Goal: Task Accomplishment & Management: Use online tool/utility

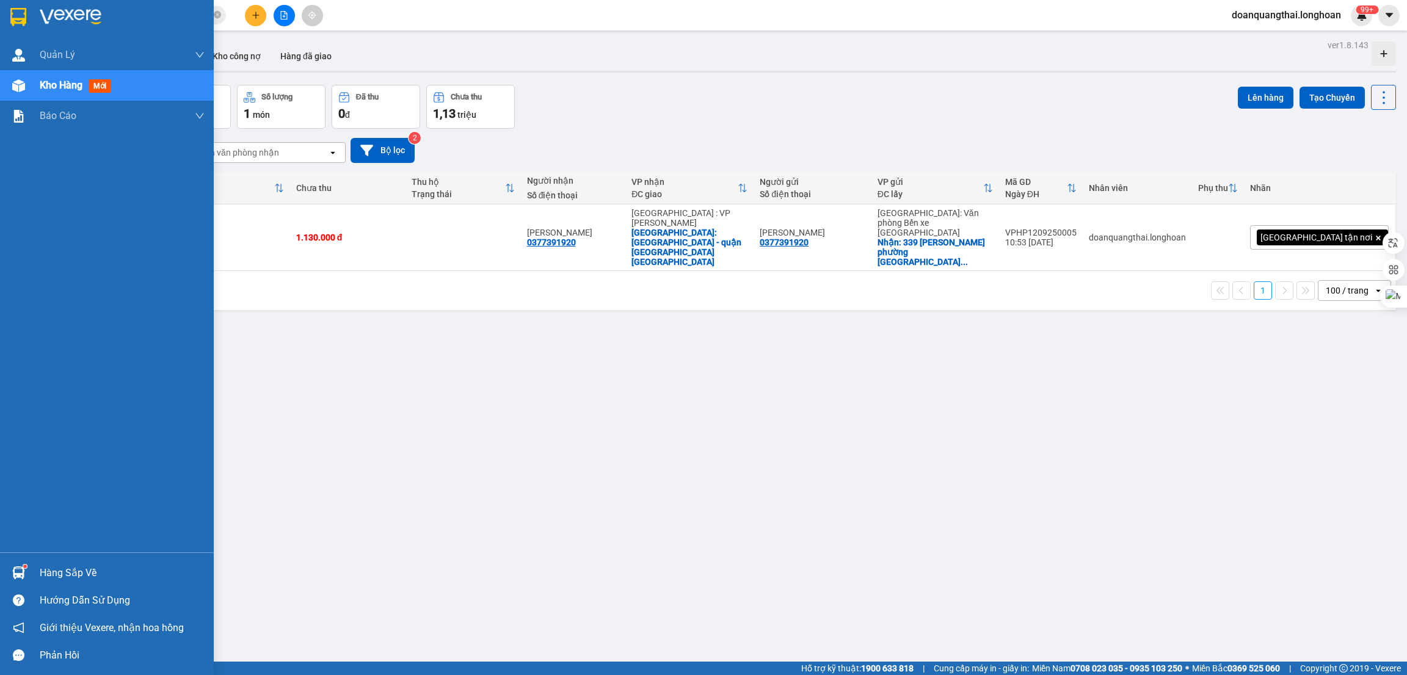
click at [57, 580] on div "Hàng sắp về" at bounding box center [122, 573] width 165 height 18
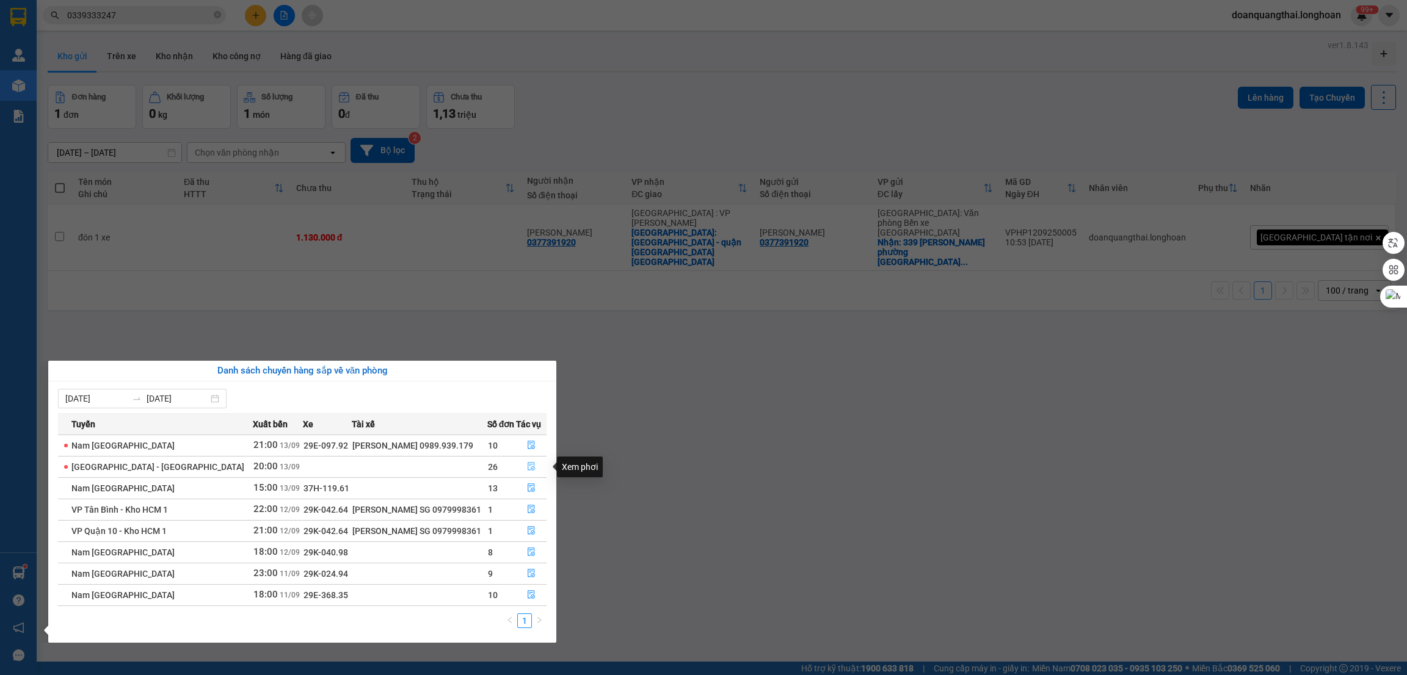
click at [527, 470] on icon "file-done" at bounding box center [531, 466] width 9 height 9
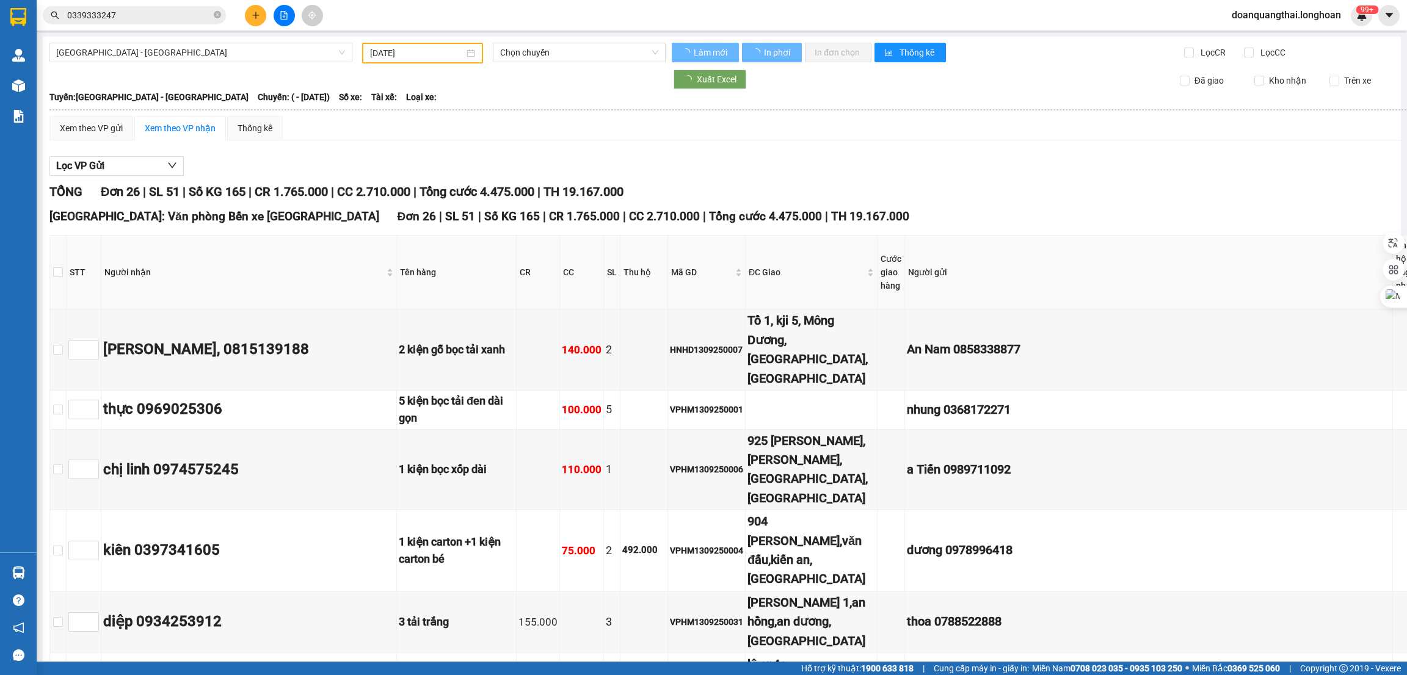
scroll to position [366, 0]
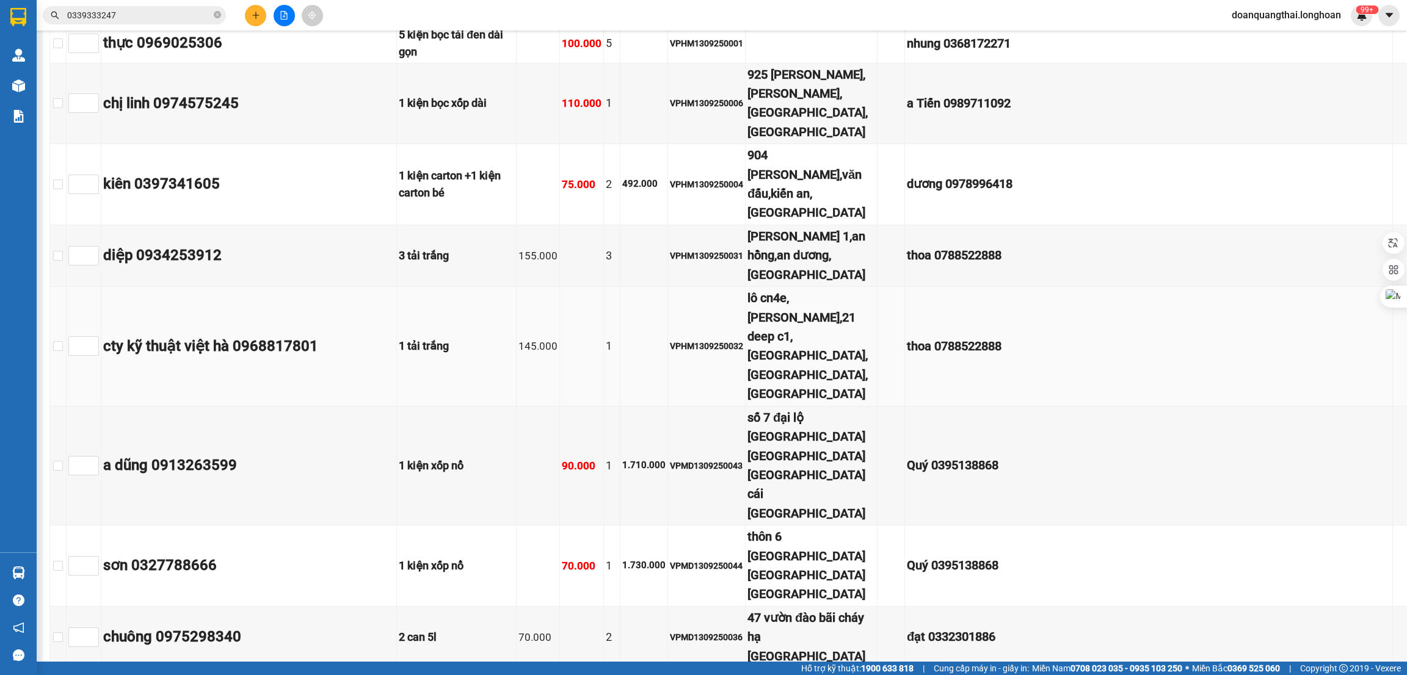
type input "[DATE]"
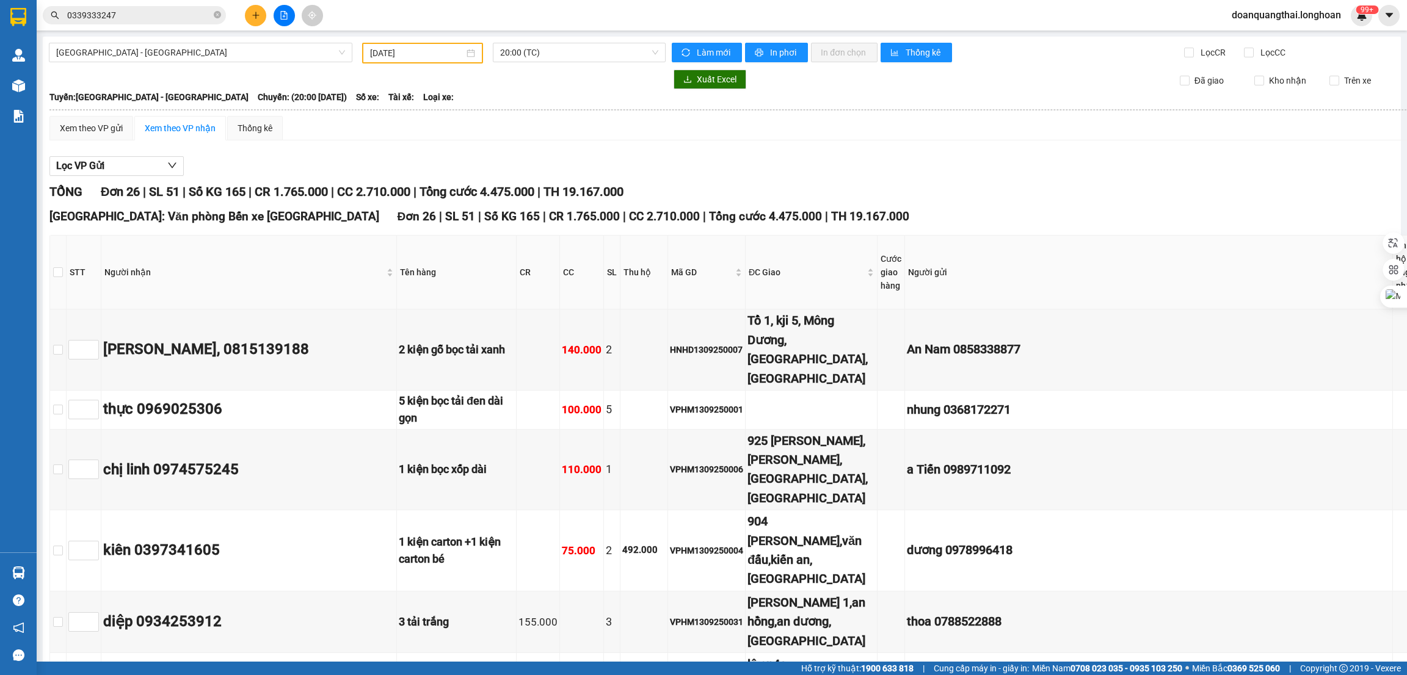
click at [67, 279] on th at bounding box center [58, 273] width 16 height 74
click at [63, 275] on input "checkbox" at bounding box center [58, 272] width 10 height 10
checkbox input "true"
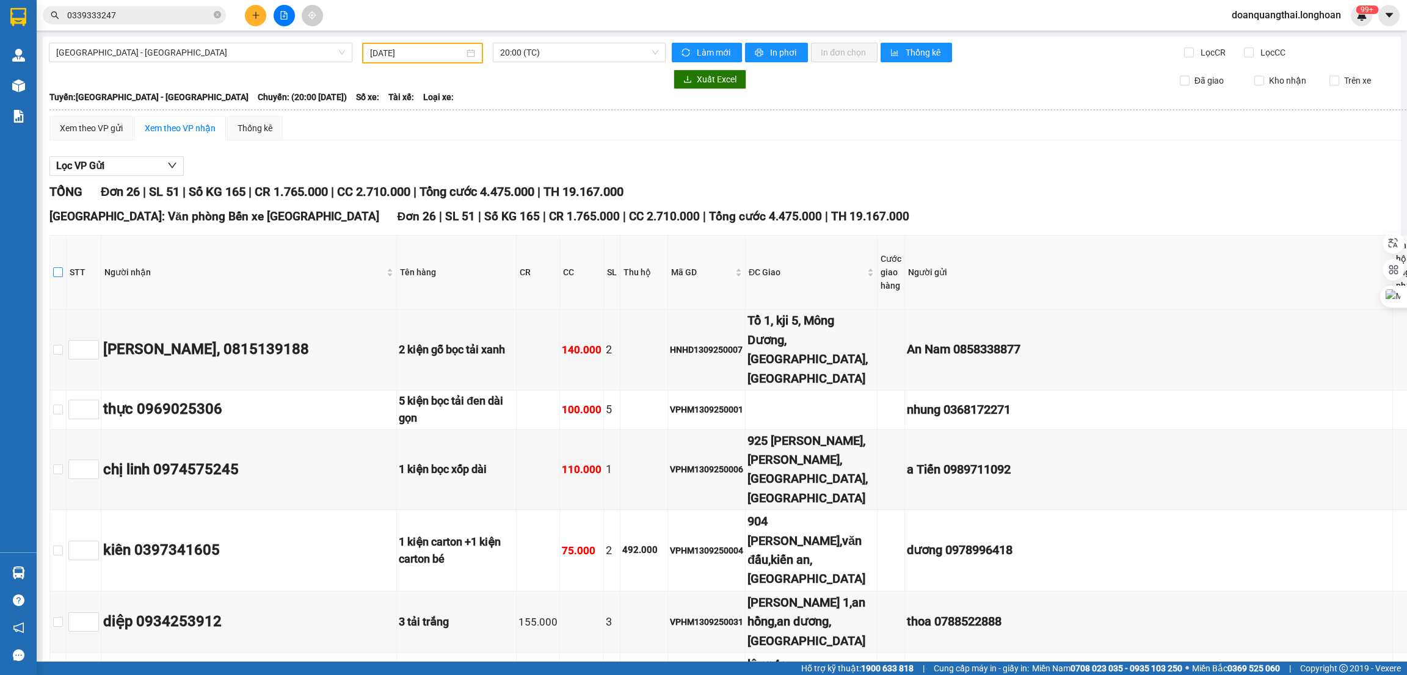
checkbox input "true"
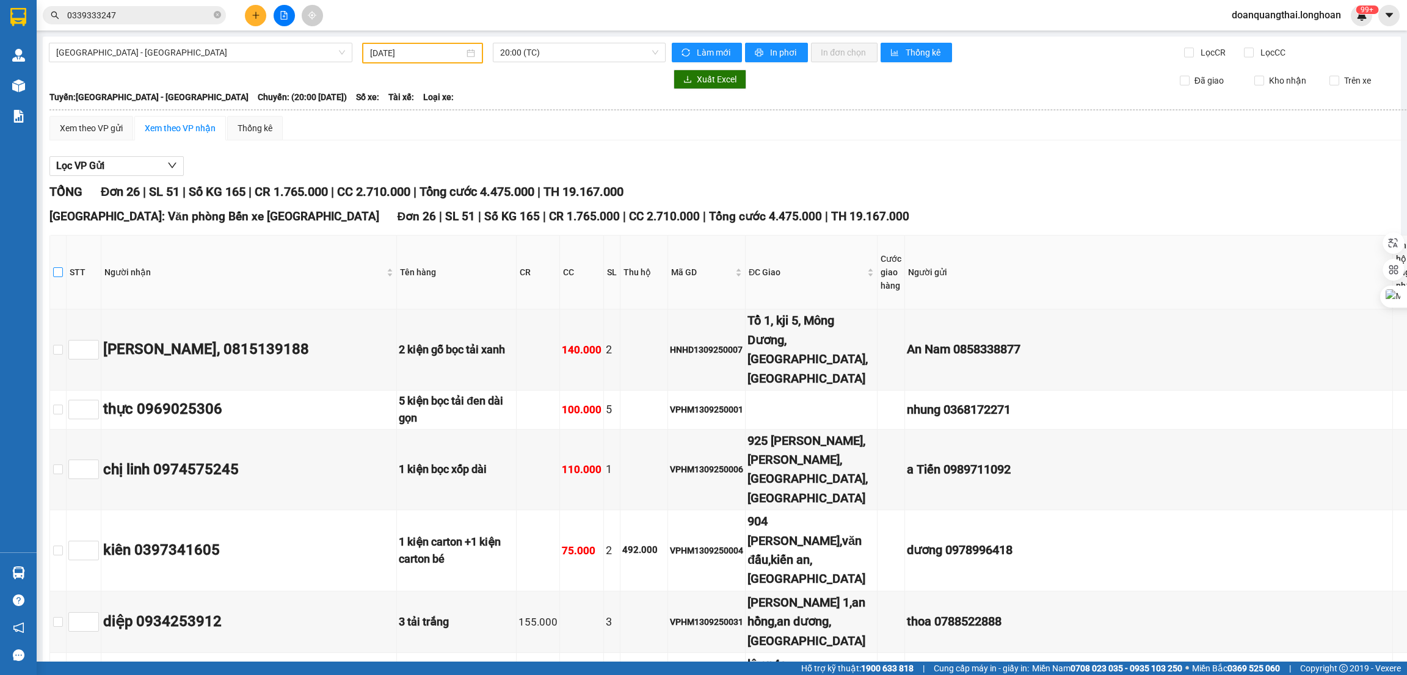
checkbox input "true"
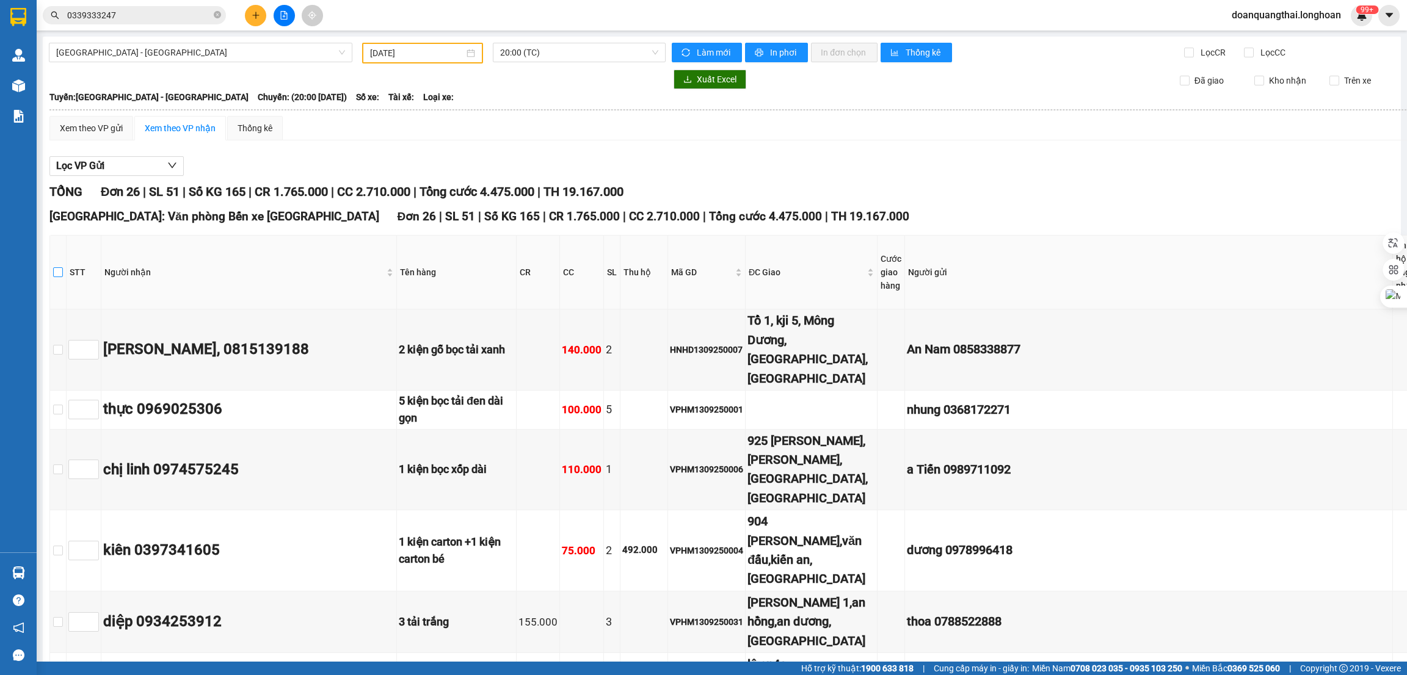
checkbox input "true"
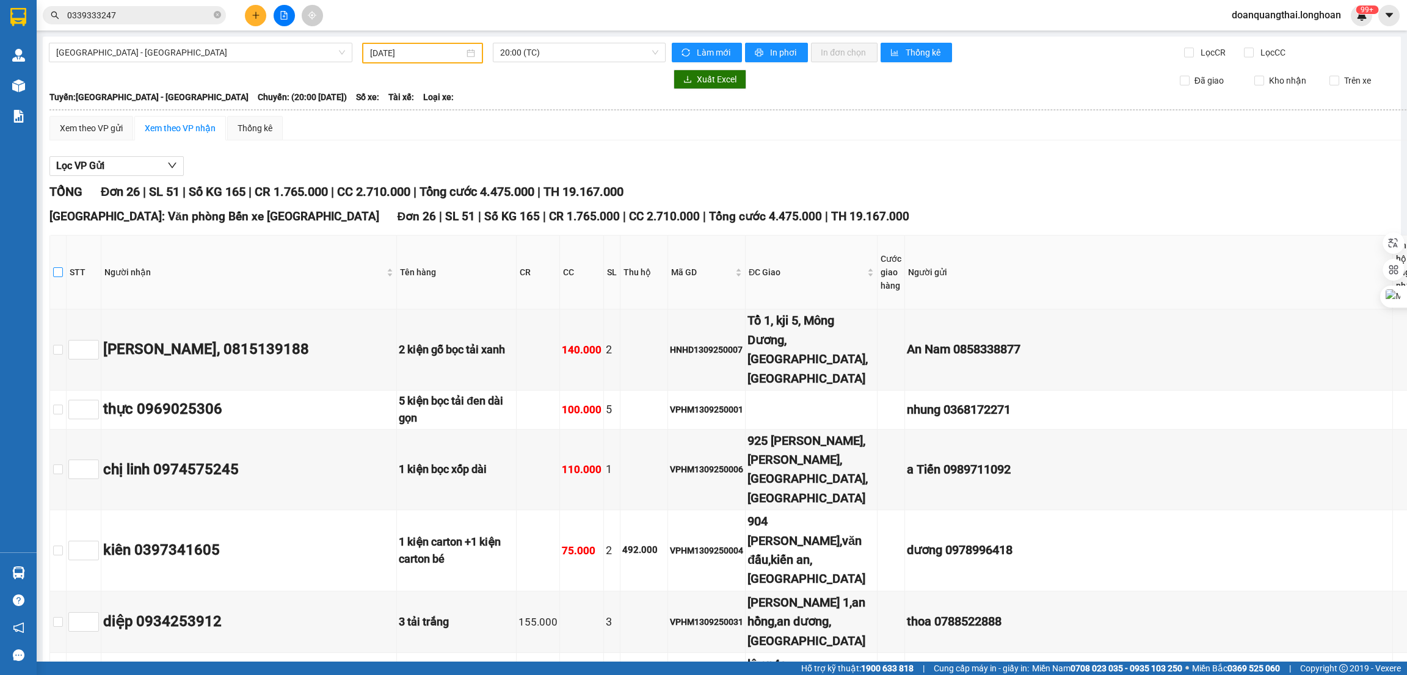
checkbox input "true"
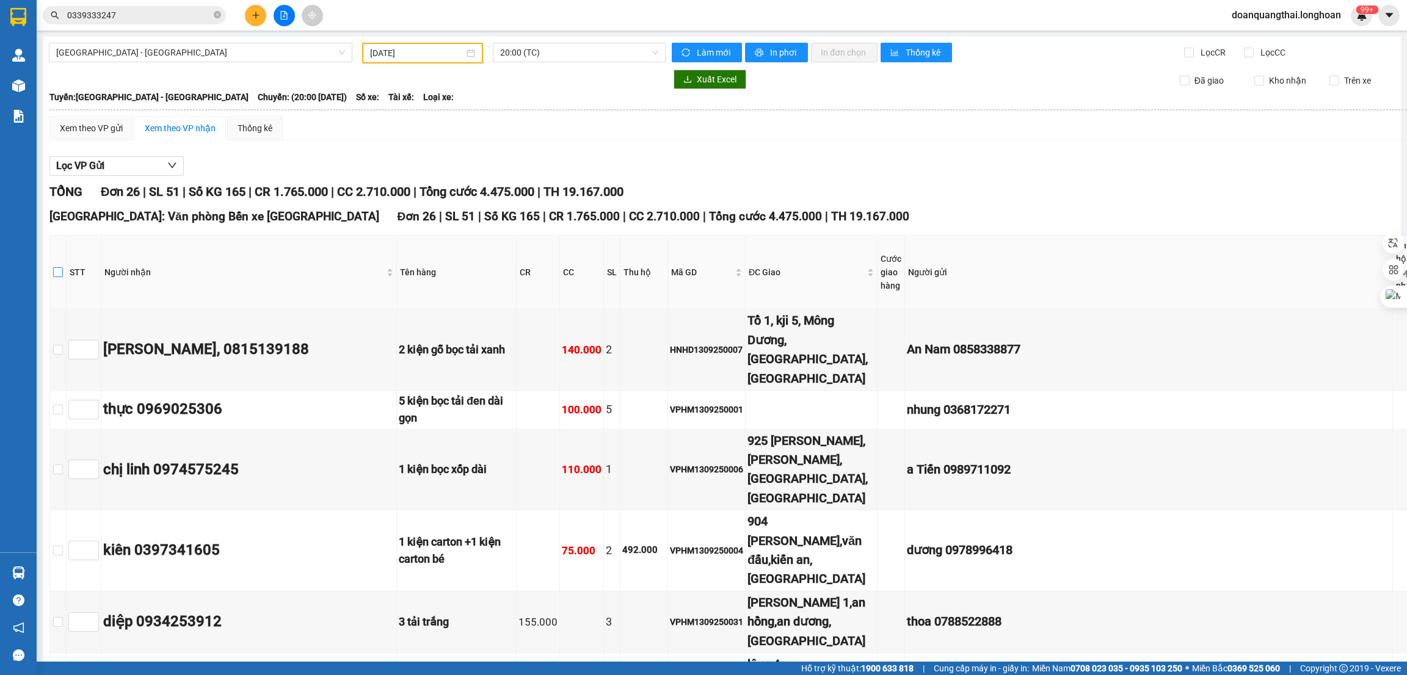
checkbox input "true"
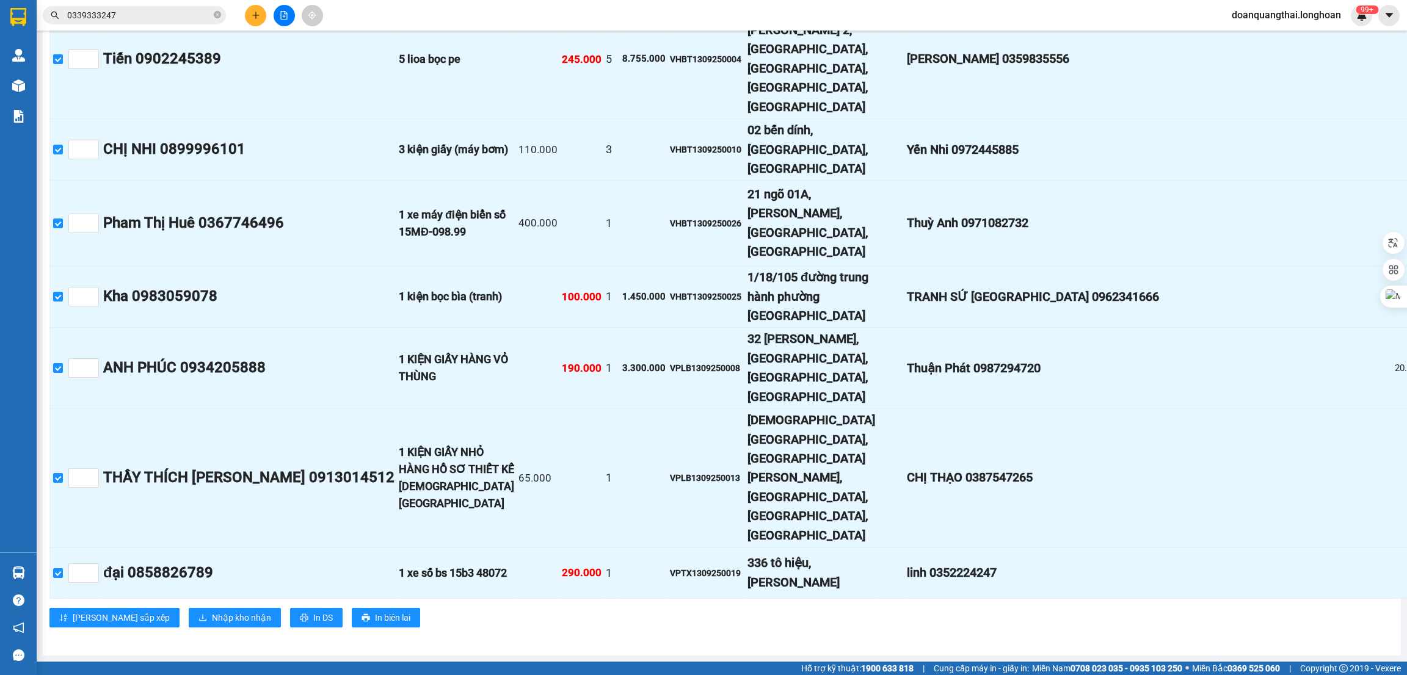
scroll to position [2277, 0]
click at [212, 617] on span "Nhập kho nhận" at bounding box center [241, 617] width 59 height 13
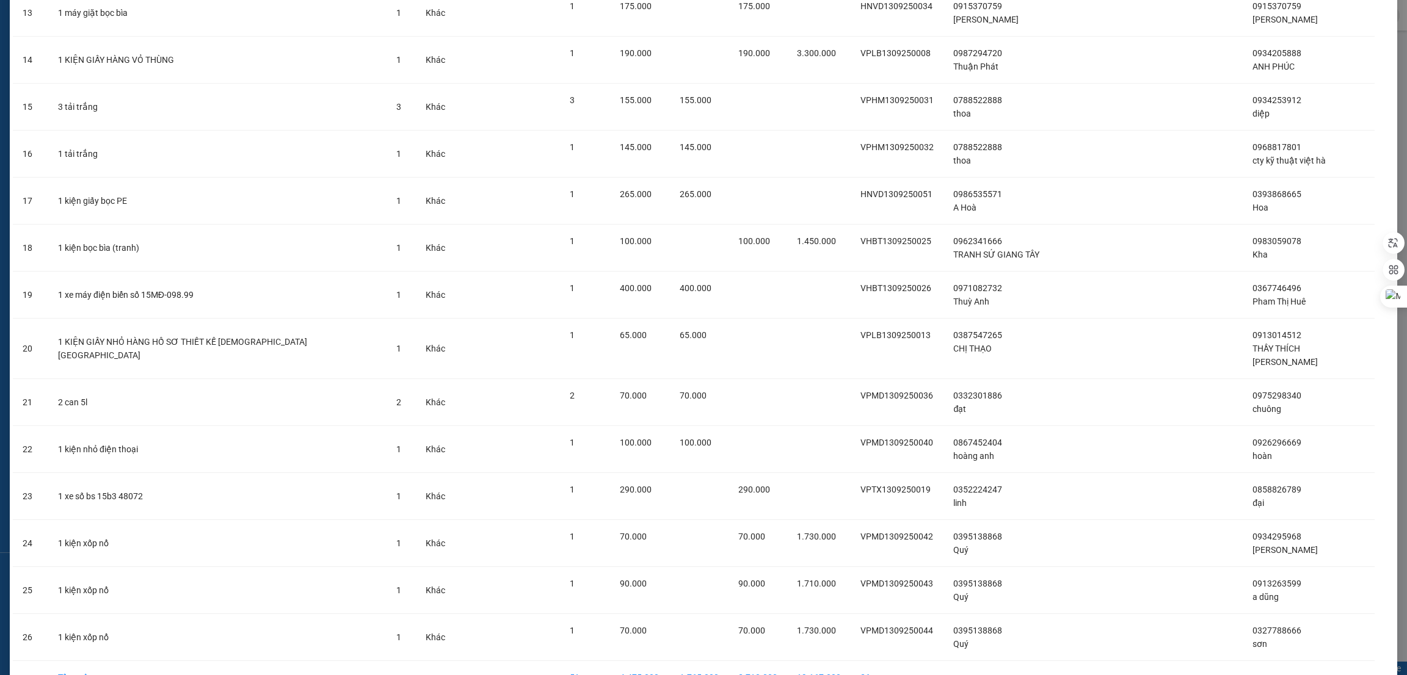
scroll to position [741, 0]
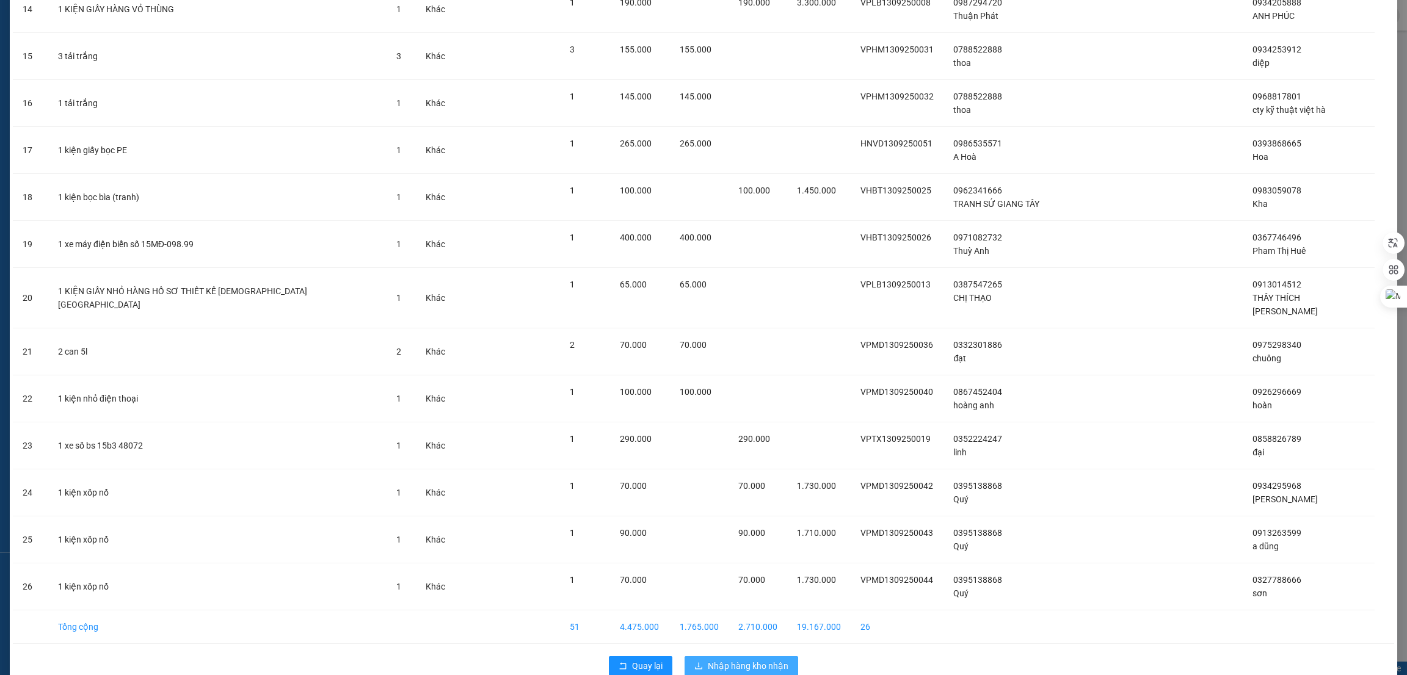
click at [731, 660] on span "Nhập hàng kho nhận" at bounding box center [748, 666] width 81 height 13
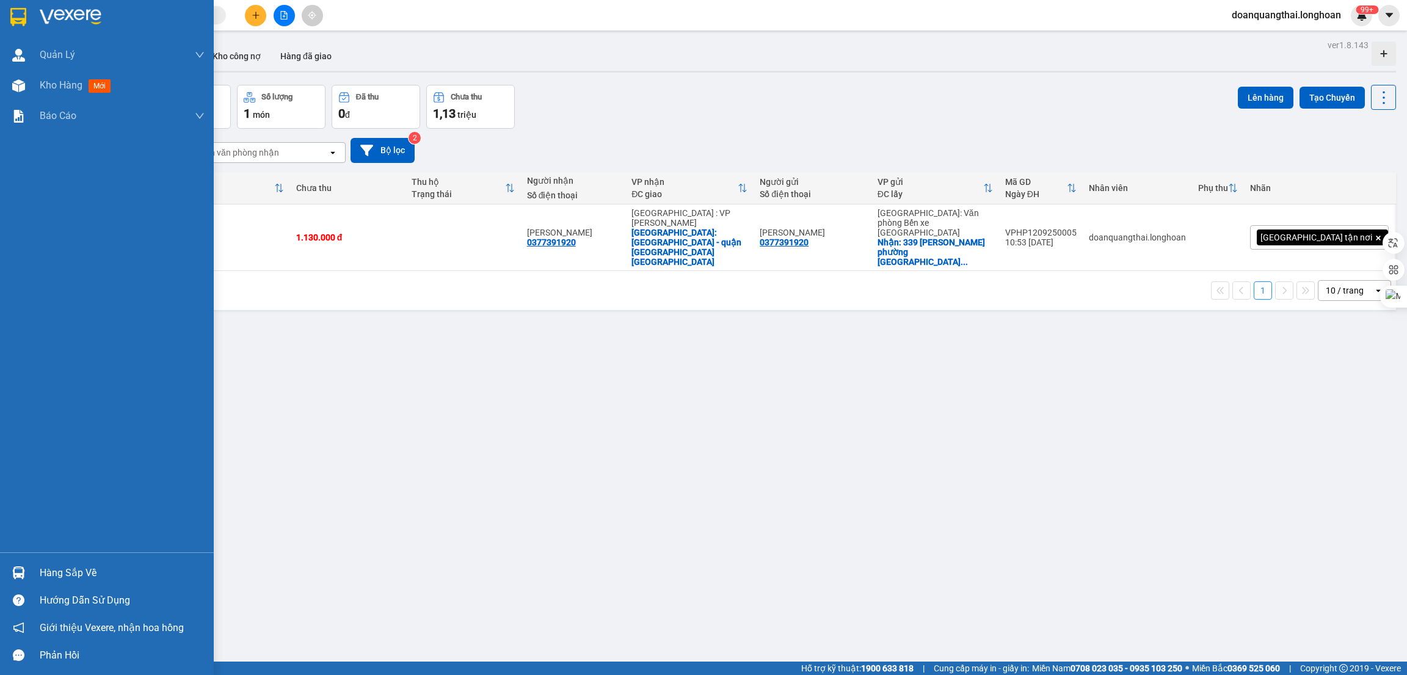
click at [16, 566] on div at bounding box center [18, 572] width 21 height 21
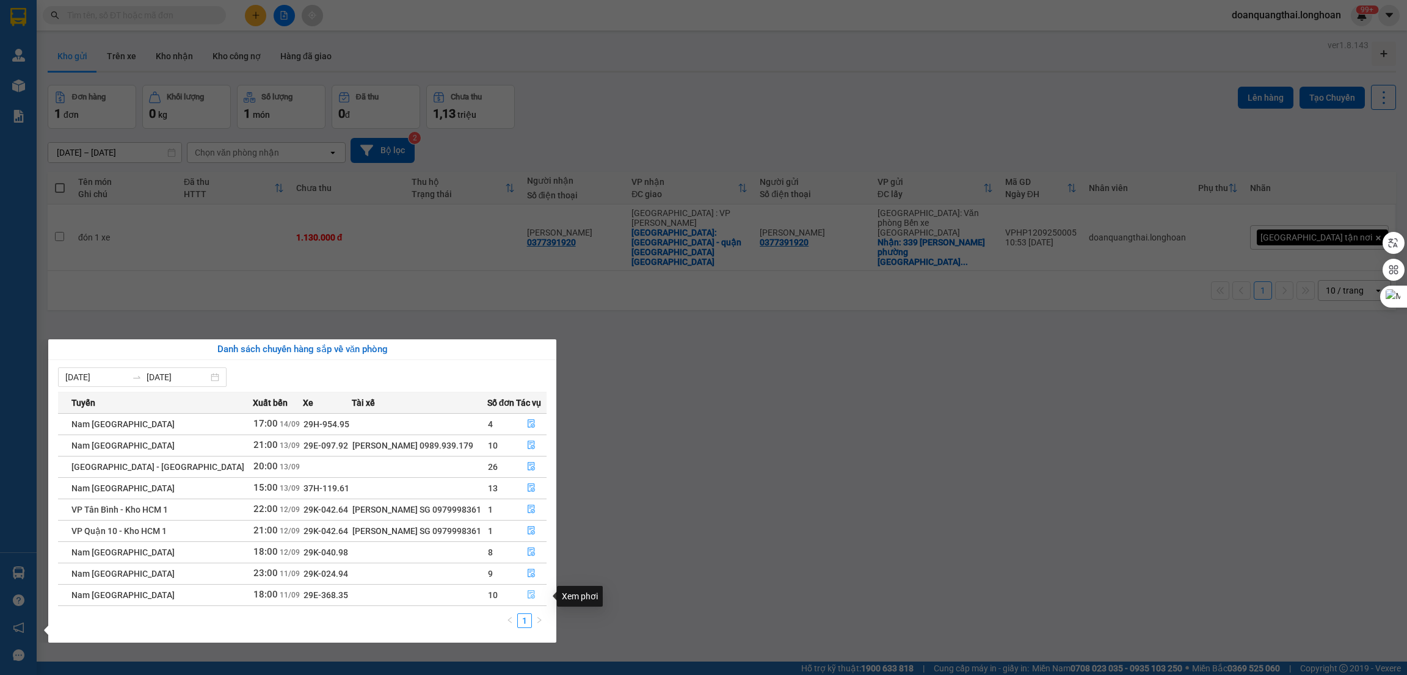
click at [530, 594] on icon "file-done" at bounding box center [531, 595] width 9 height 9
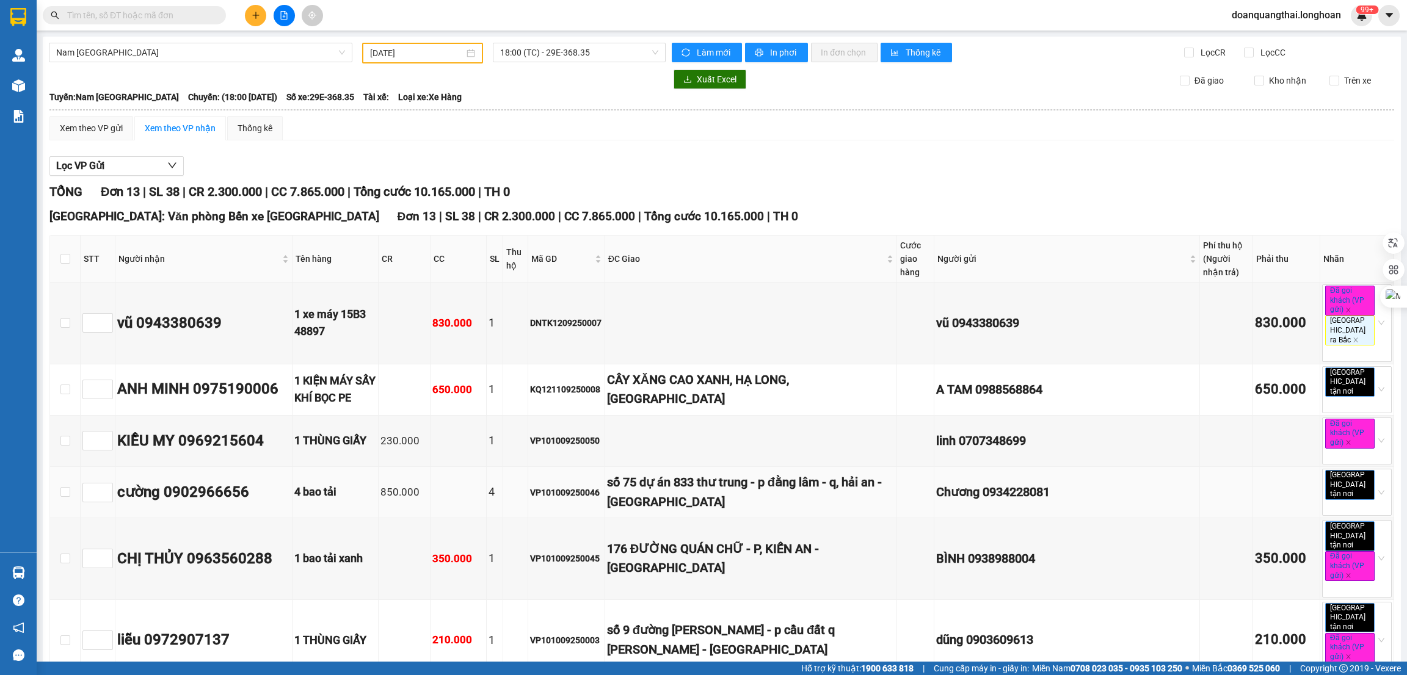
type input "[DATE]"
click at [64, 253] on label at bounding box center [65, 258] width 10 height 13
click at [64, 254] on input "checkbox" at bounding box center [65, 259] width 10 height 10
checkbox input "true"
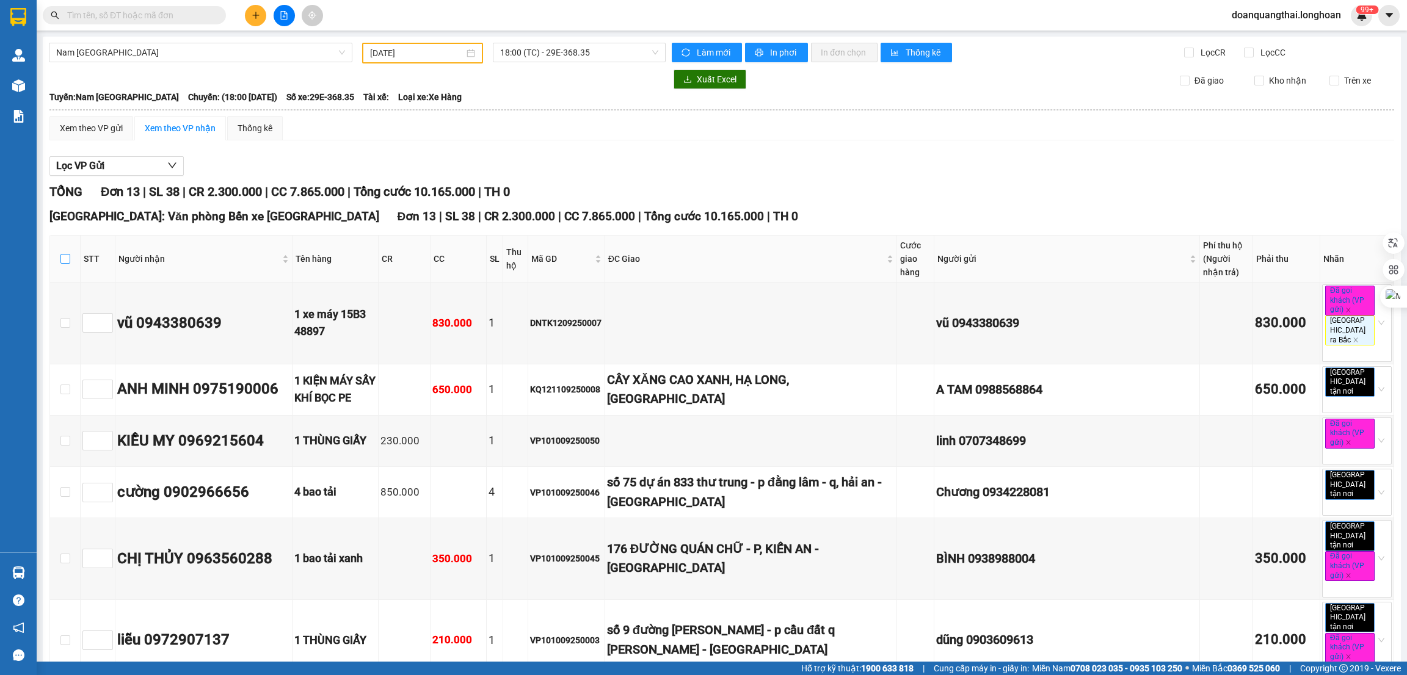
checkbox input "true"
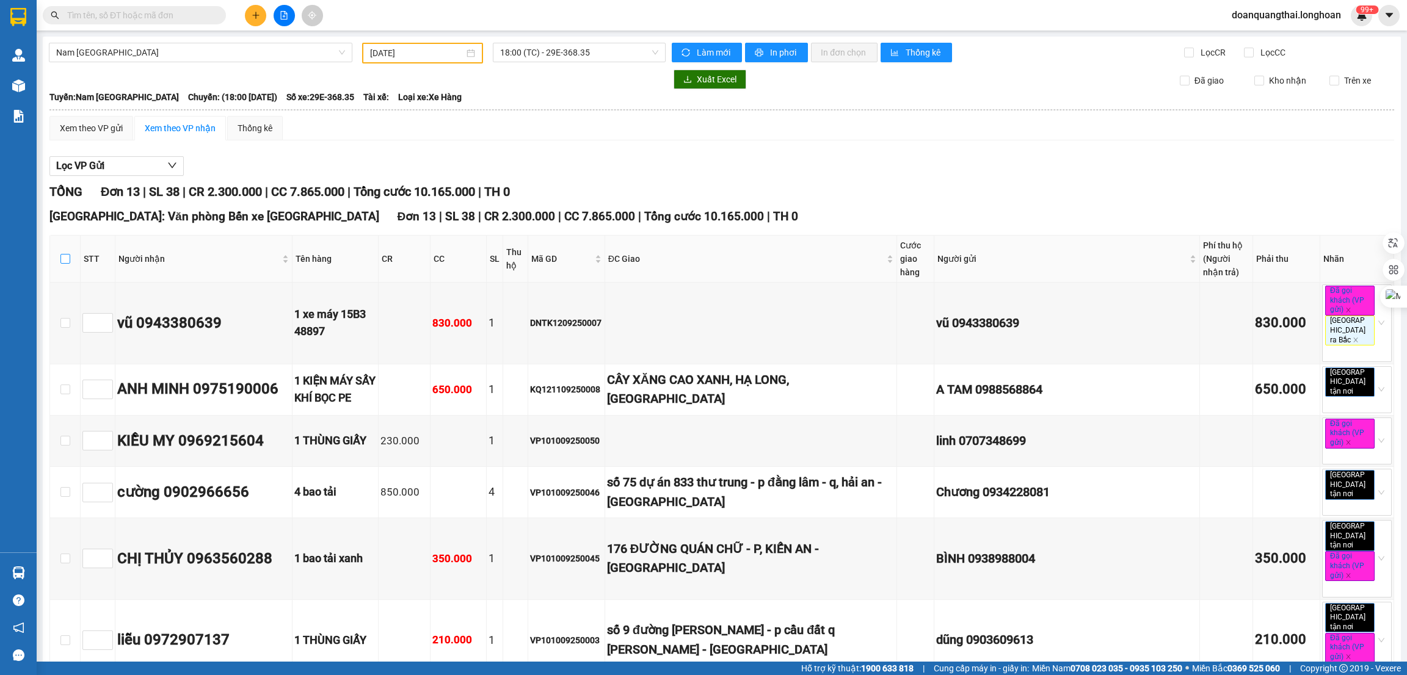
checkbox input "true"
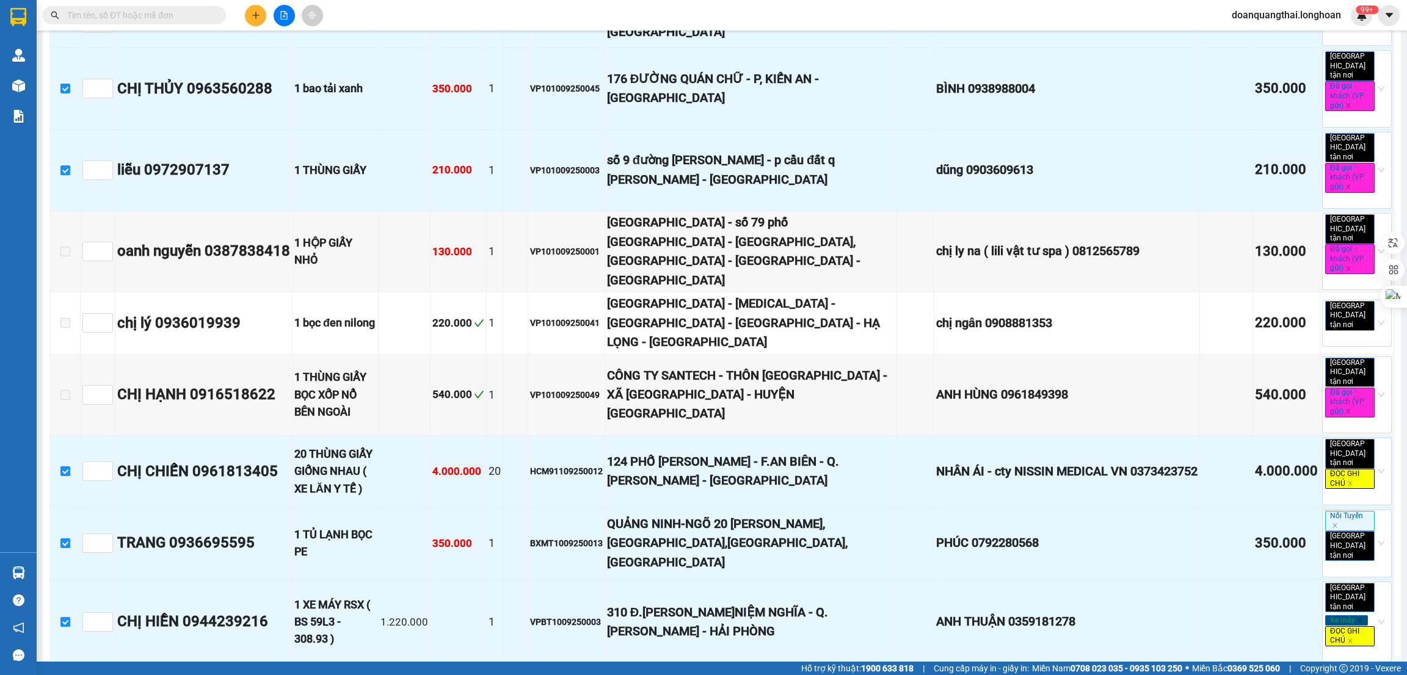
scroll to position [473, 0]
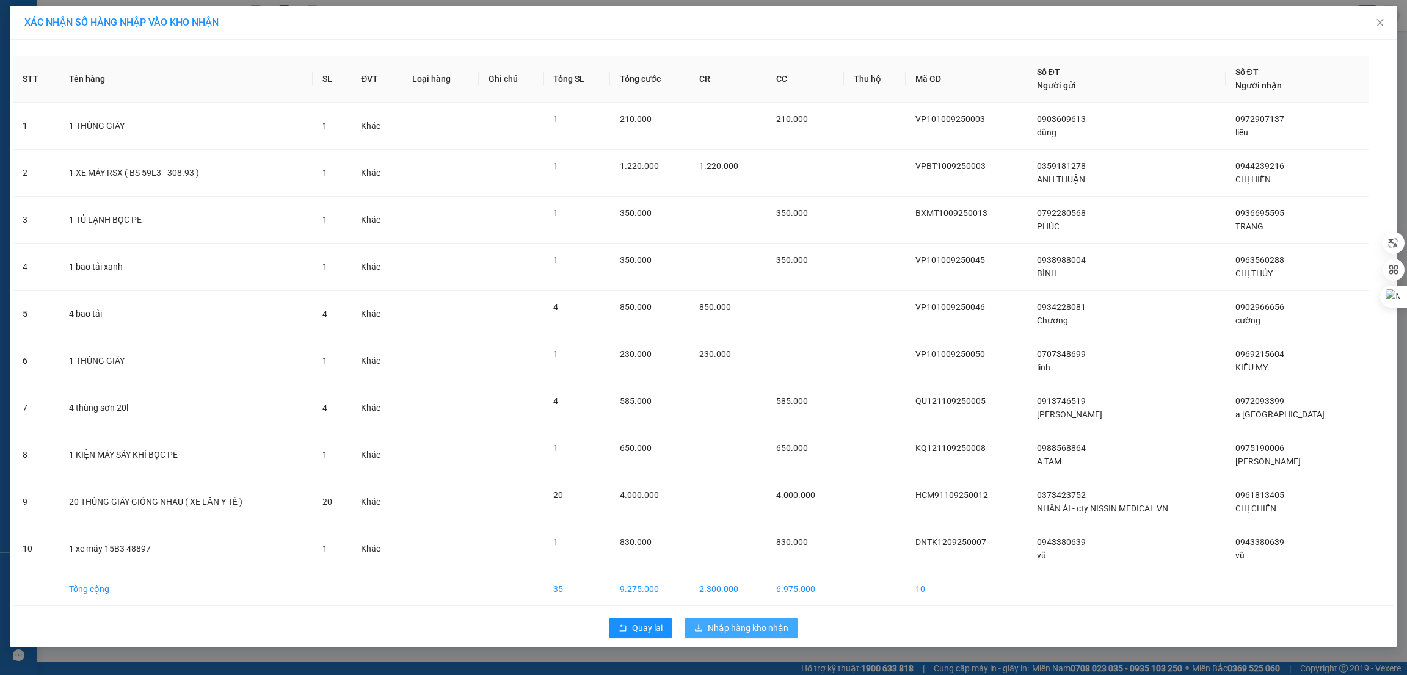
click at [754, 621] on button "Nhập hàng kho nhận" at bounding box center [742, 629] width 114 height 20
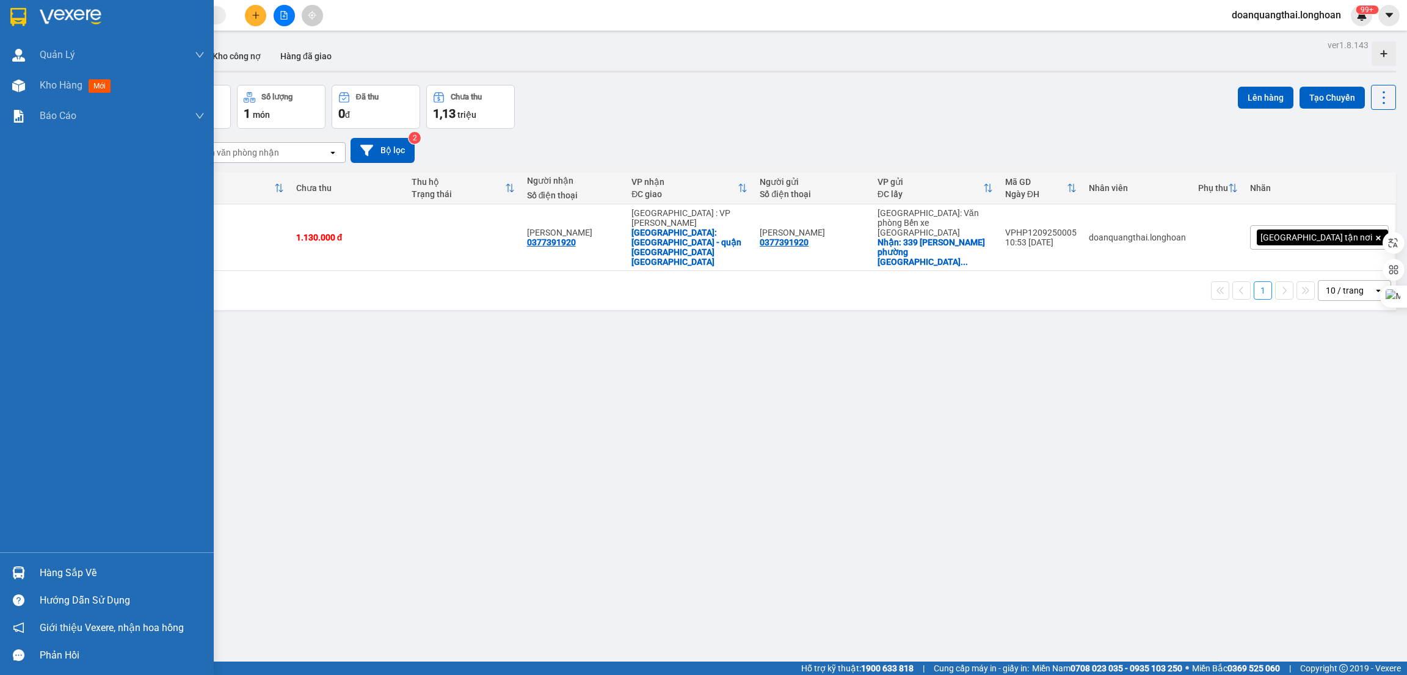
click at [23, 586] on div "Hàng sắp về" at bounding box center [107, 572] width 214 height 27
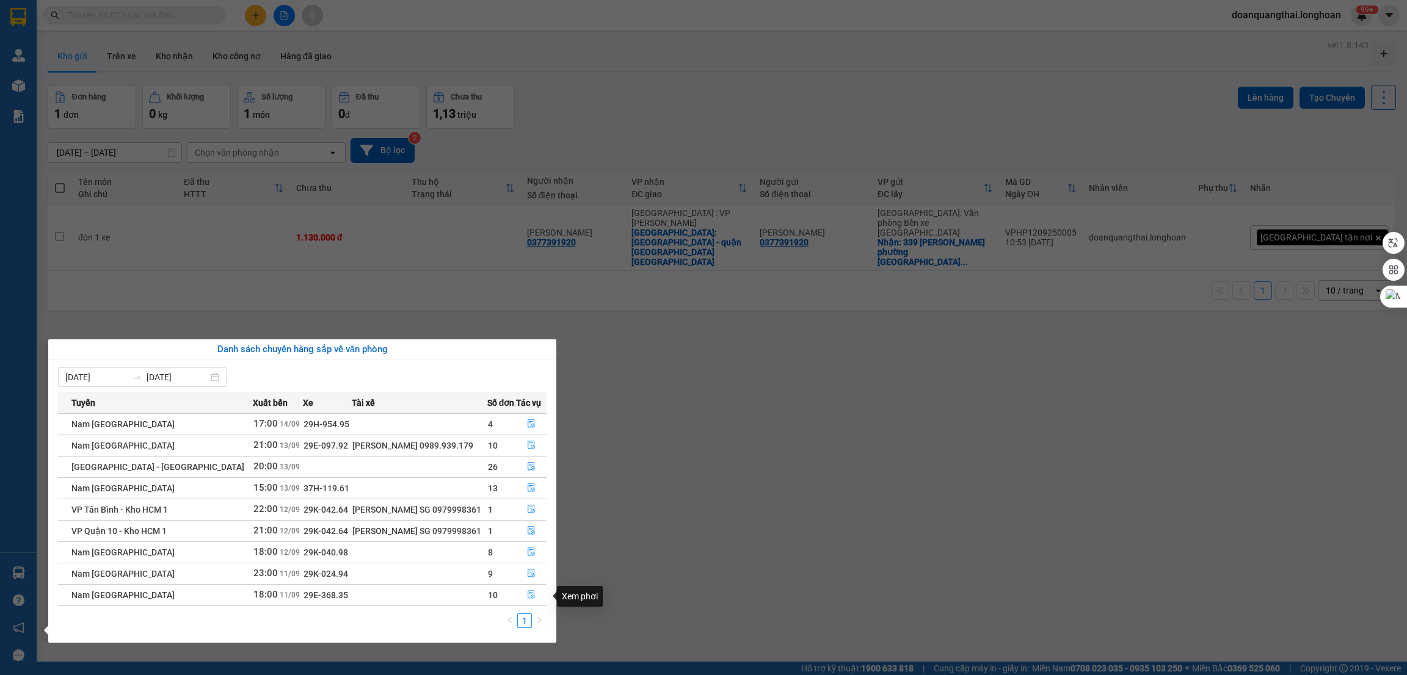
click at [537, 598] on button "button" at bounding box center [531, 596] width 29 height 20
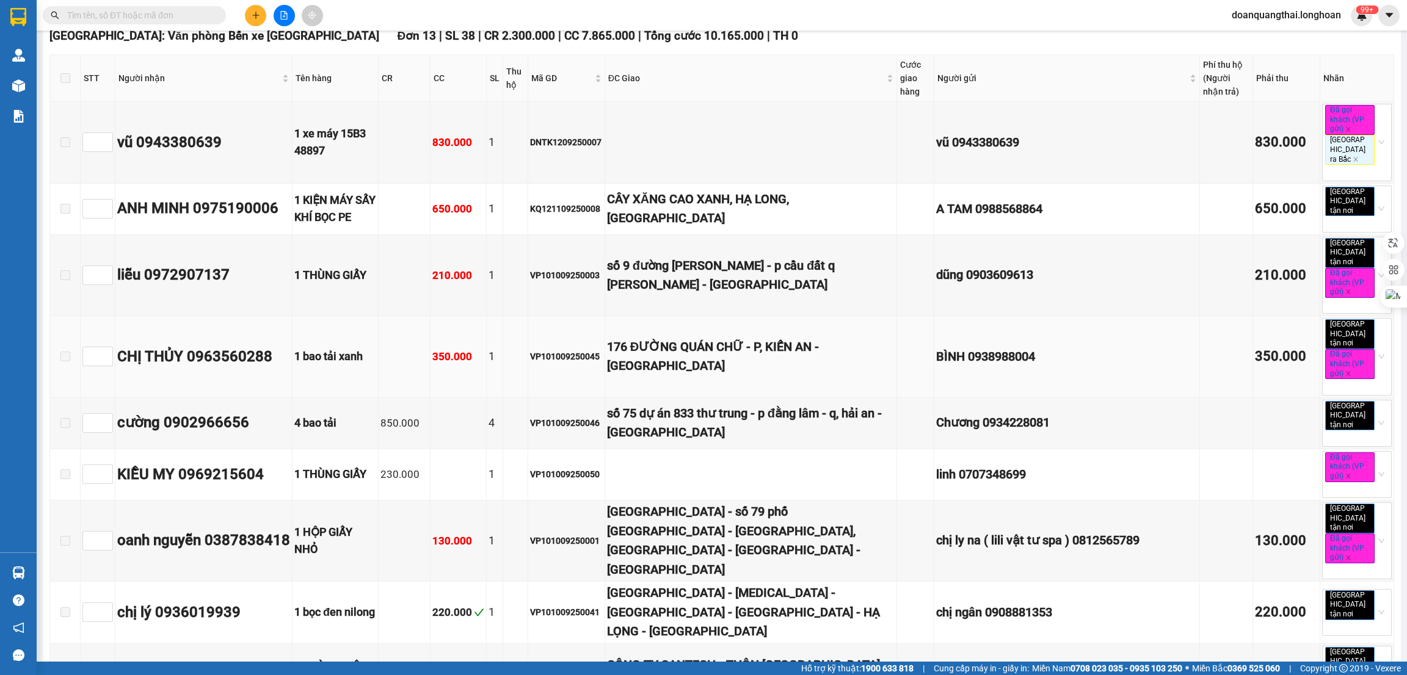
scroll to position [183, 0]
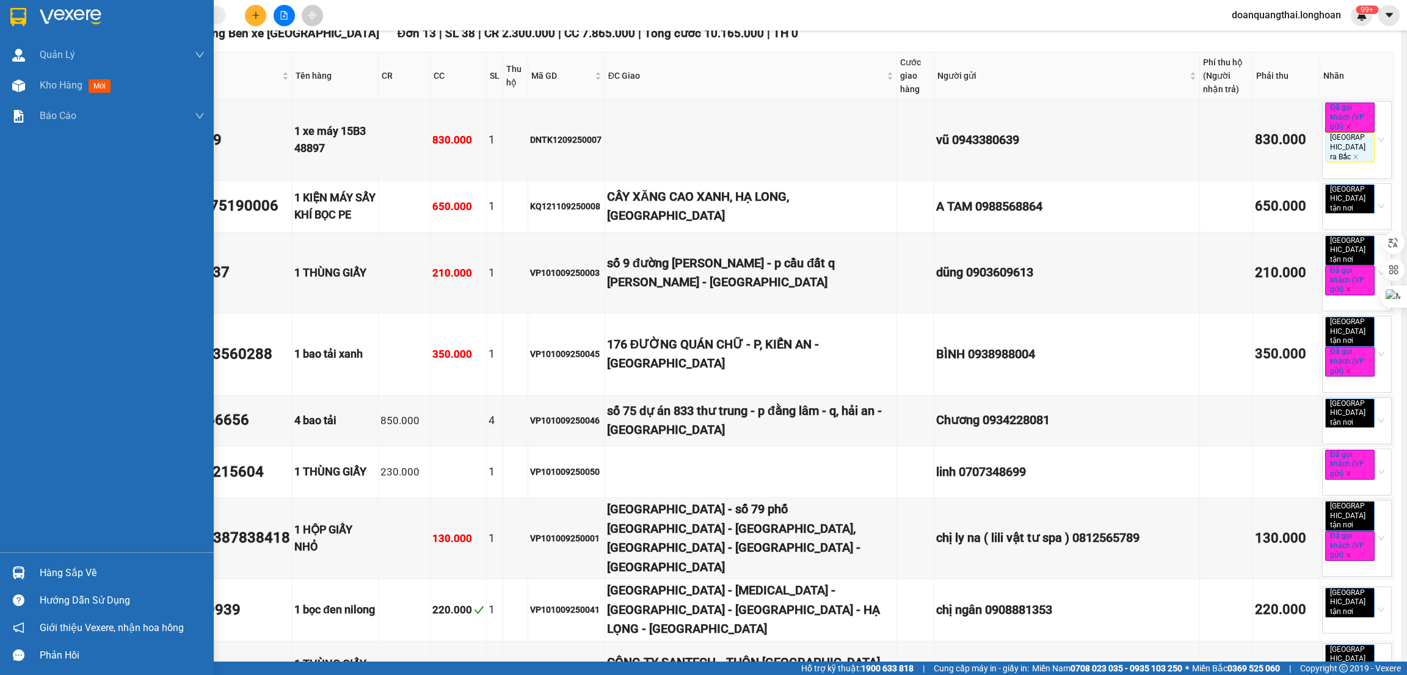
click at [24, 575] on img at bounding box center [18, 573] width 13 height 13
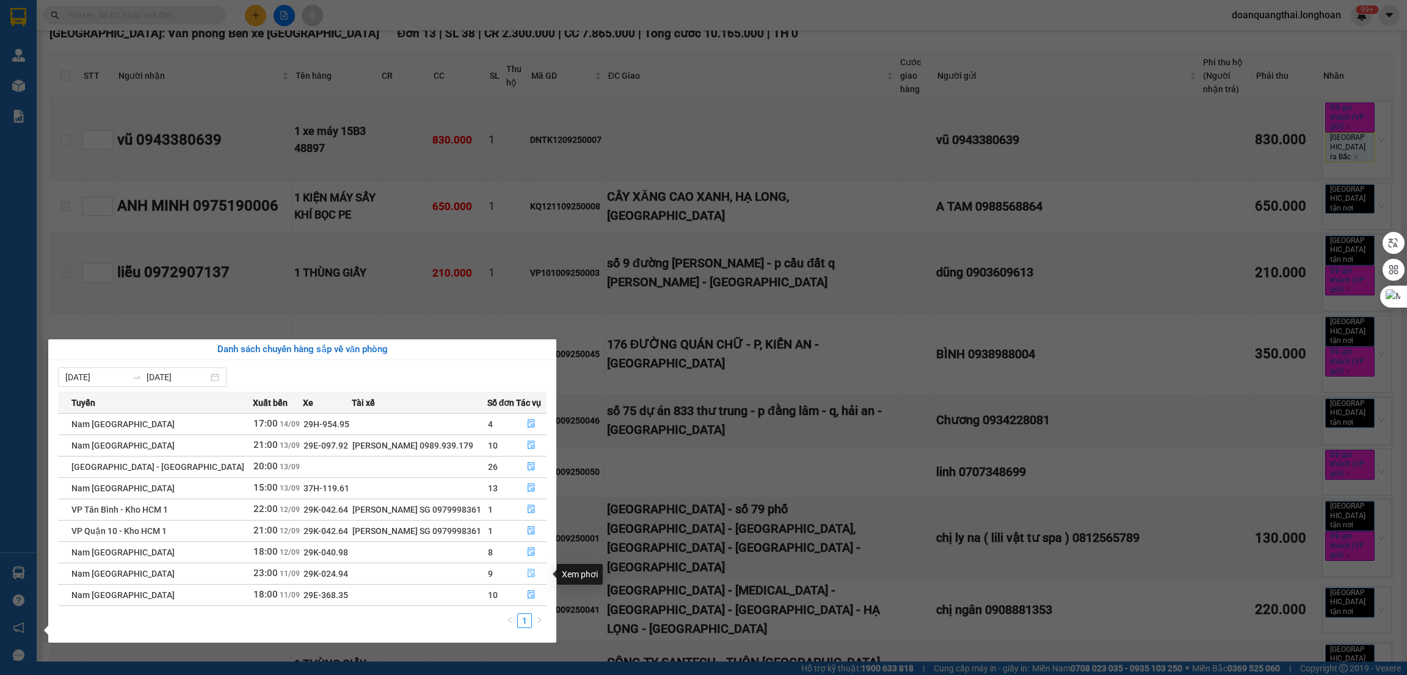
click at [534, 572] on button "button" at bounding box center [531, 574] width 29 height 20
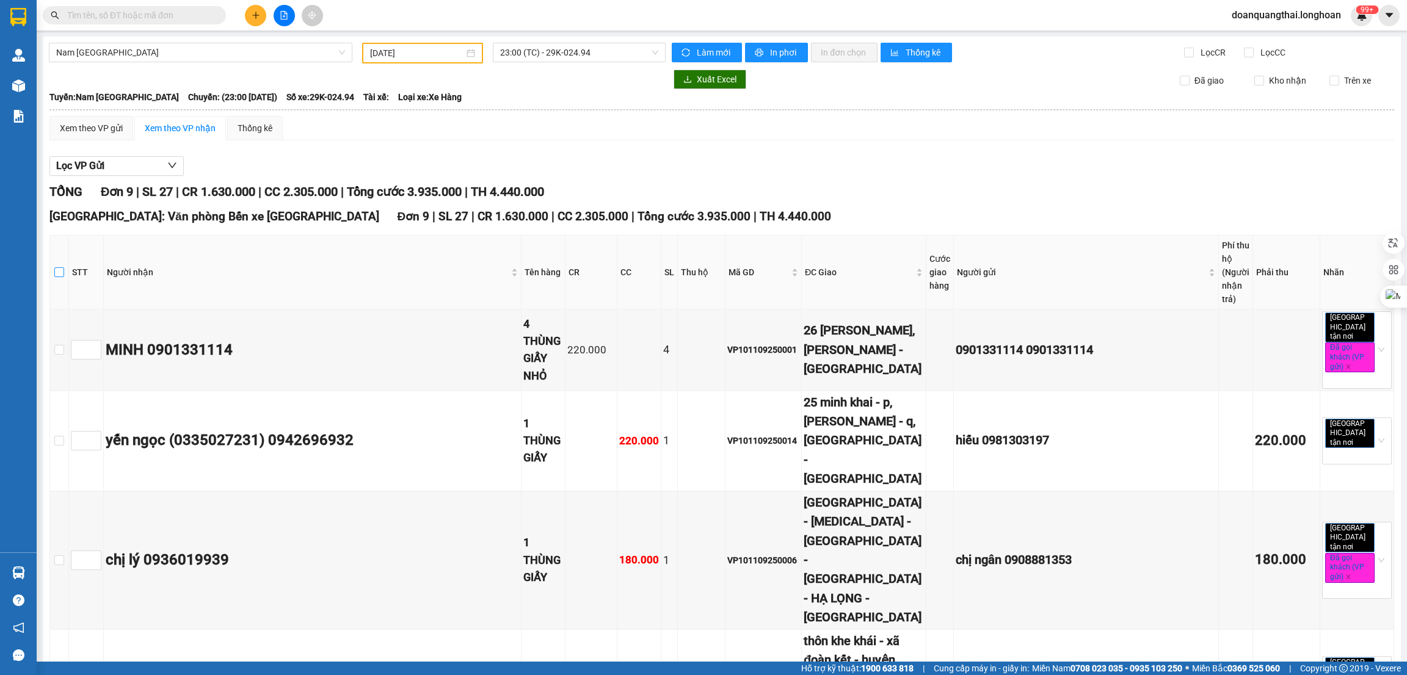
click at [64, 267] on input "checkbox" at bounding box center [59, 272] width 10 height 10
checkbox input "true"
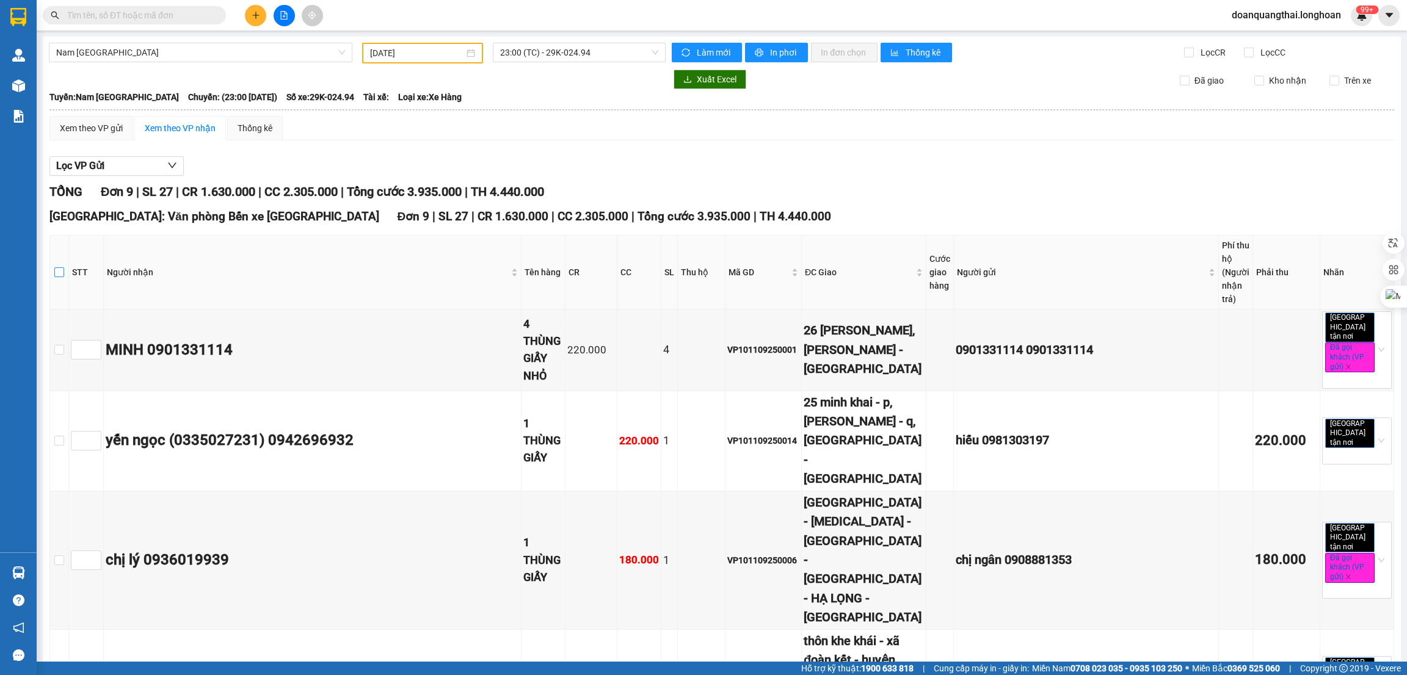
checkbox input "true"
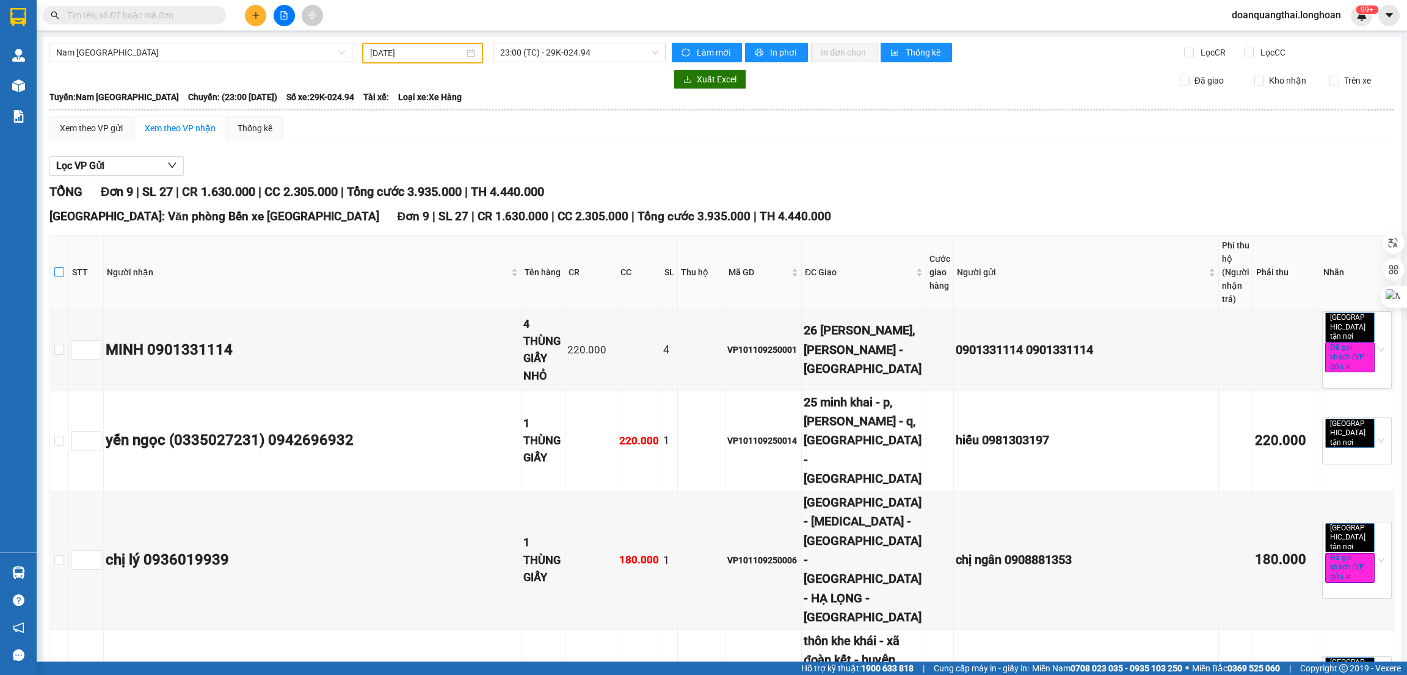
checkbox input "true"
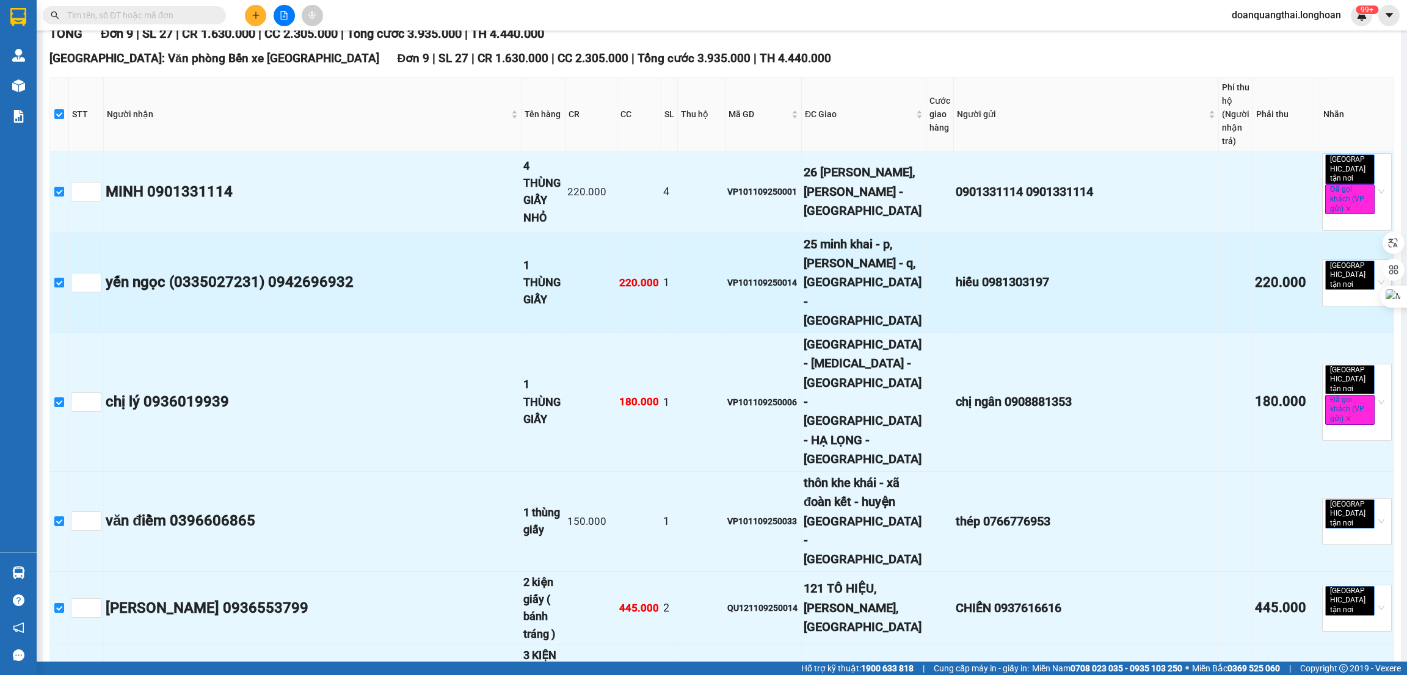
scroll to position [409, 0]
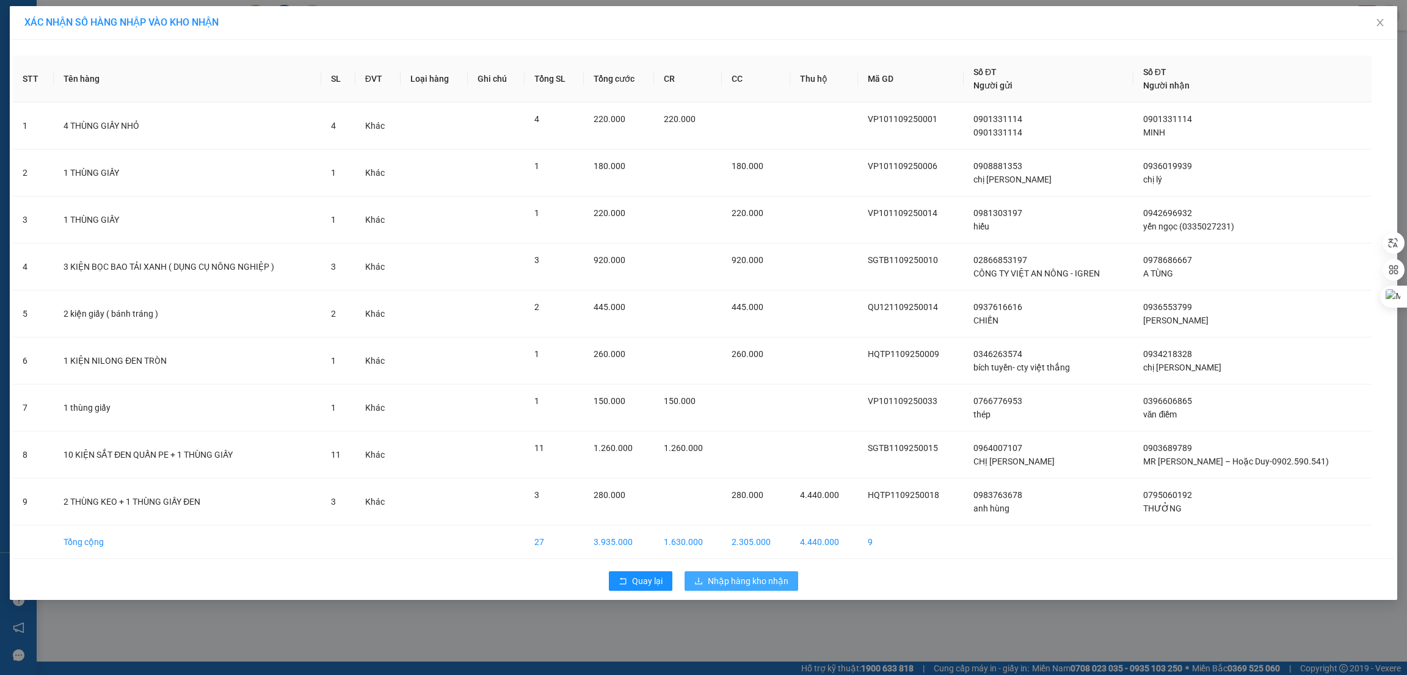
click at [752, 579] on span "Nhập hàng kho nhận" at bounding box center [748, 581] width 81 height 13
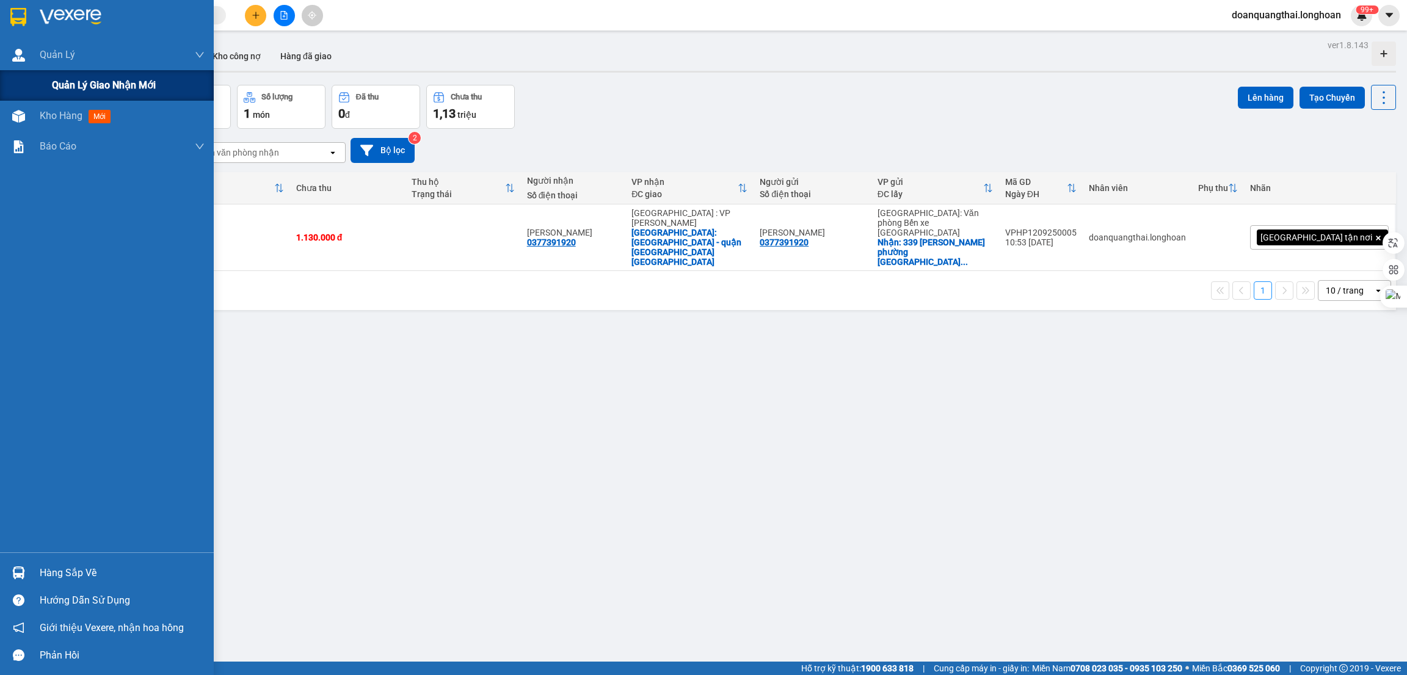
click at [69, 91] on span "Quản lý giao nhận mới" at bounding box center [104, 85] width 104 height 15
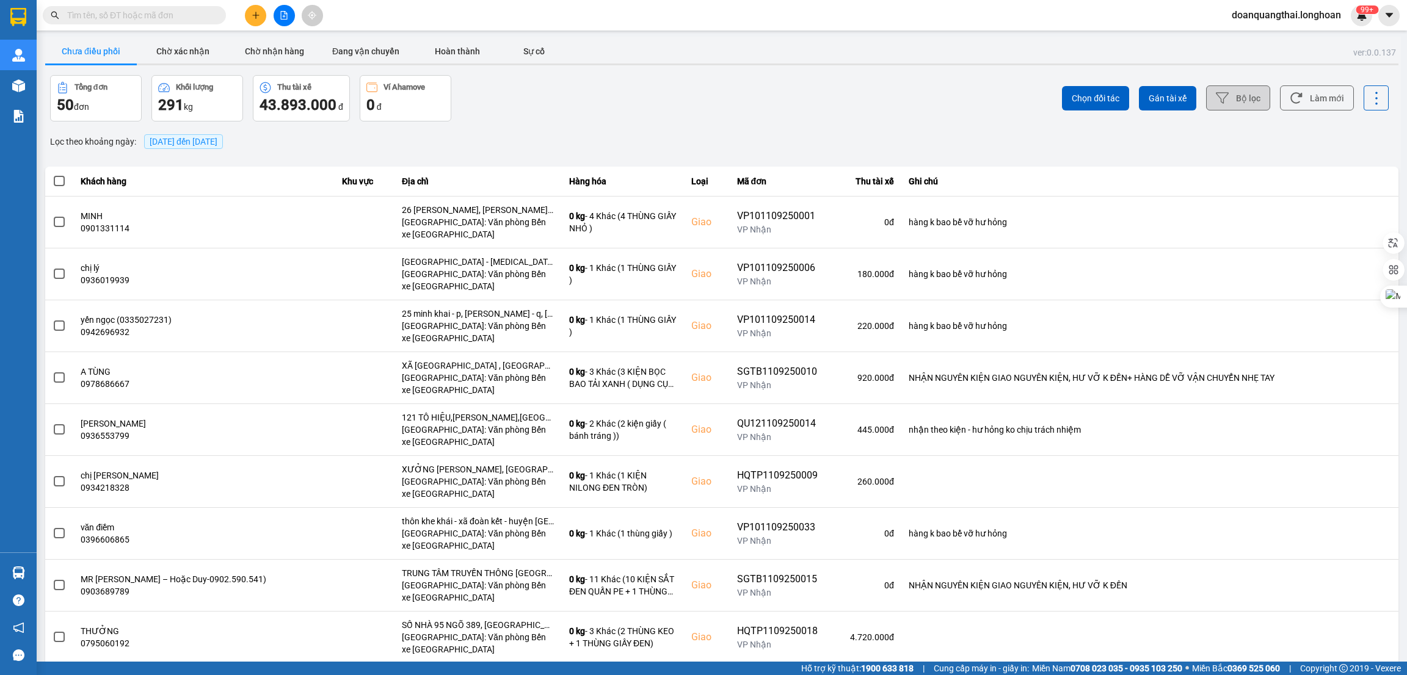
click at [1235, 104] on button "Bộ lọc" at bounding box center [1238, 97] width 64 height 25
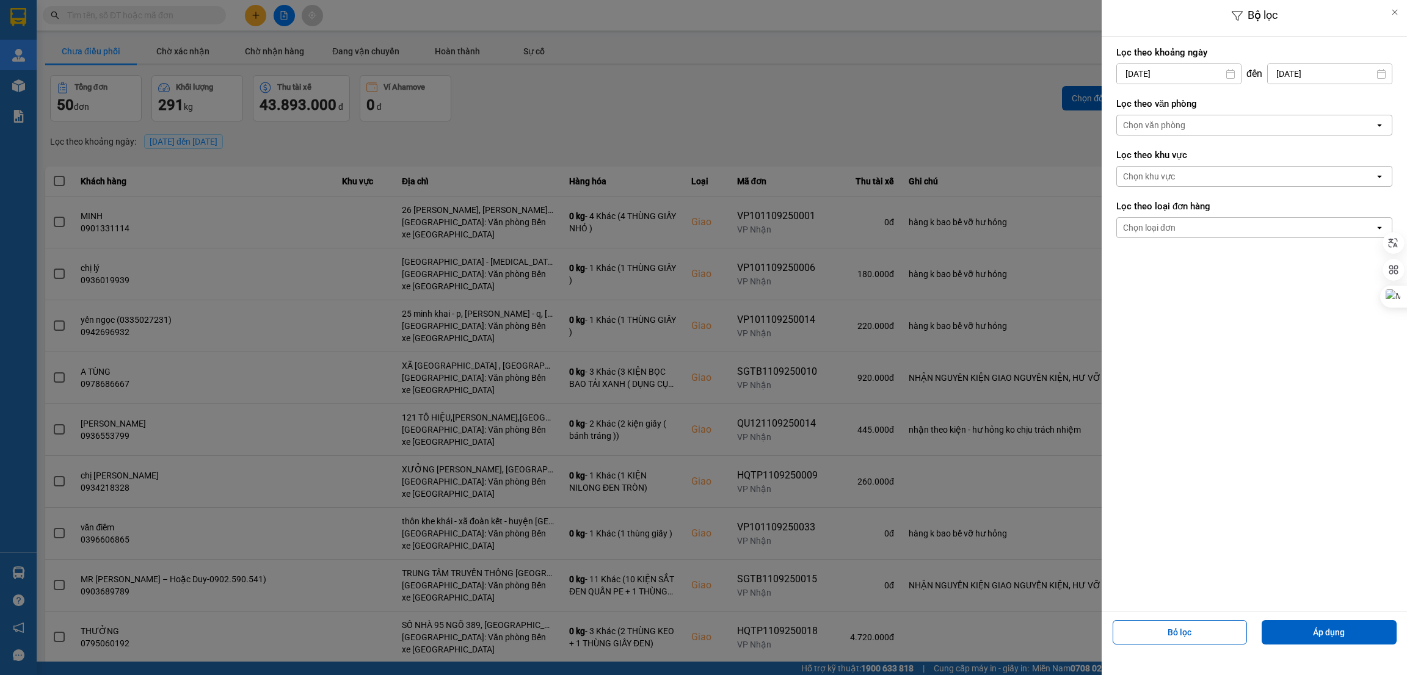
click at [1237, 119] on div "Chọn văn phòng" at bounding box center [1246, 125] width 258 height 20
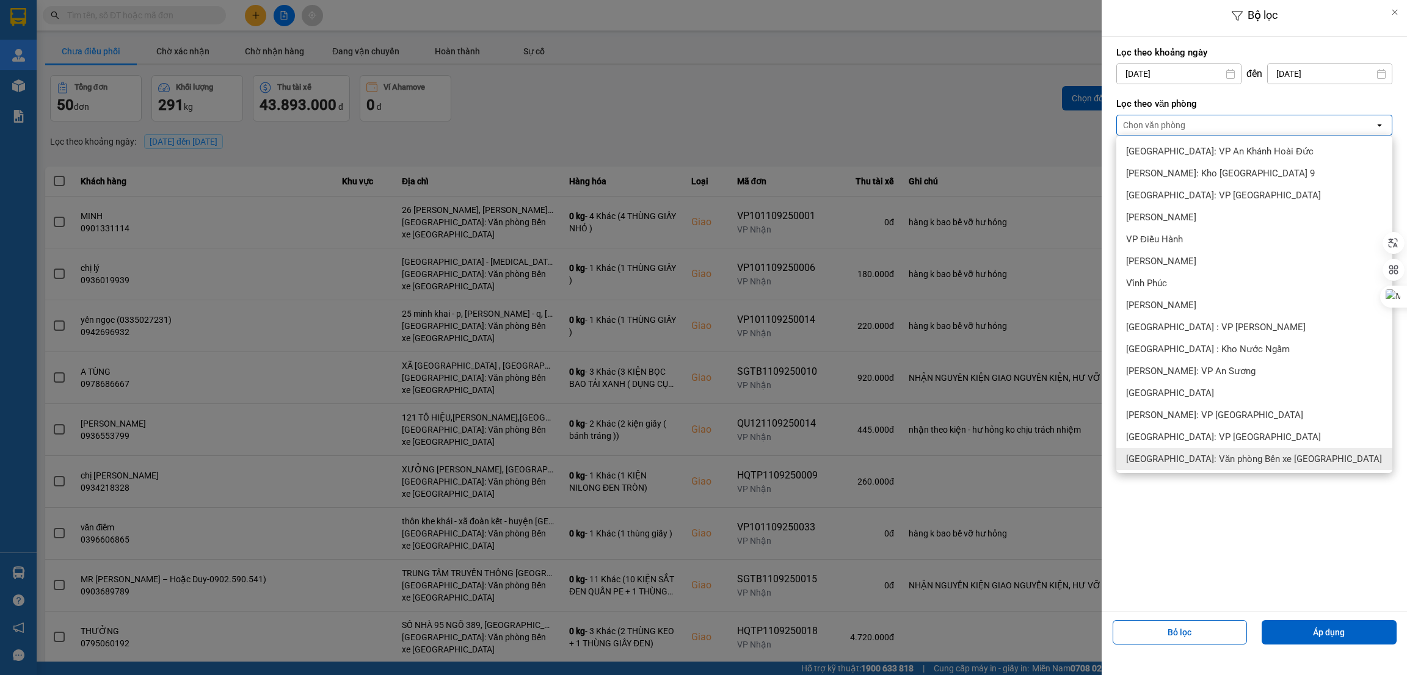
click at [1230, 455] on span "[GEOGRAPHIC_DATA]: Văn phòng Bến xe [GEOGRAPHIC_DATA]" at bounding box center [1254, 459] width 256 height 12
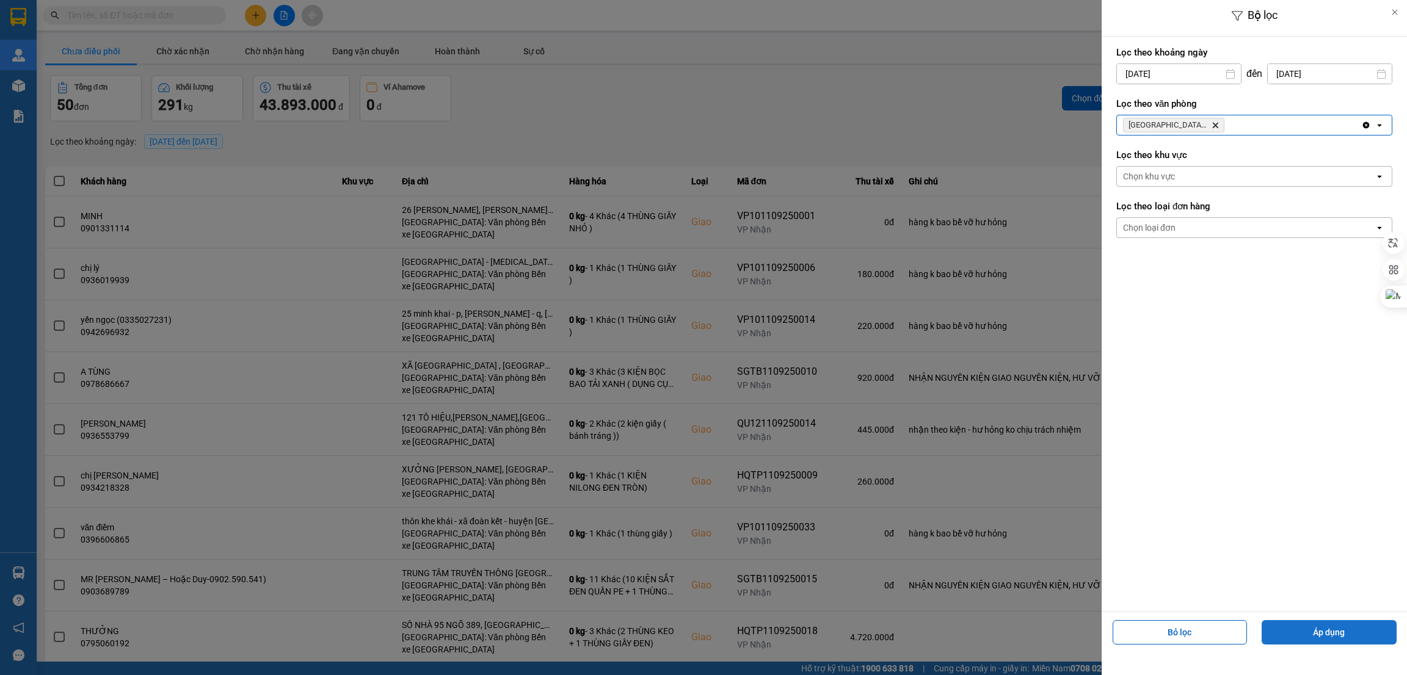
click at [1331, 638] on button "Áp dụng" at bounding box center [1329, 632] width 135 height 24
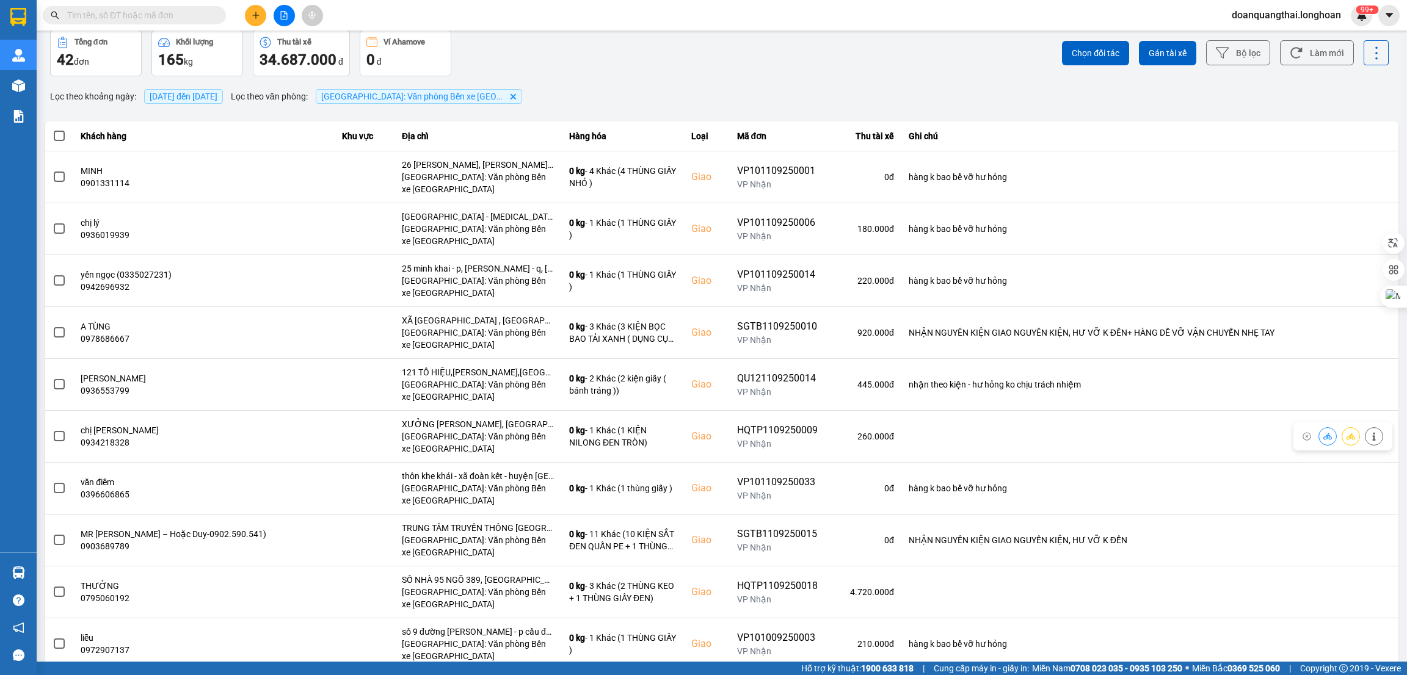
scroll to position [82, 0]
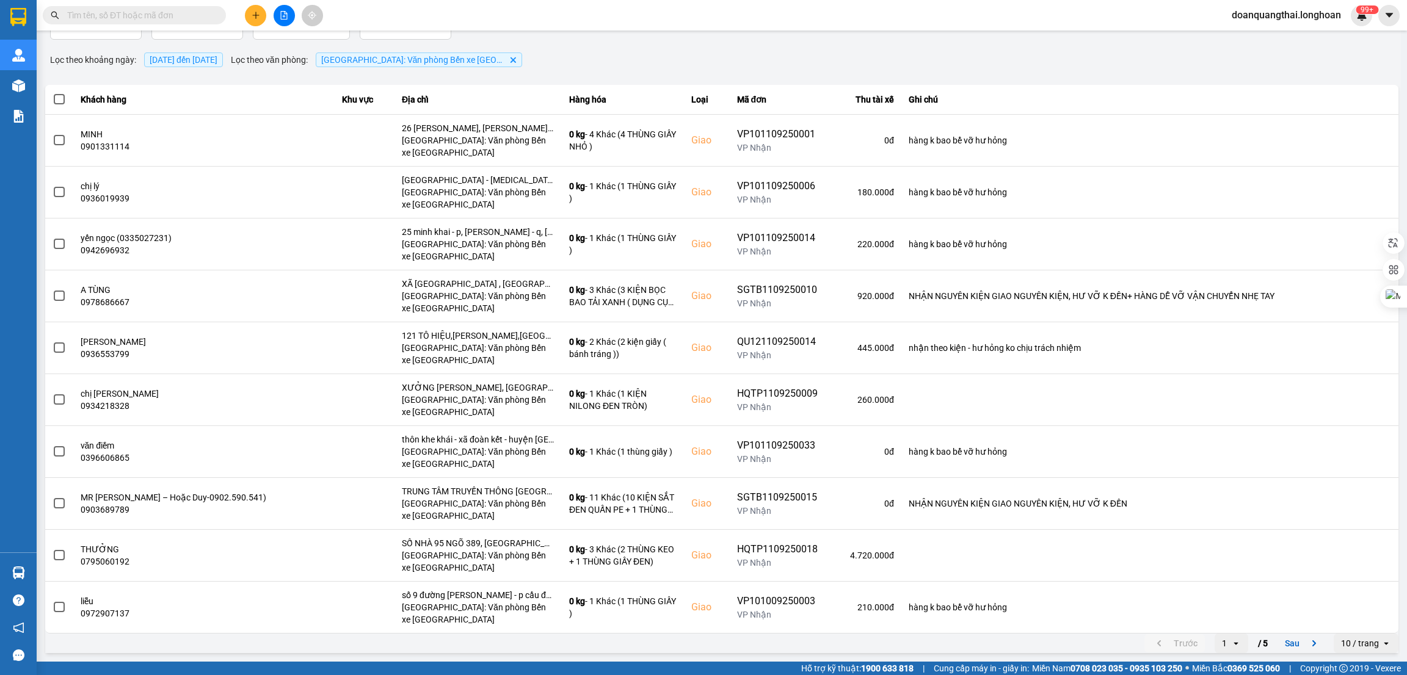
click at [1381, 642] on icon "open" at bounding box center [1386, 644] width 10 height 10
click at [1359, 606] on li "80 / trang" at bounding box center [1352, 597] width 64 height 22
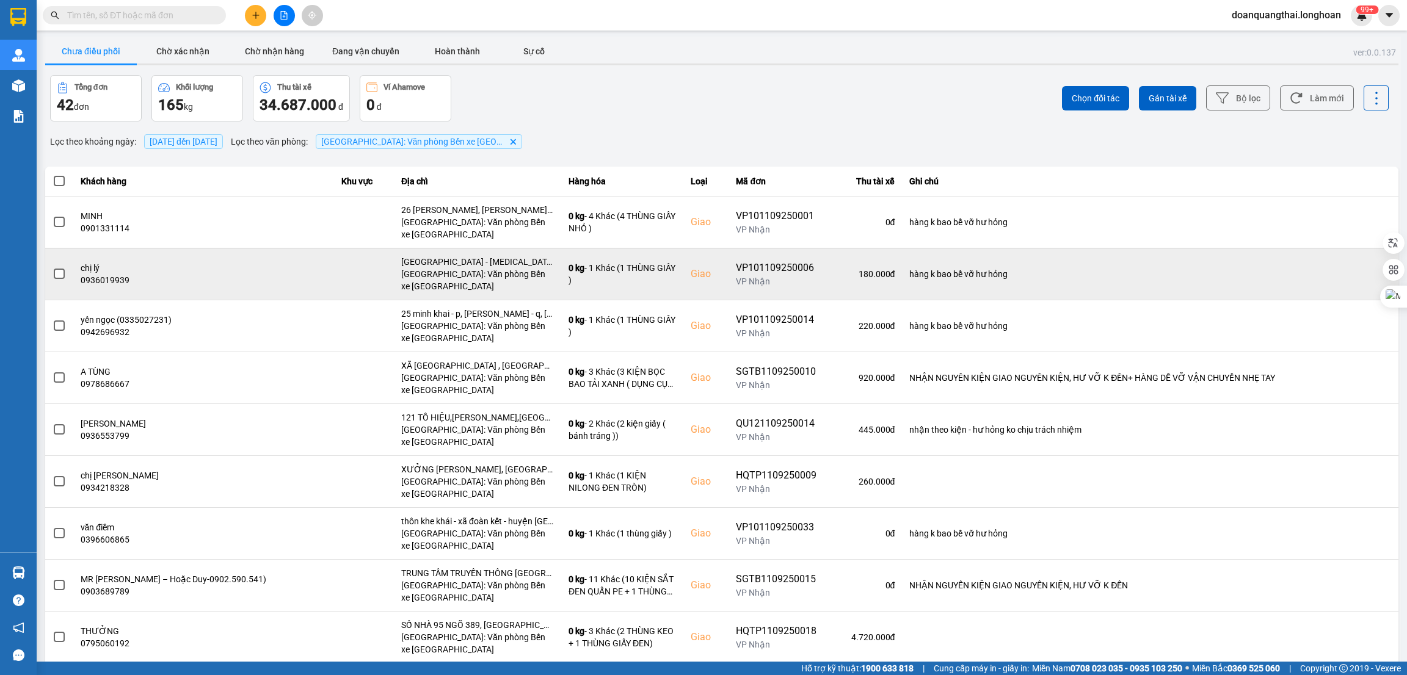
click at [61, 274] on span at bounding box center [59, 274] width 11 height 11
click at [53, 267] on input "checkbox" at bounding box center [53, 267] width 0 height 0
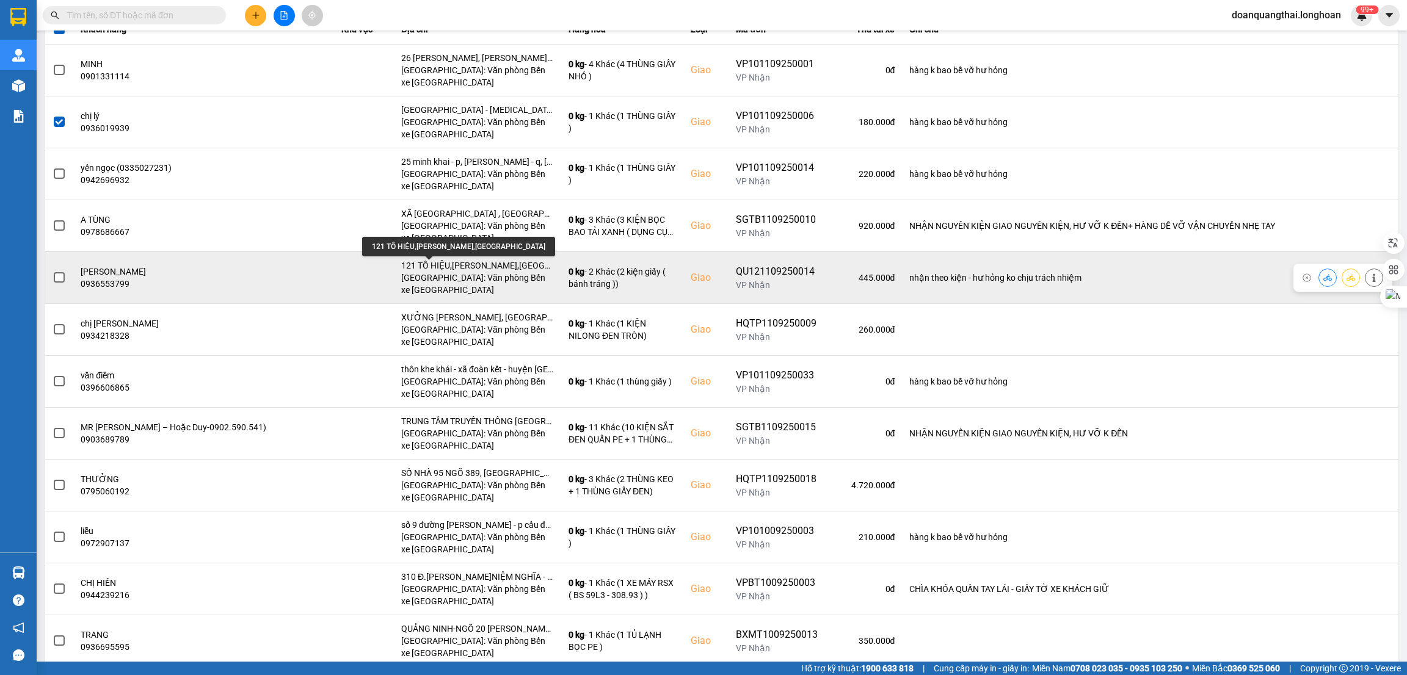
scroll to position [183, 0]
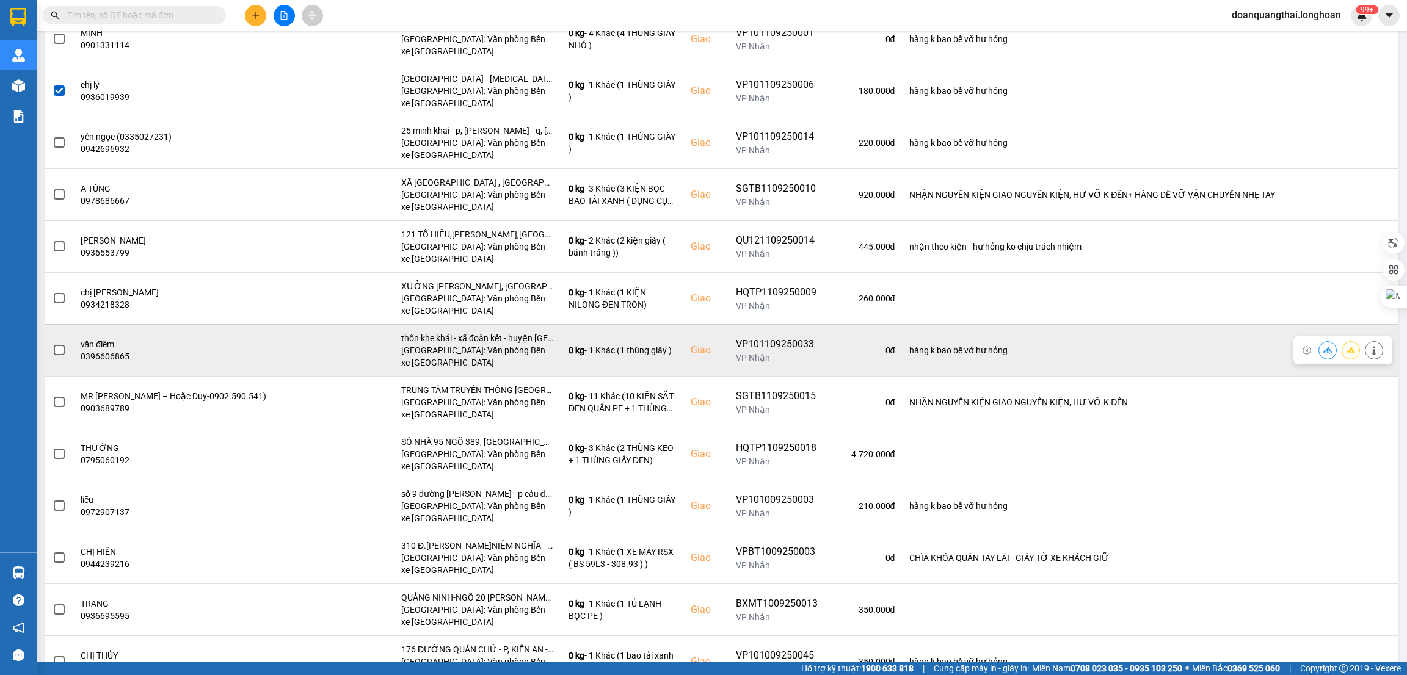
click at [63, 351] on span at bounding box center [59, 350] width 11 height 11
click at [53, 344] on input "checkbox" at bounding box center [53, 344] width 0 height 0
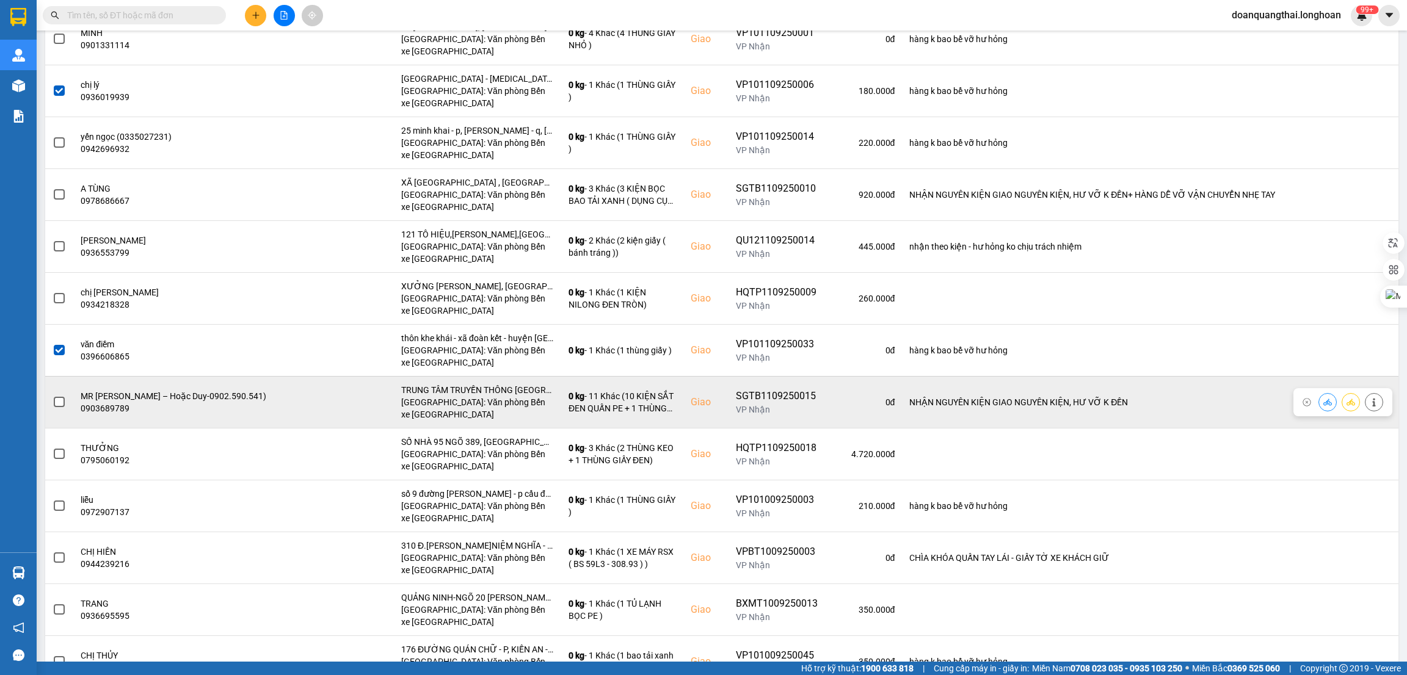
click at [59, 401] on span at bounding box center [59, 402] width 11 height 11
click at [53, 396] on input "checkbox" at bounding box center [53, 396] width 0 height 0
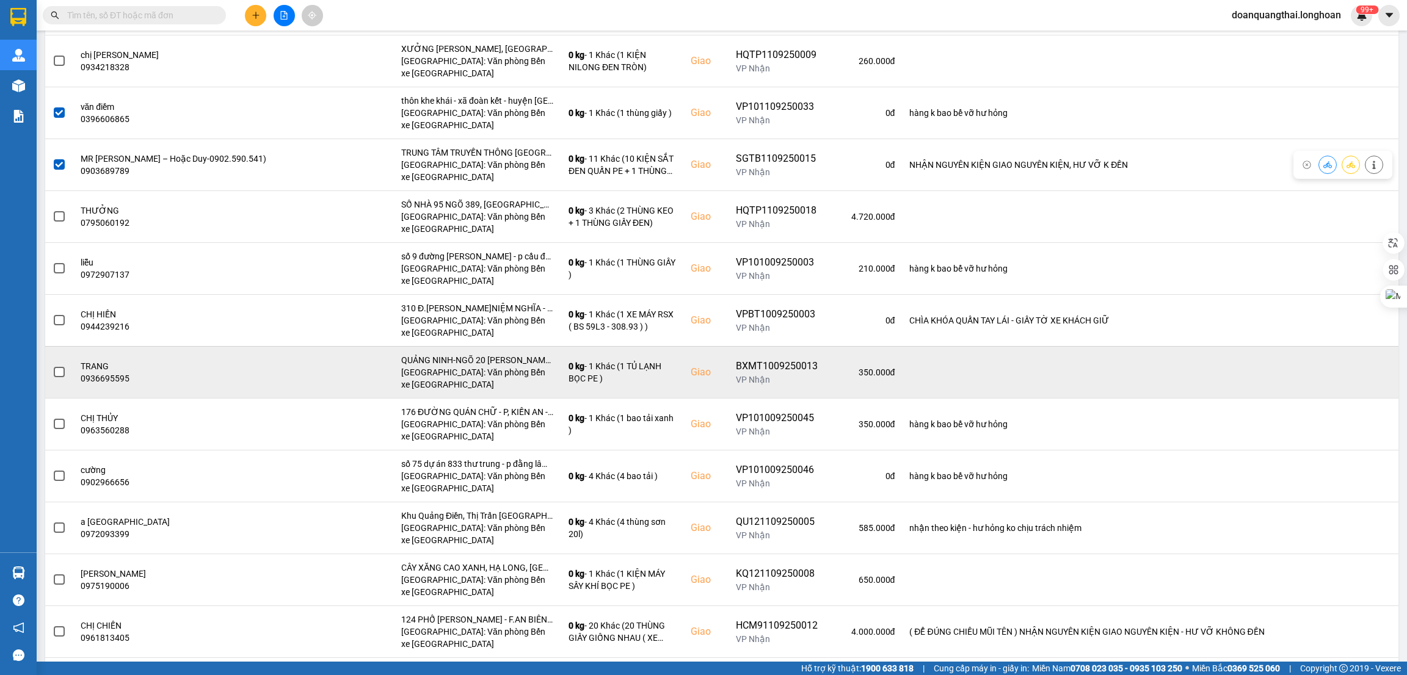
scroll to position [457, 0]
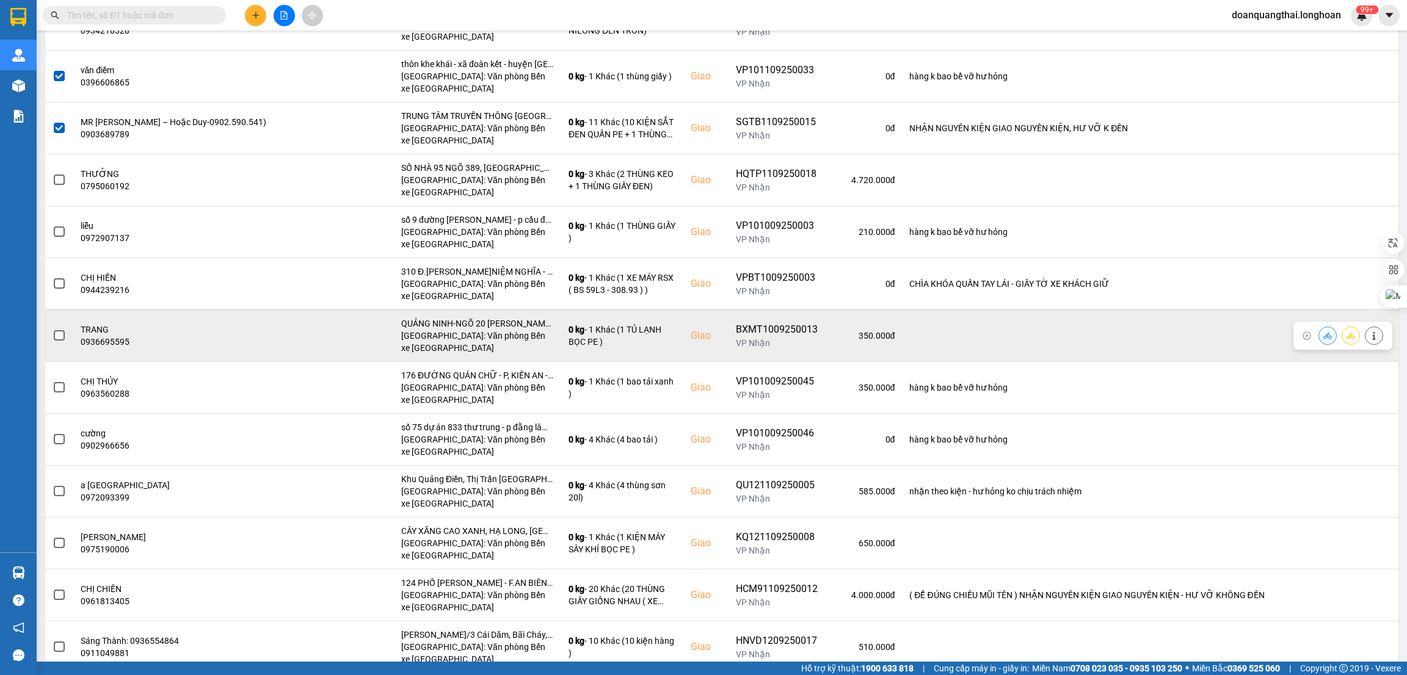
click at [61, 340] on span at bounding box center [59, 335] width 11 height 11
click at [53, 329] on input "checkbox" at bounding box center [53, 329] width 0 height 0
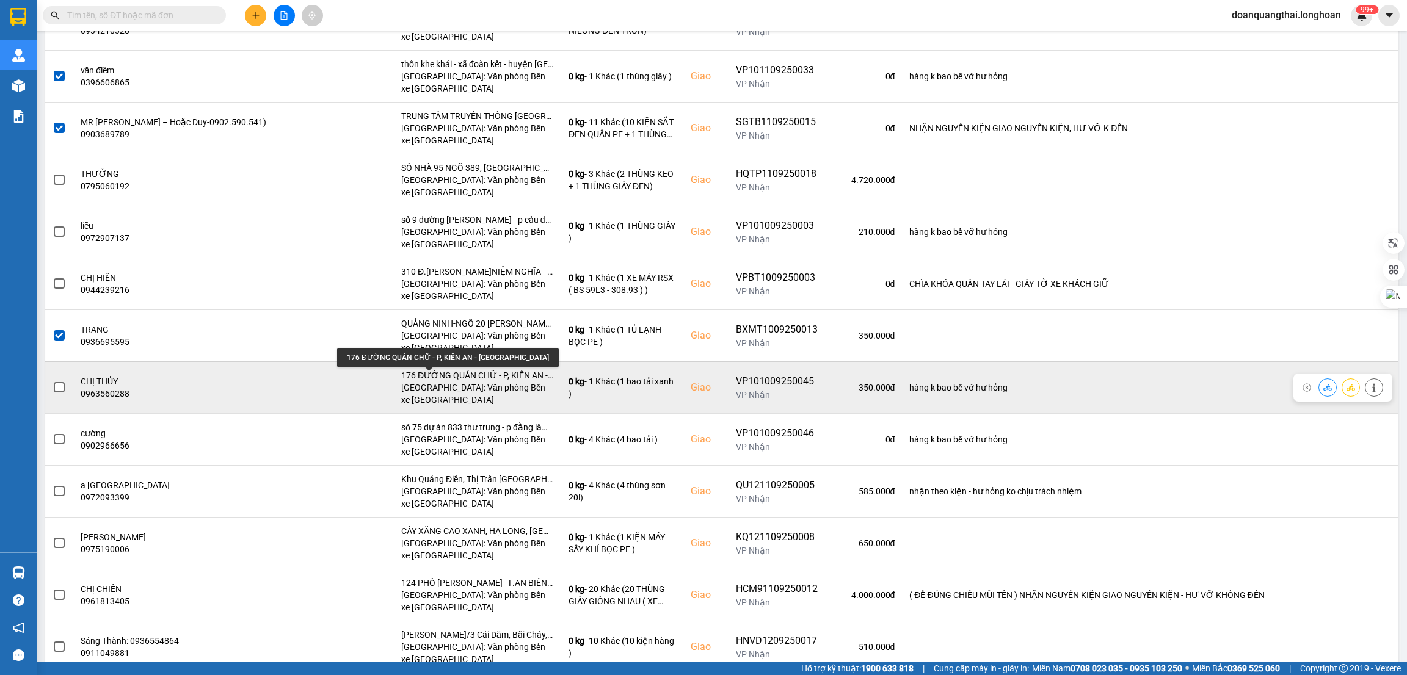
scroll to position [549, 0]
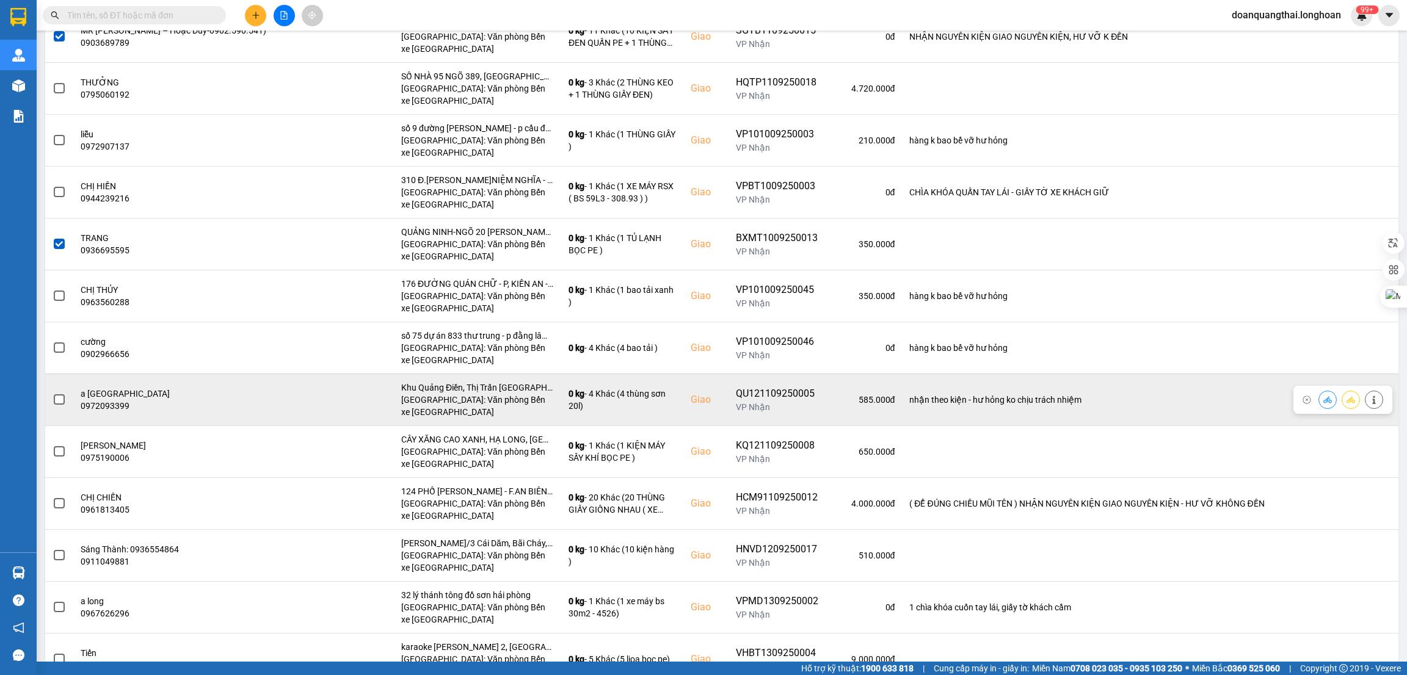
click at [57, 399] on span at bounding box center [59, 400] width 11 height 11
click at [53, 393] on input "checkbox" at bounding box center [53, 393] width 0 height 0
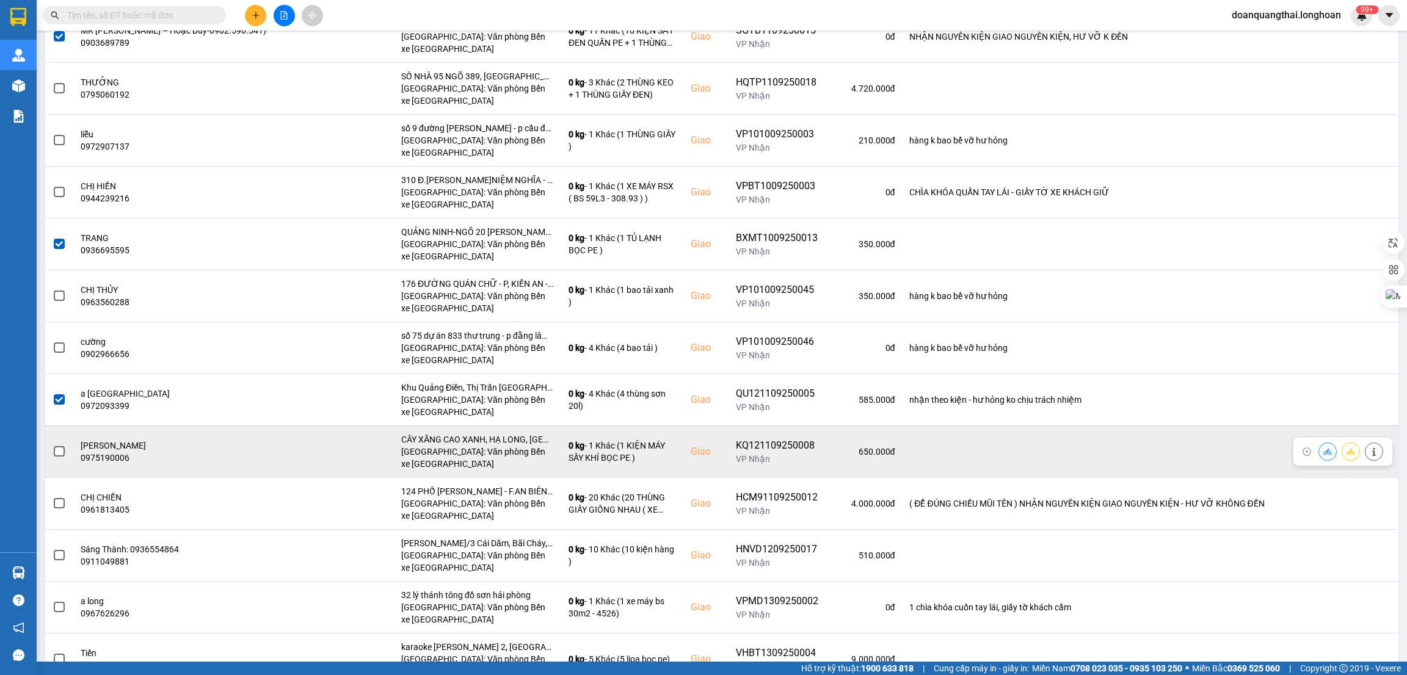
click at [60, 454] on span at bounding box center [59, 451] width 11 height 11
click at [53, 445] on input "checkbox" at bounding box center [53, 445] width 0 height 0
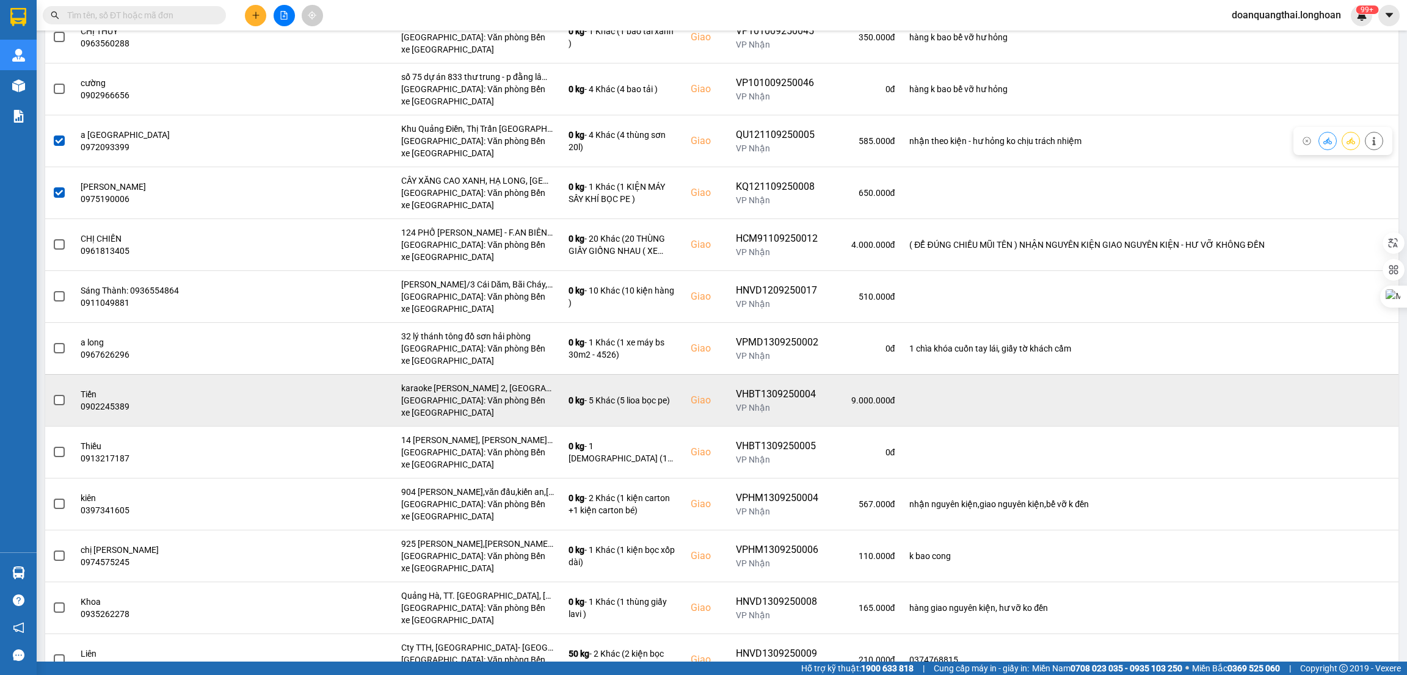
scroll to position [824, 0]
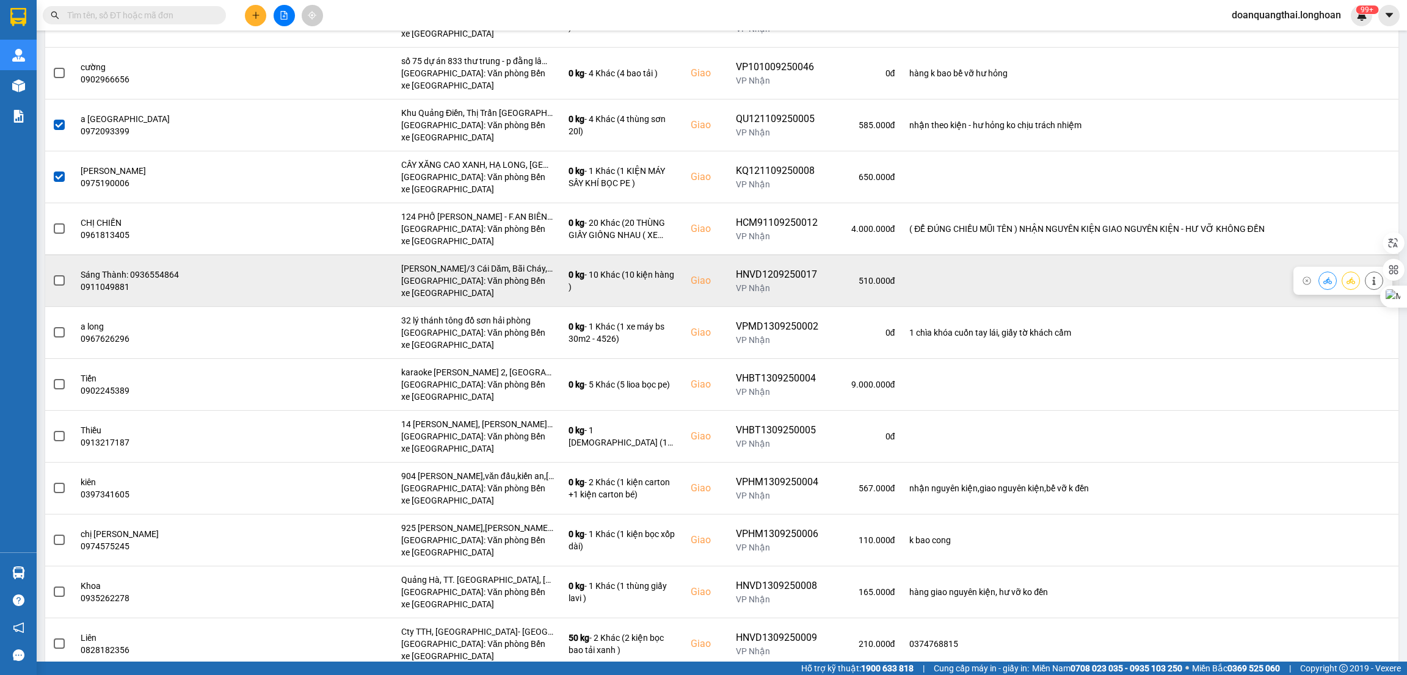
click at [57, 283] on span at bounding box center [59, 280] width 11 height 11
click at [53, 274] on input "checkbox" at bounding box center [53, 274] width 0 height 0
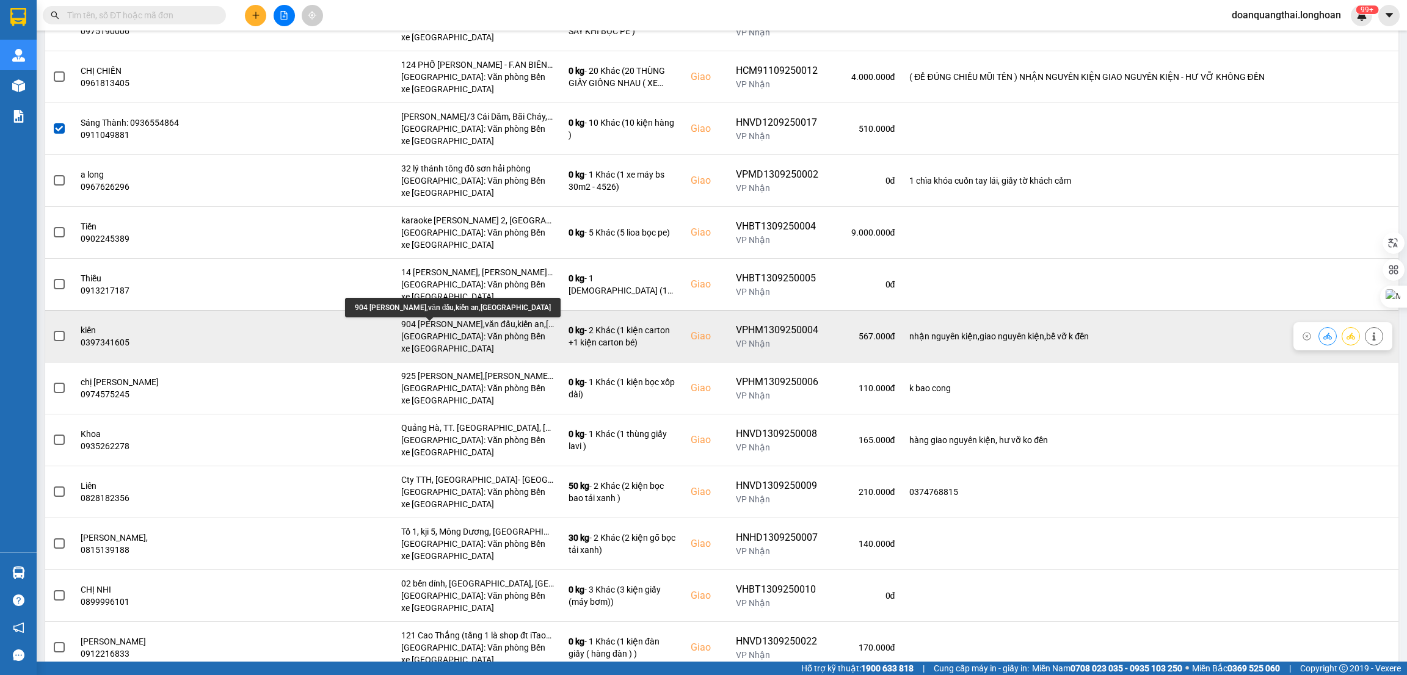
scroll to position [1007, 0]
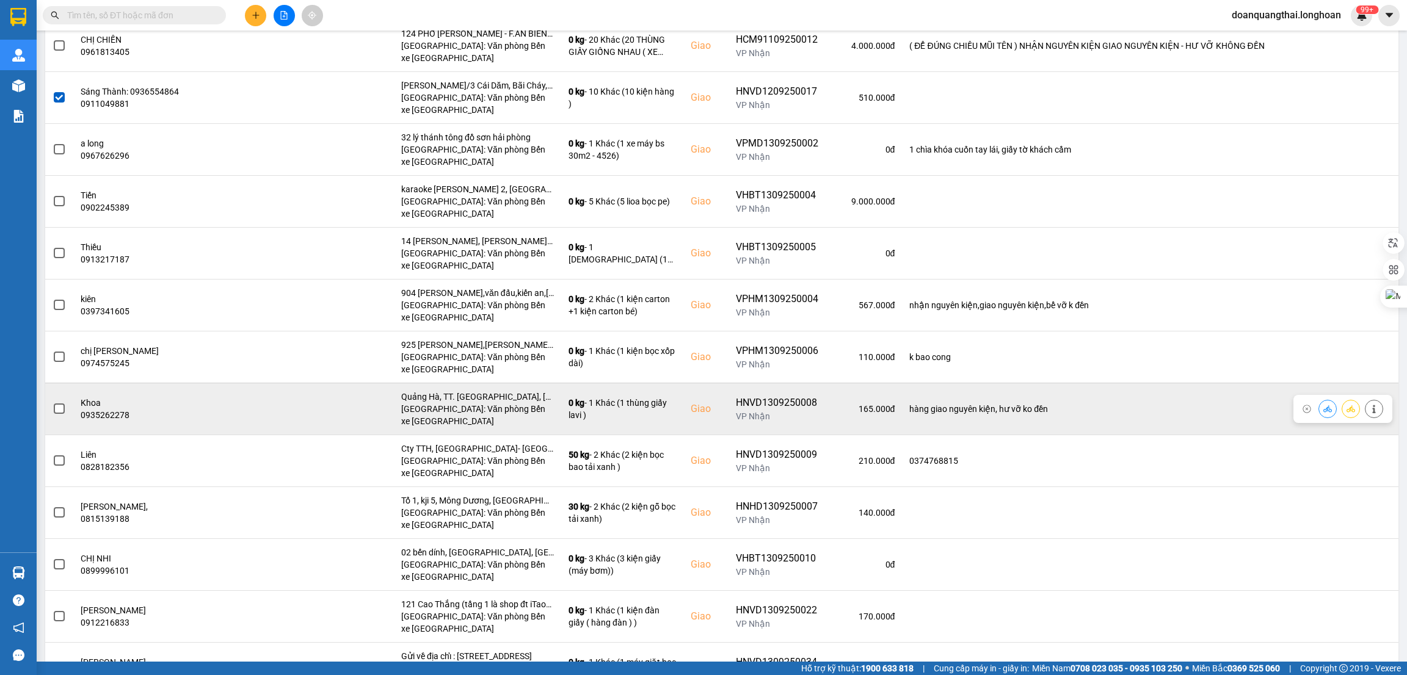
click at [65, 406] on label at bounding box center [59, 408] width 13 height 13
click at [53, 402] on input "checkbox" at bounding box center [53, 402] width 0 height 0
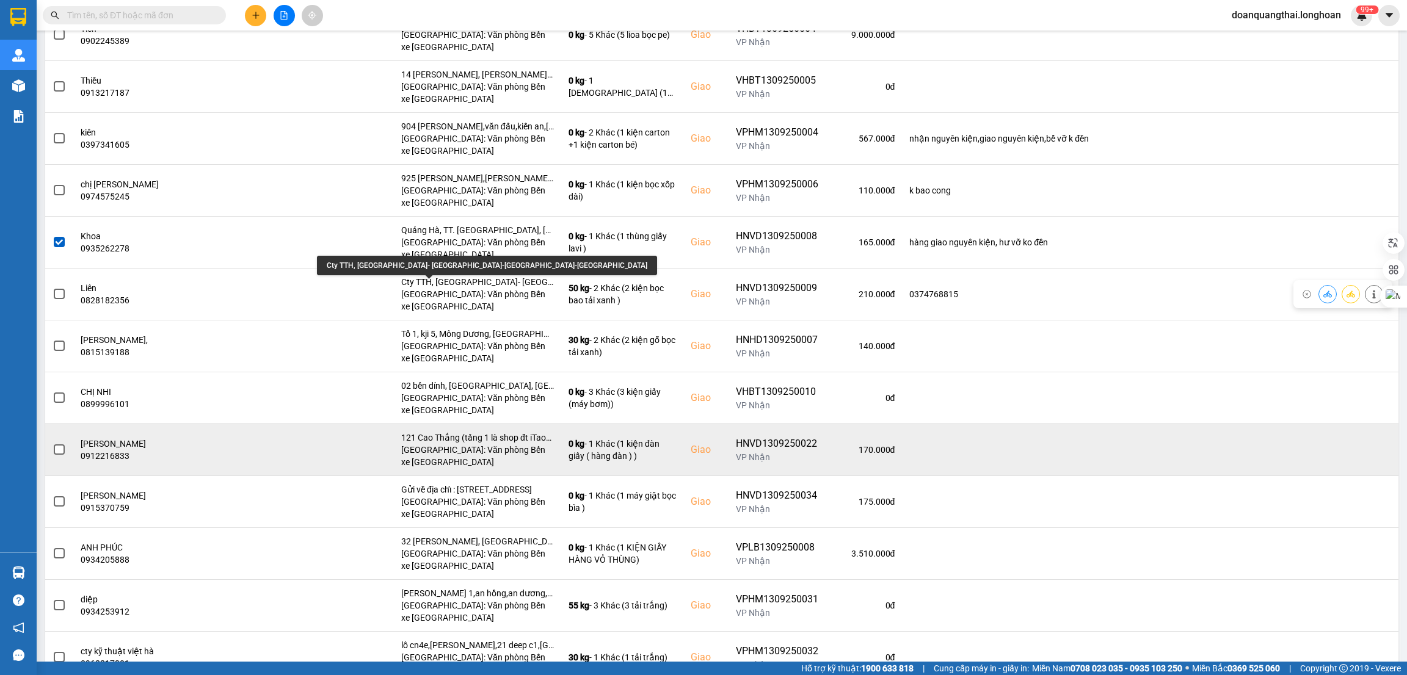
scroll to position [1190, 0]
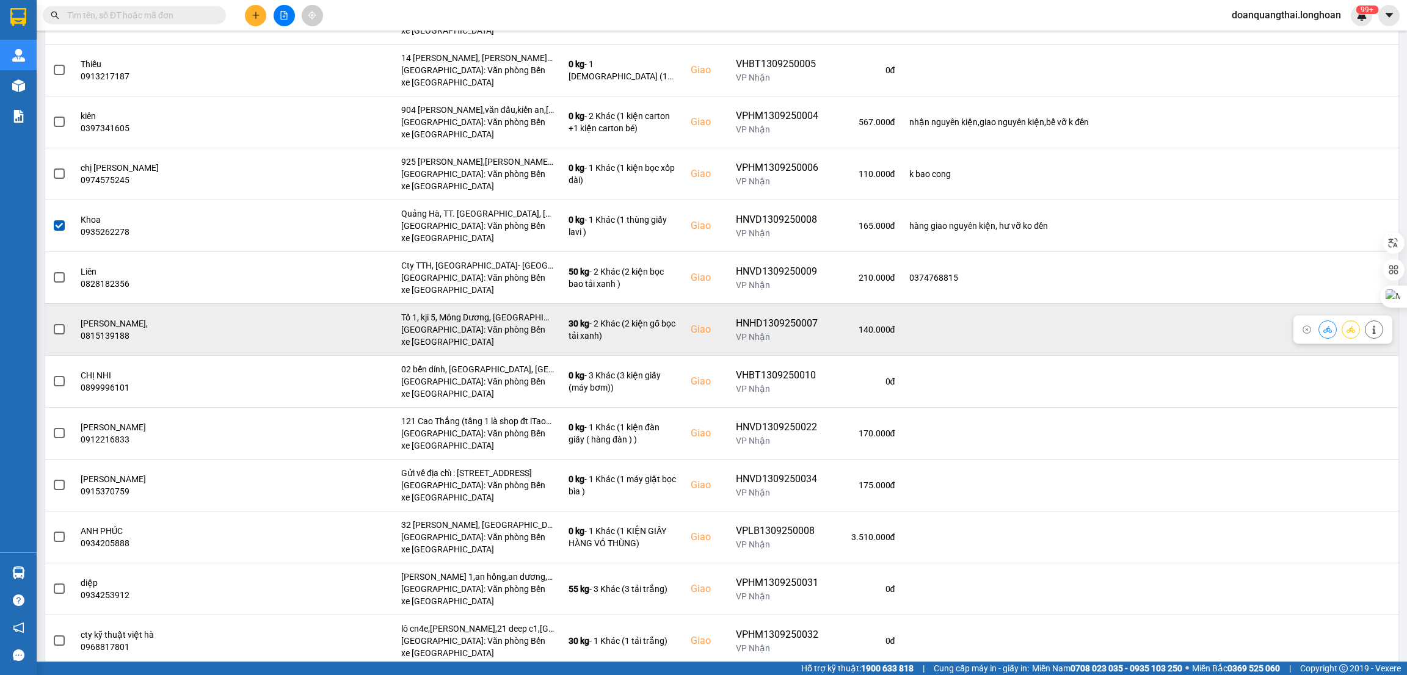
click at [54, 333] on span at bounding box center [59, 329] width 11 height 11
click at [53, 323] on input "checkbox" at bounding box center [53, 323] width 0 height 0
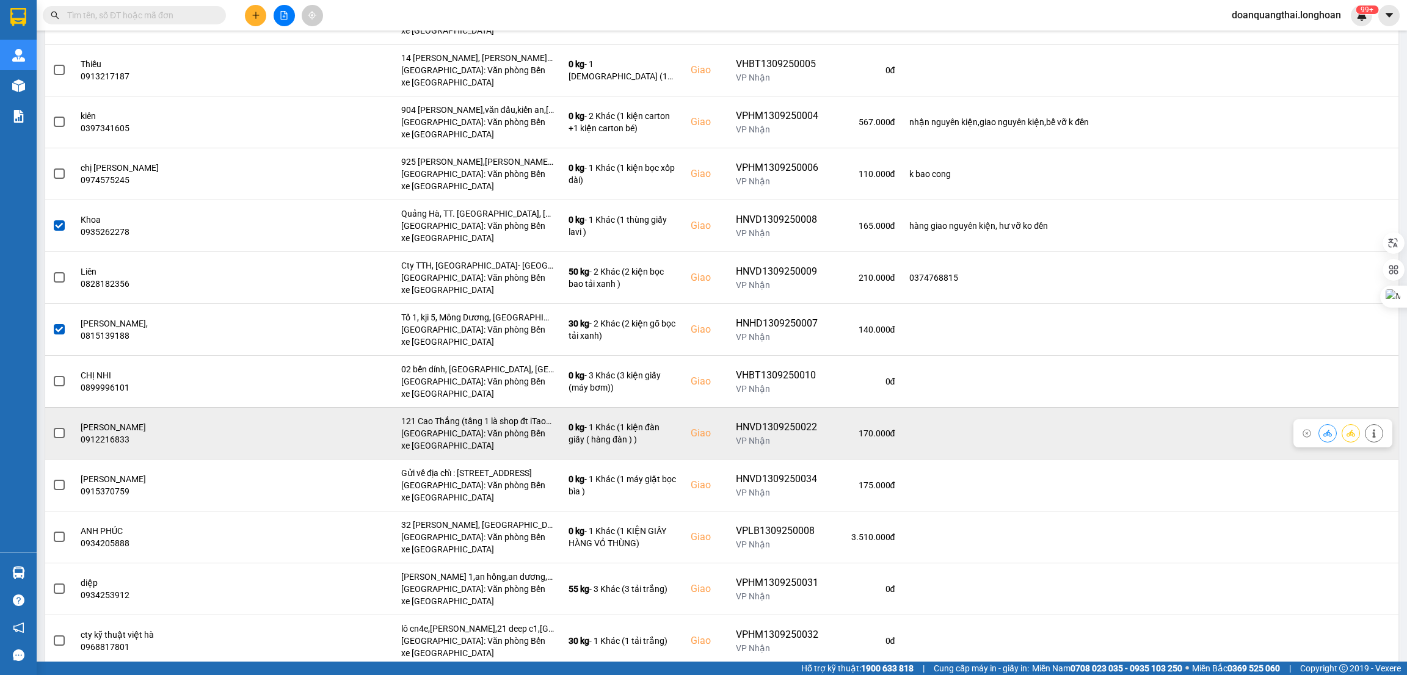
click at [58, 437] on span at bounding box center [59, 433] width 11 height 11
click at [53, 427] on input "checkbox" at bounding box center [53, 427] width 0 height 0
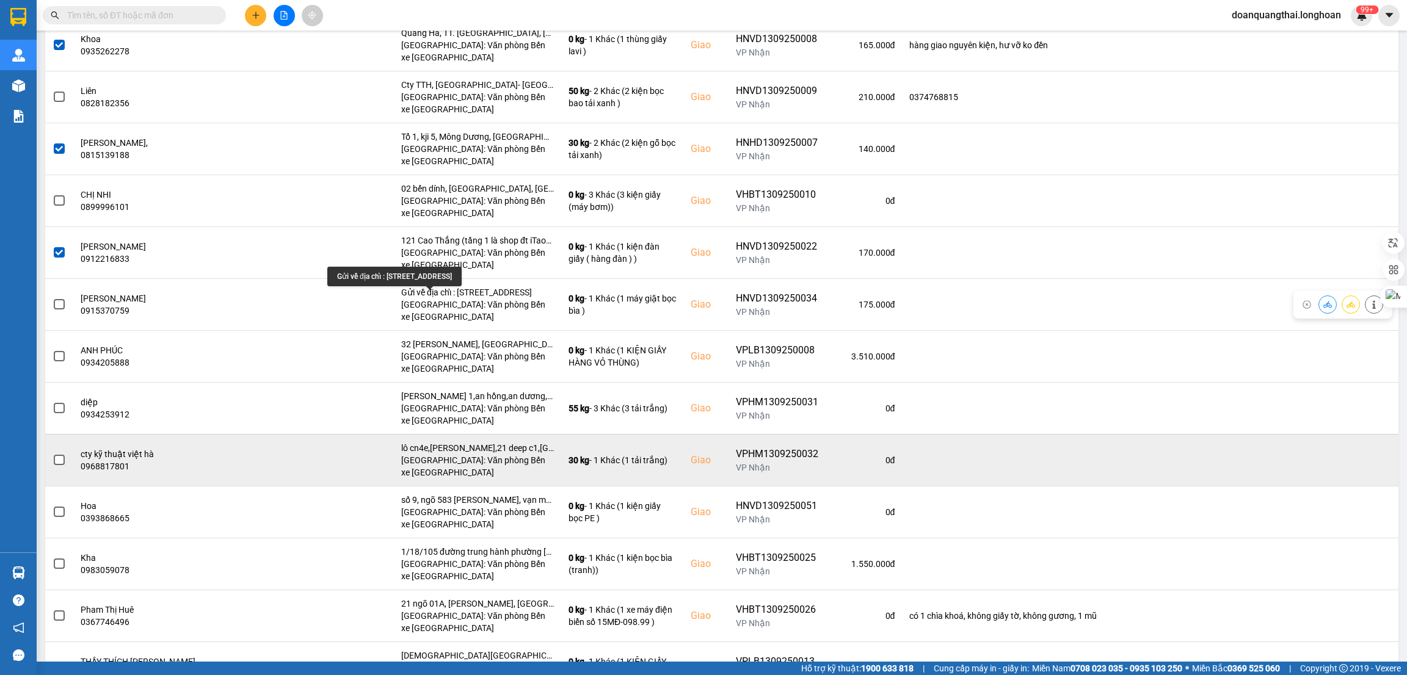
scroll to position [1374, 0]
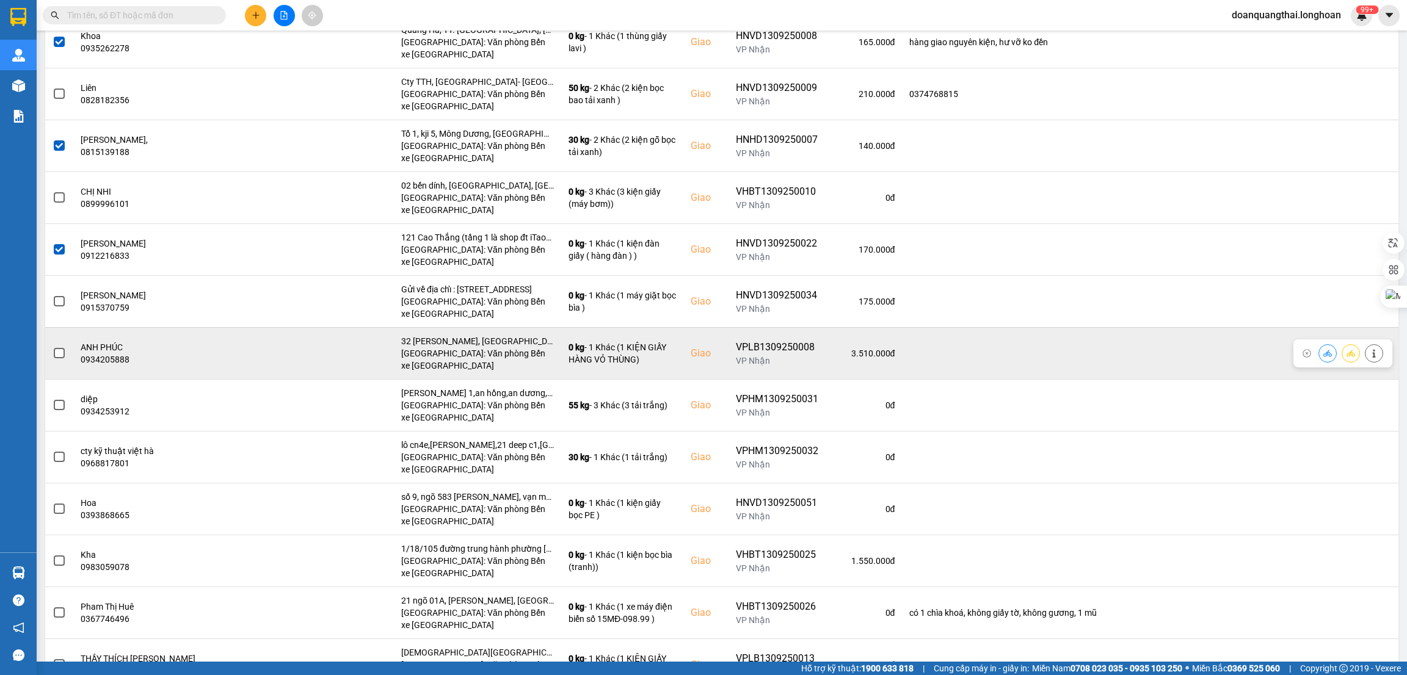
click at [60, 356] on span at bounding box center [59, 353] width 11 height 11
click at [53, 347] on input "checkbox" at bounding box center [53, 347] width 0 height 0
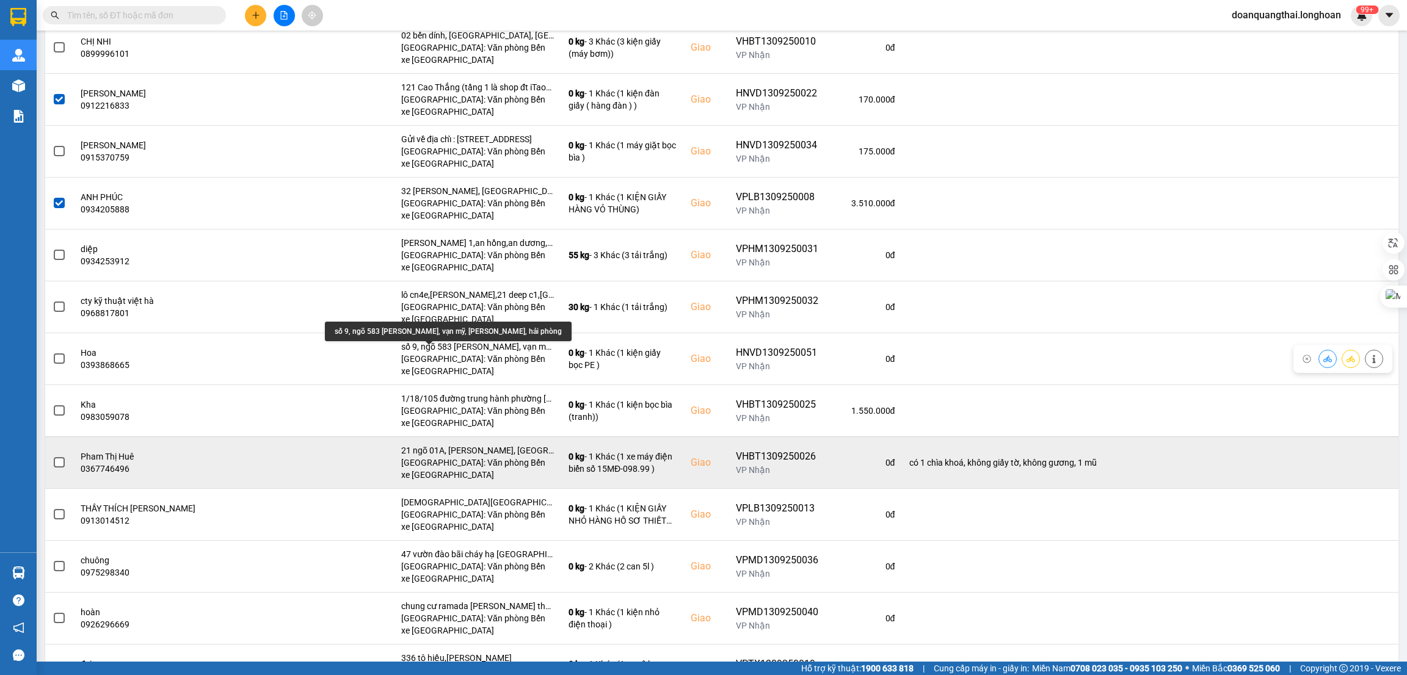
scroll to position [1557, 0]
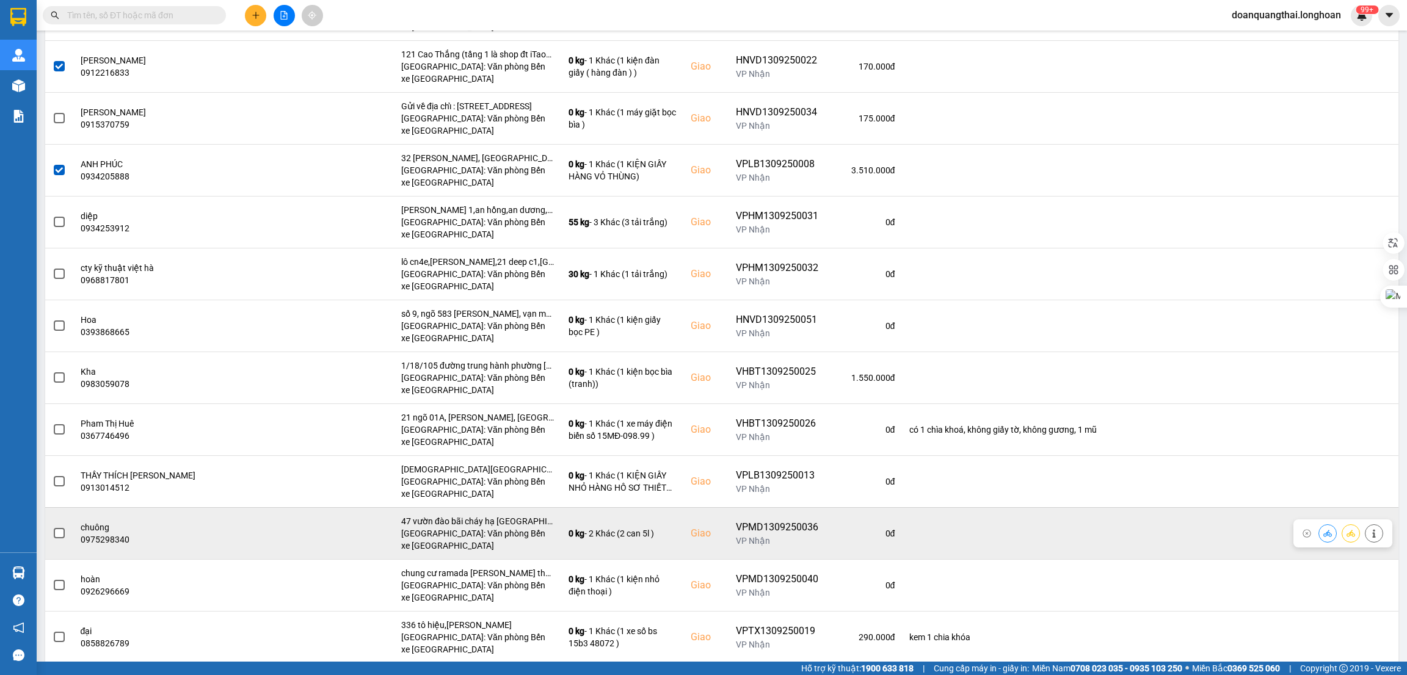
click at [60, 539] on span at bounding box center [59, 533] width 11 height 11
click at [53, 527] on input "checkbox" at bounding box center [53, 527] width 0 height 0
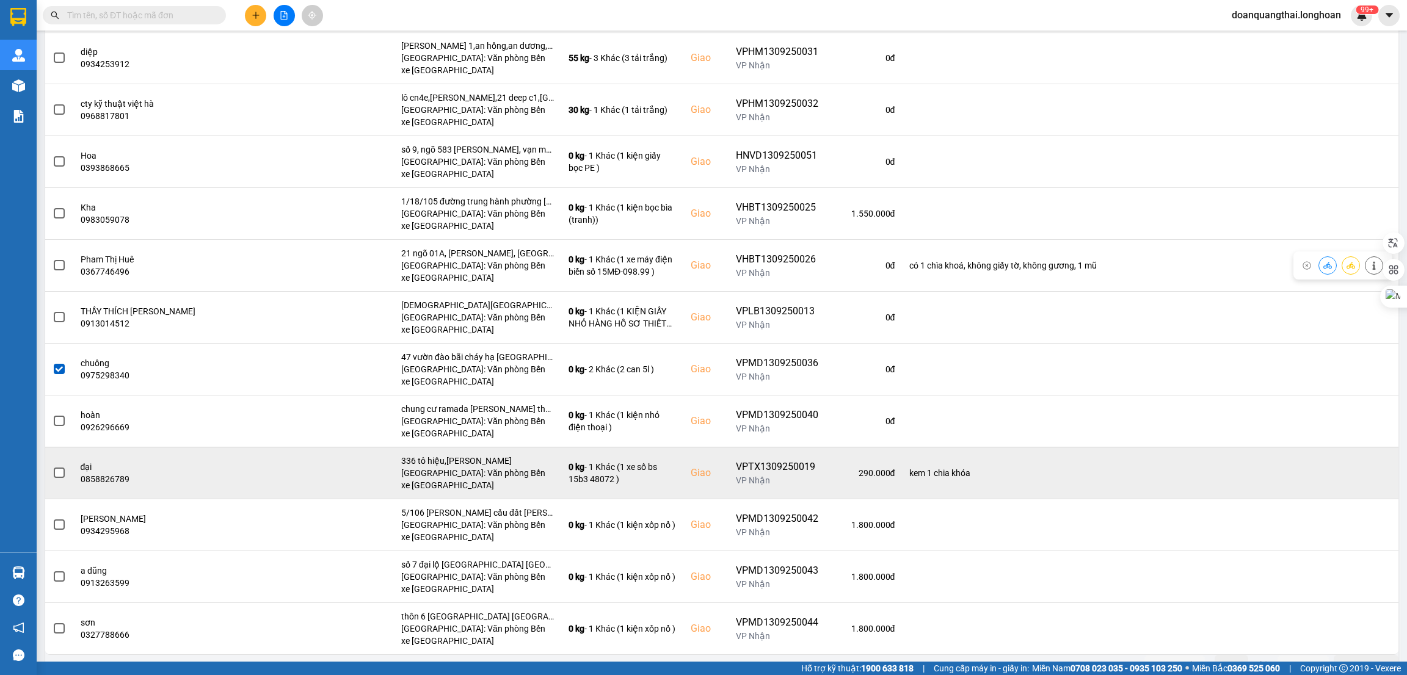
scroll to position [1740, 0]
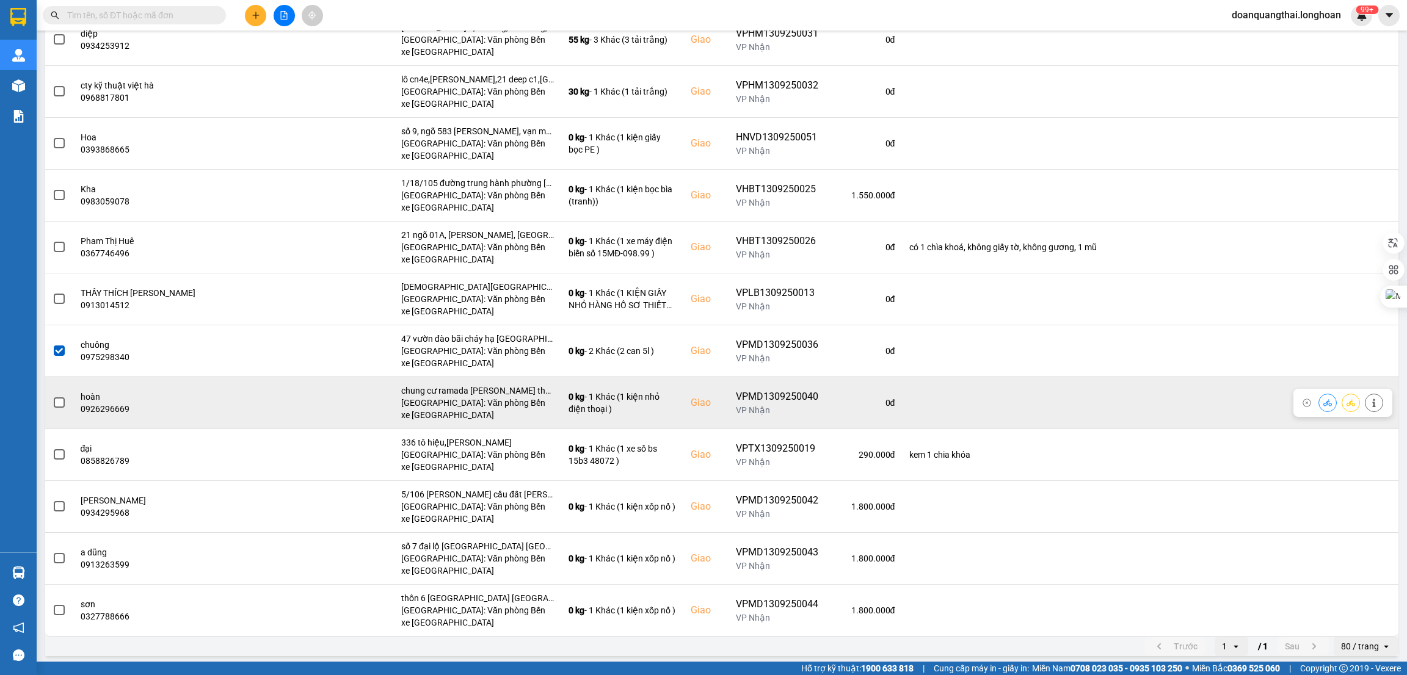
click at [62, 405] on span at bounding box center [59, 403] width 11 height 11
click at [53, 396] on input "checkbox" at bounding box center [53, 396] width 0 height 0
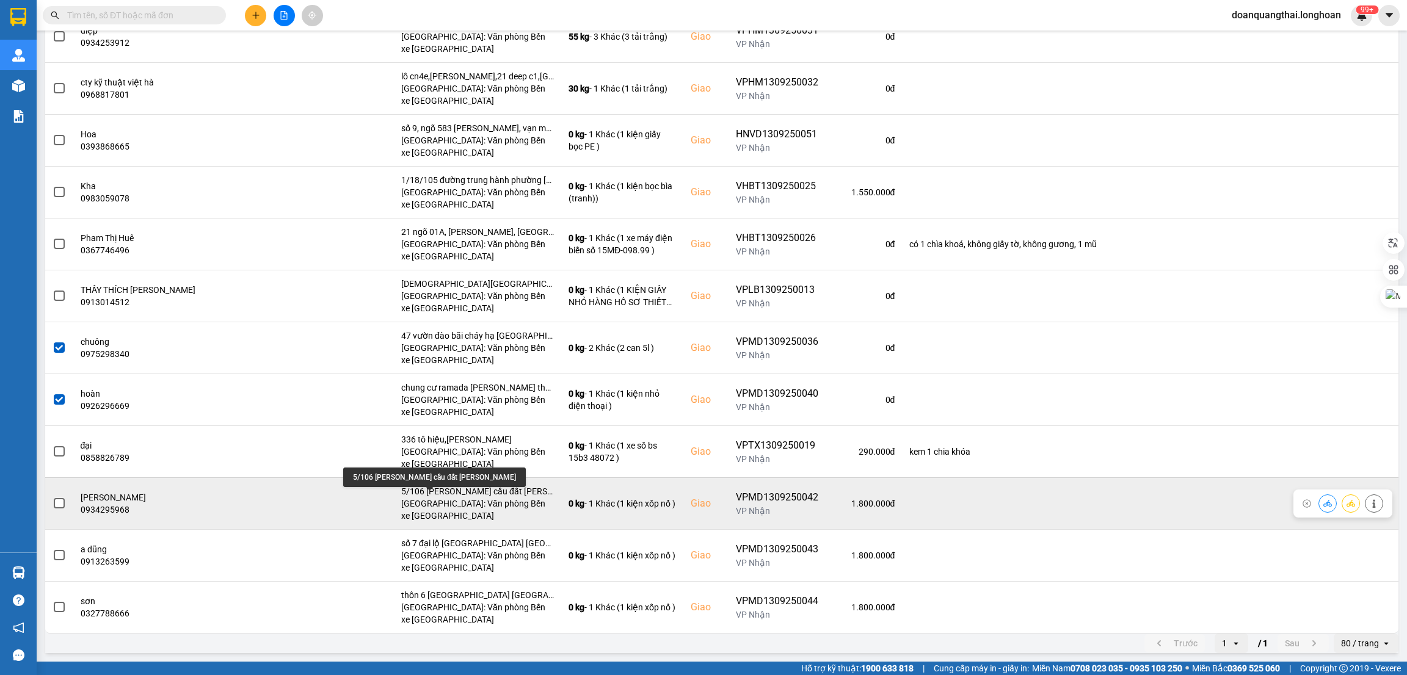
scroll to position [1748, 0]
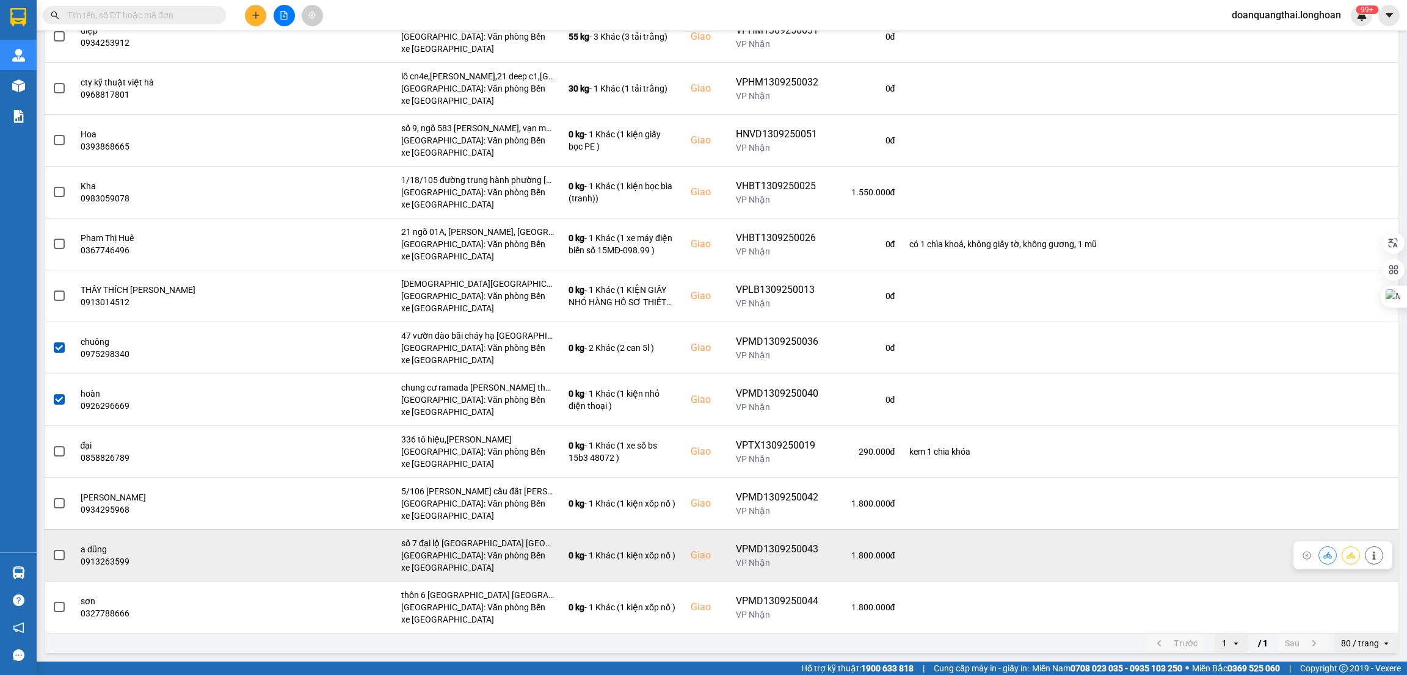
click at [64, 555] on span at bounding box center [59, 555] width 11 height 11
click at [53, 549] on input "checkbox" at bounding box center [53, 549] width 0 height 0
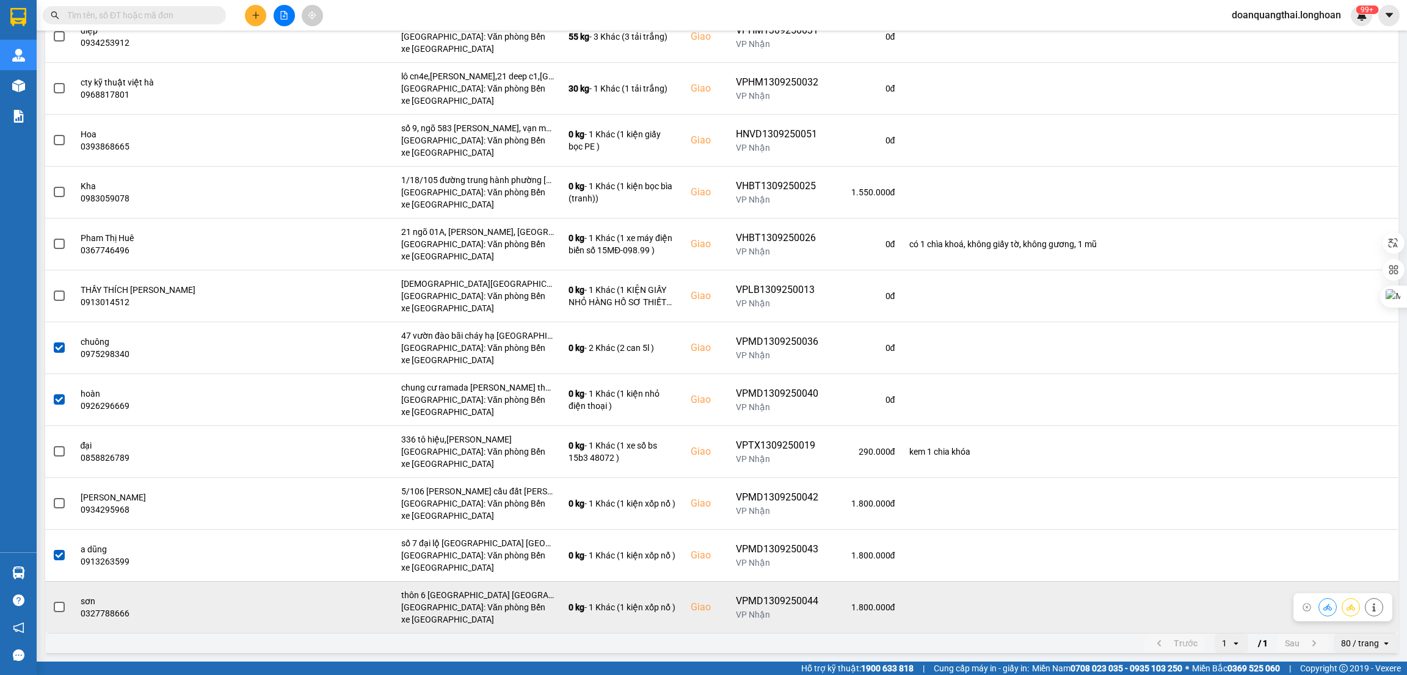
click at [58, 609] on span at bounding box center [59, 607] width 11 height 11
click at [53, 601] on input "checkbox" at bounding box center [53, 601] width 0 height 0
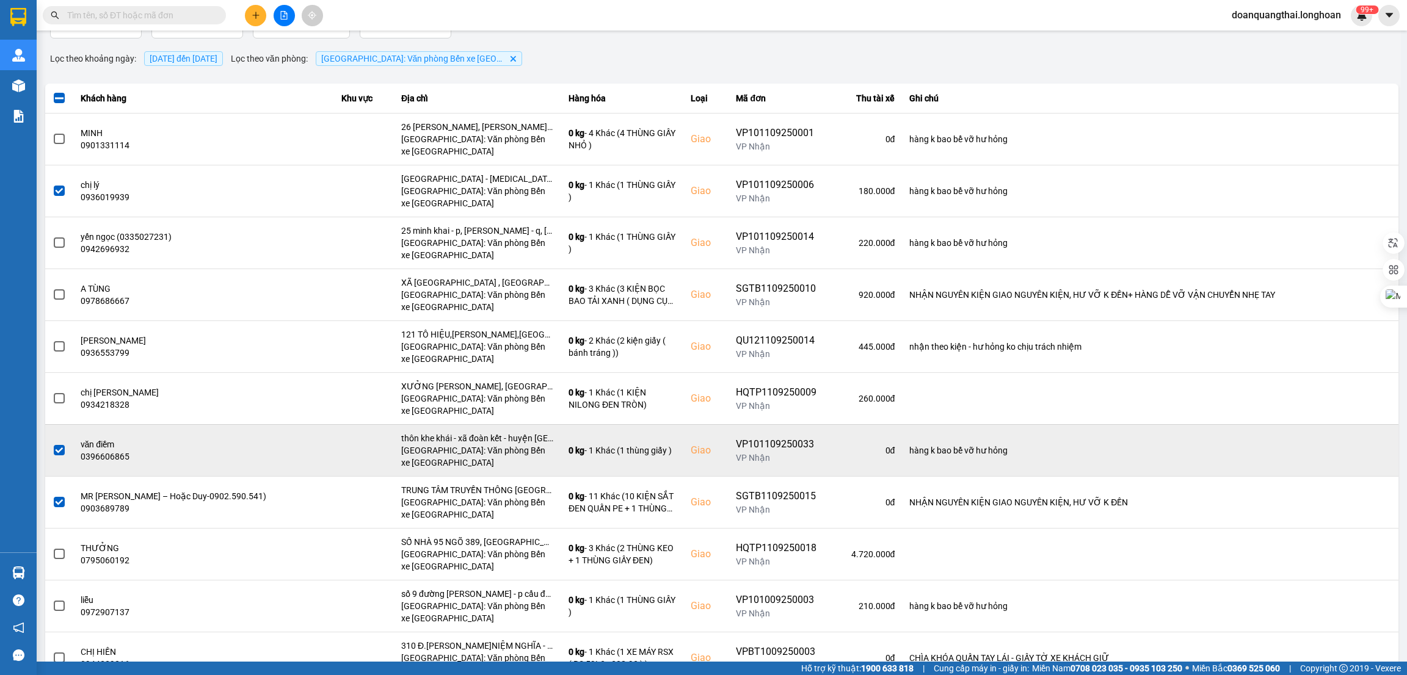
scroll to position [0, 0]
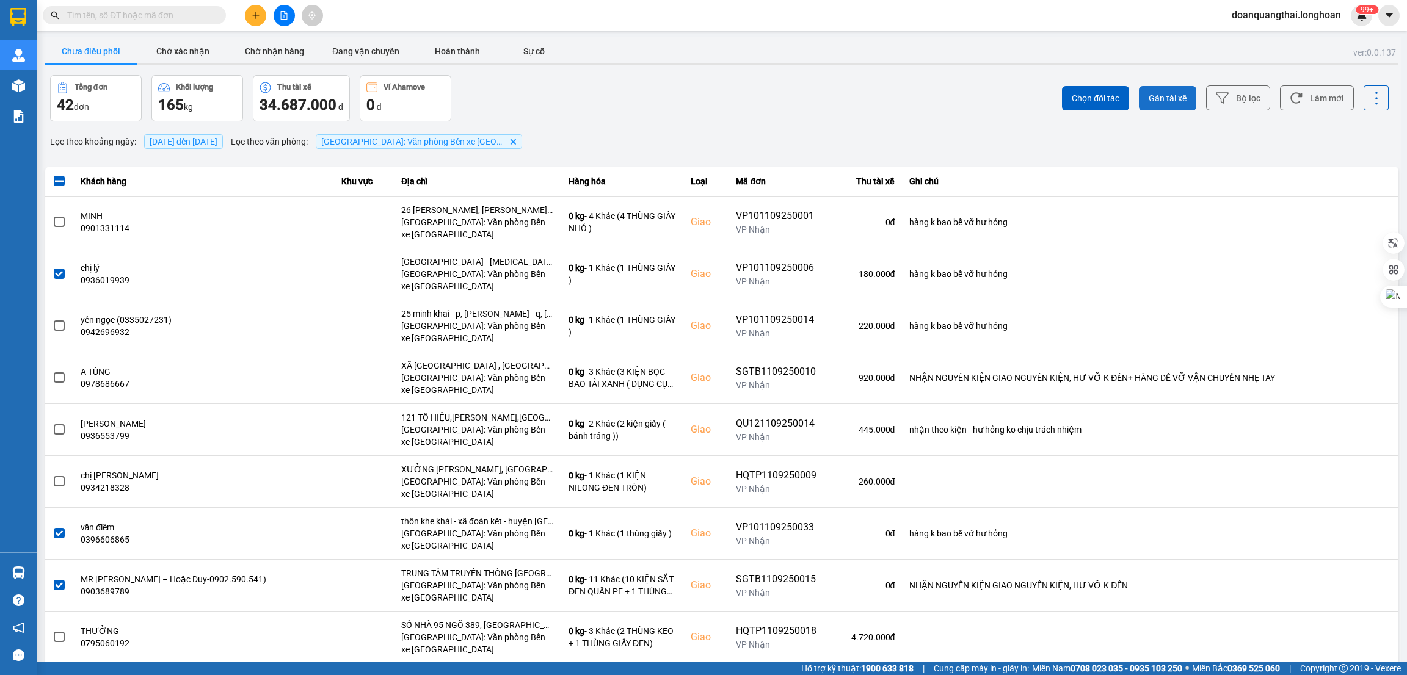
click at [1149, 102] on span "Gán tài xế" at bounding box center [1168, 98] width 38 height 12
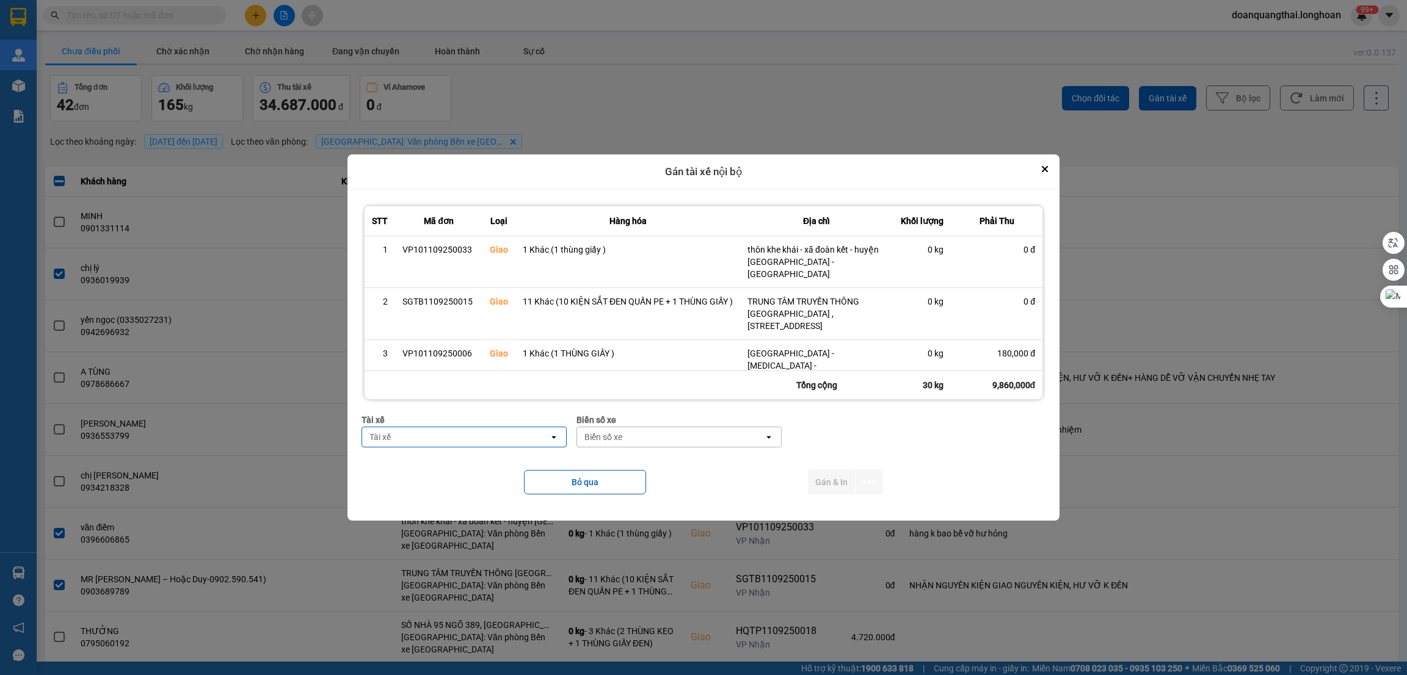
click at [457, 442] on div "Tài xế" at bounding box center [455, 437] width 187 height 20
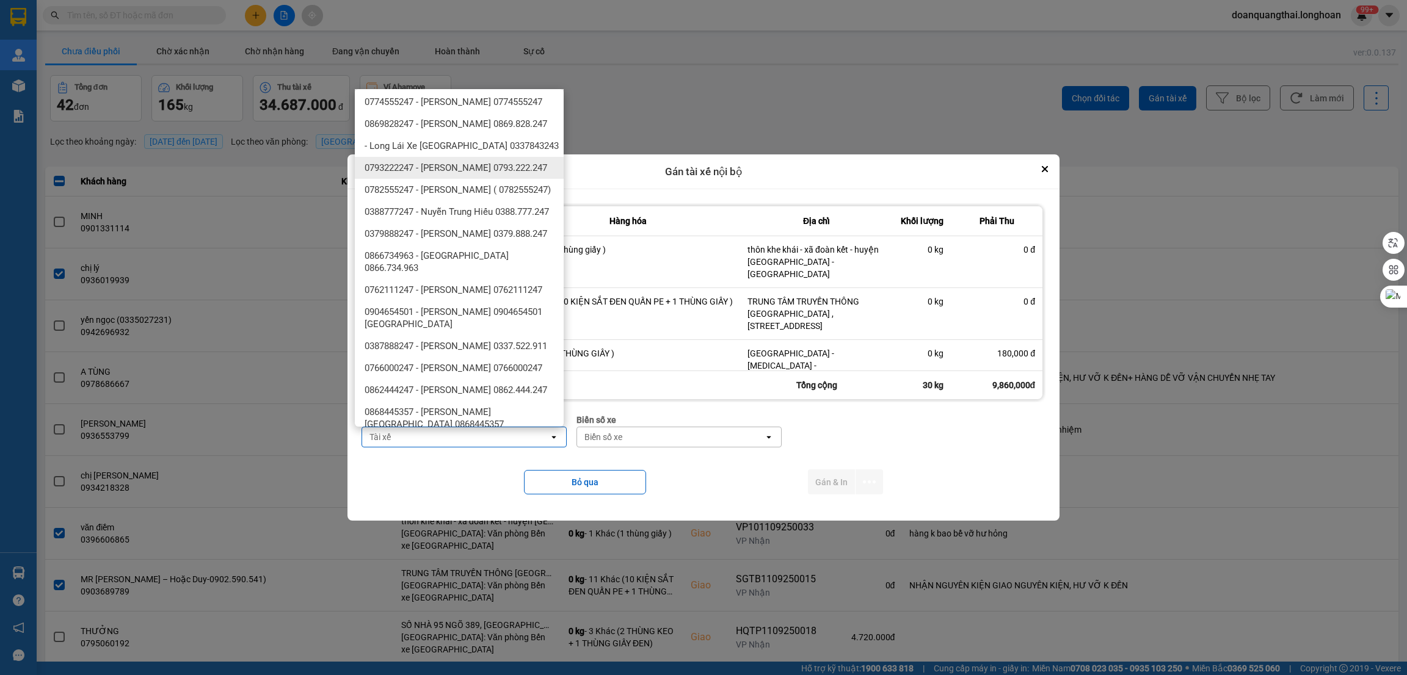
scroll to position [457, 0]
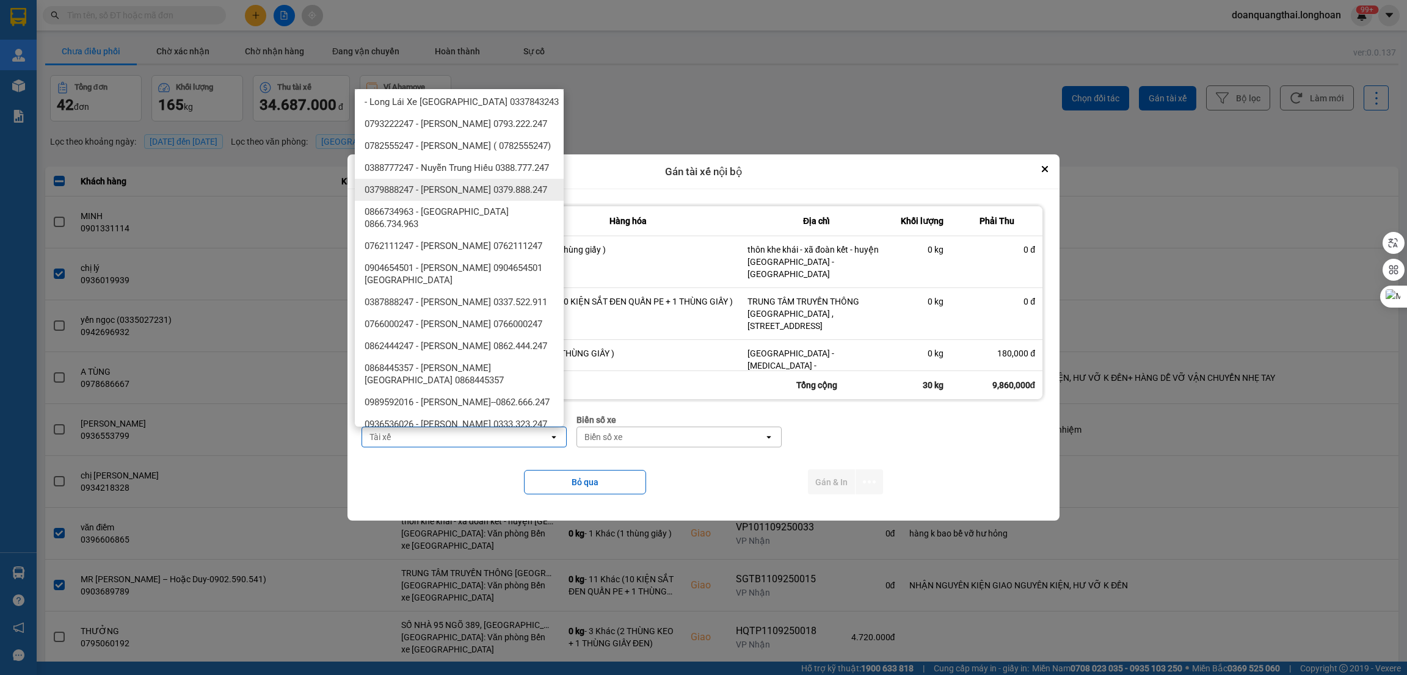
click at [526, 201] on div "0379888247 - phạm thế anh 0379.888.247" at bounding box center [459, 190] width 209 height 22
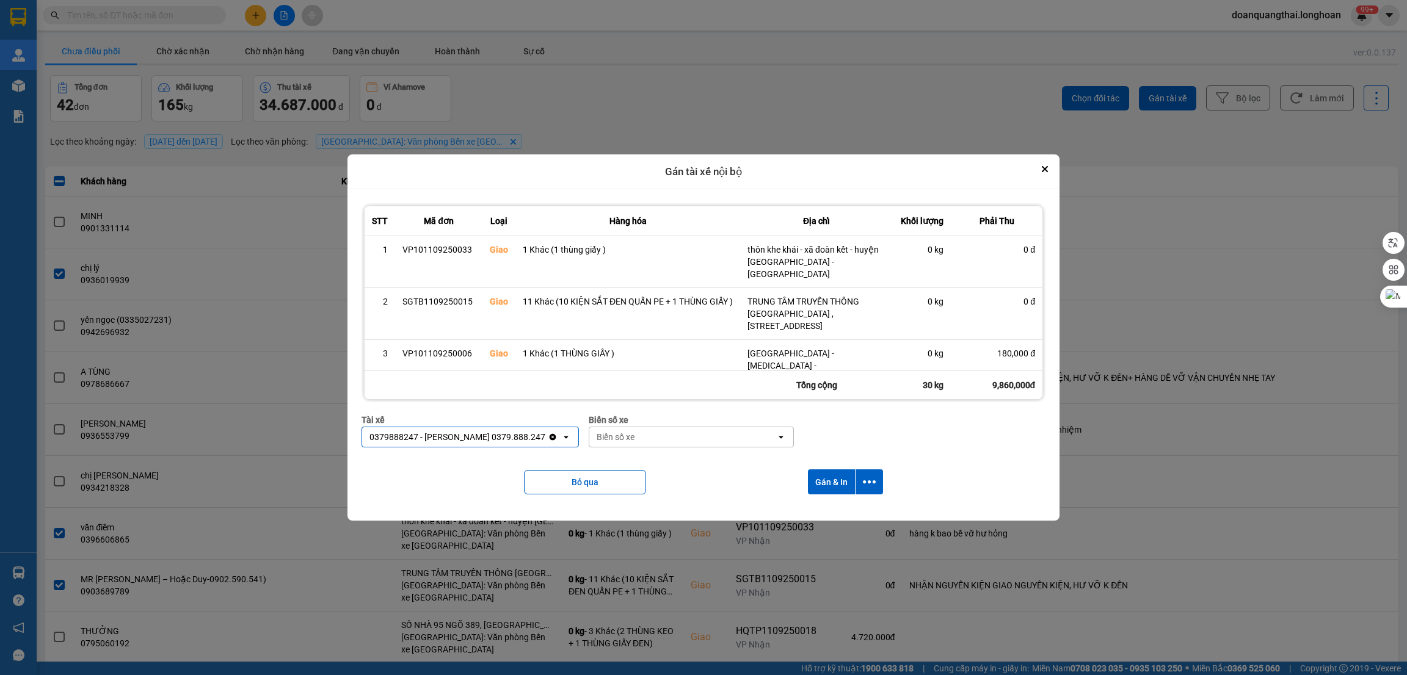
click at [721, 434] on div "Biển số xe" at bounding box center [682, 437] width 187 height 20
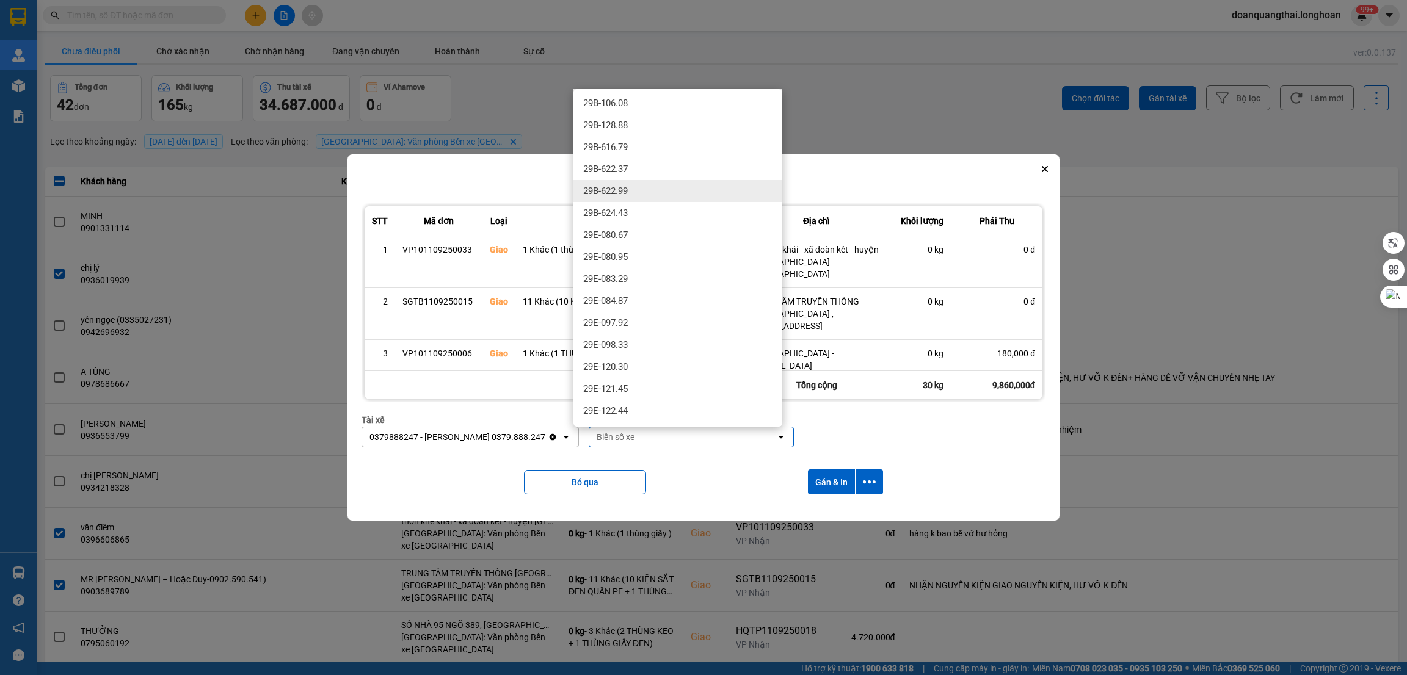
scroll to position [366, 0]
click at [663, 282] on div "29E-137.34" at bounding box center [677, 288] width 209 height 22
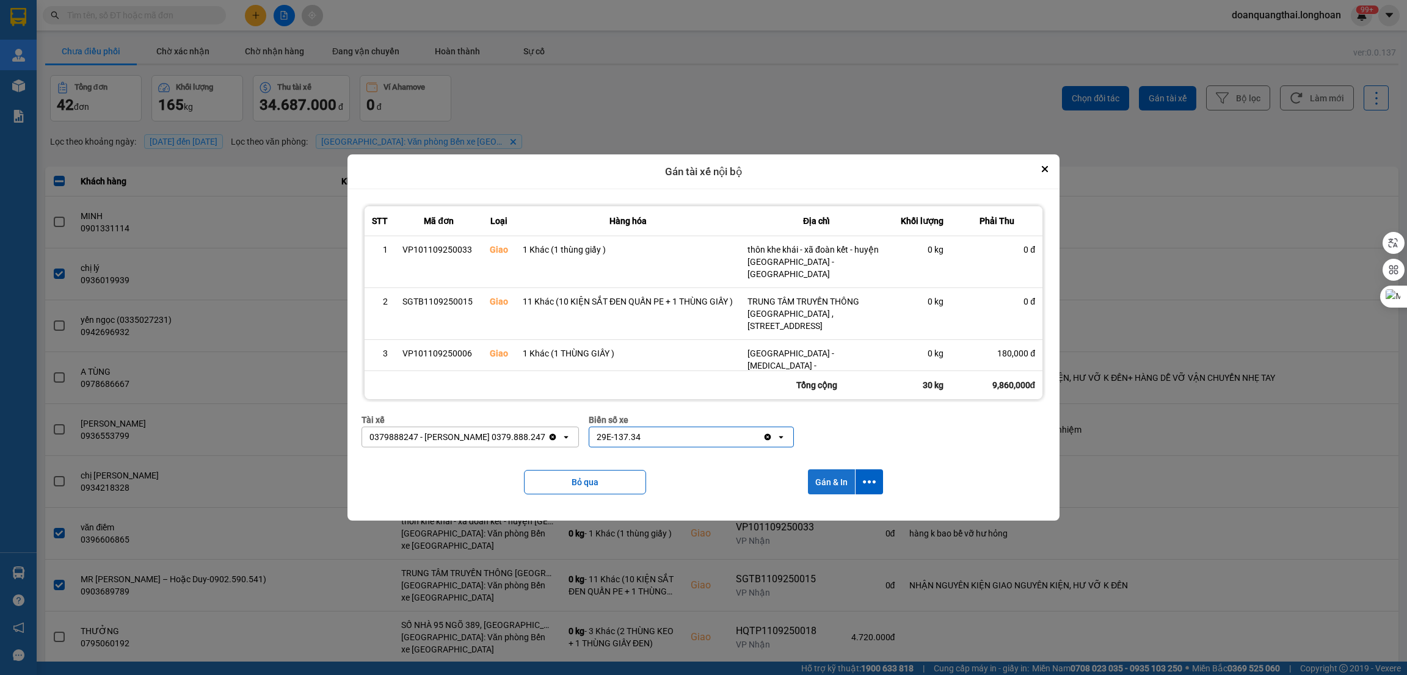
click at [824, 477] on button "Gán & In" at bounding box center [831, 482] width 47 height 25
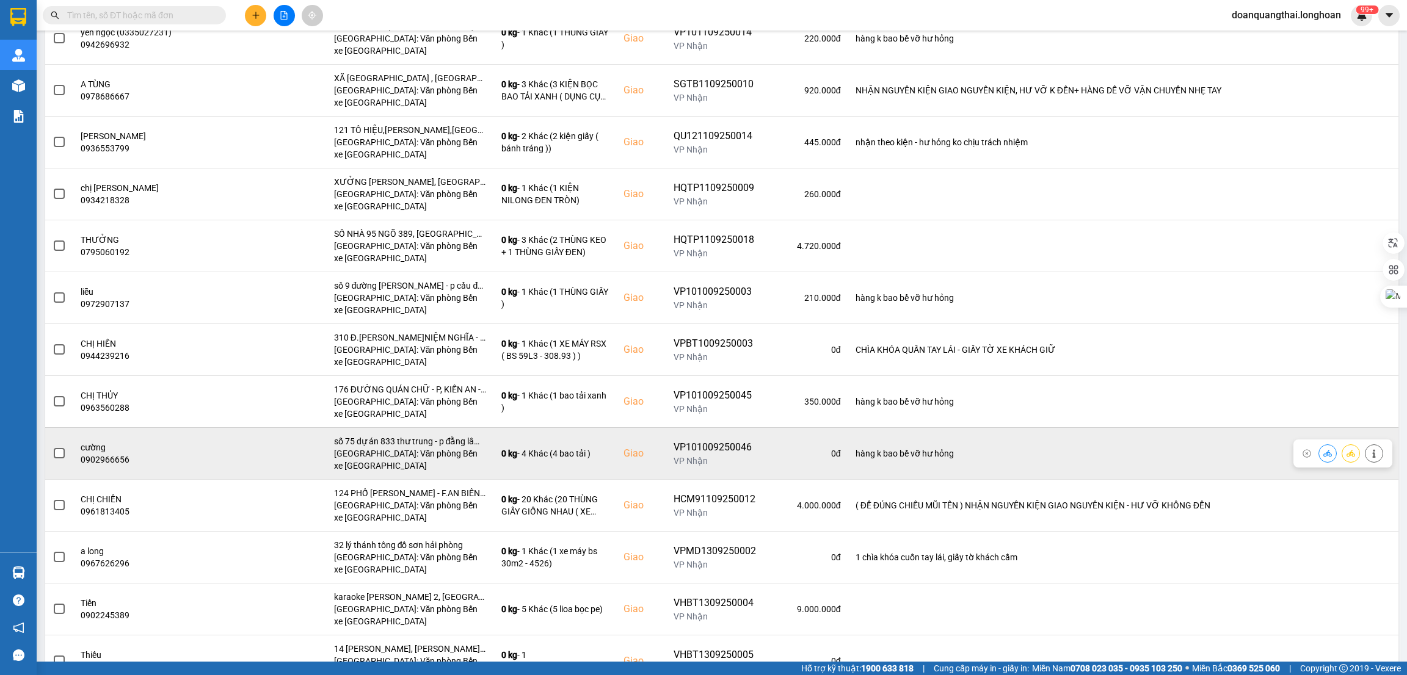
scroll to position [235, 0]
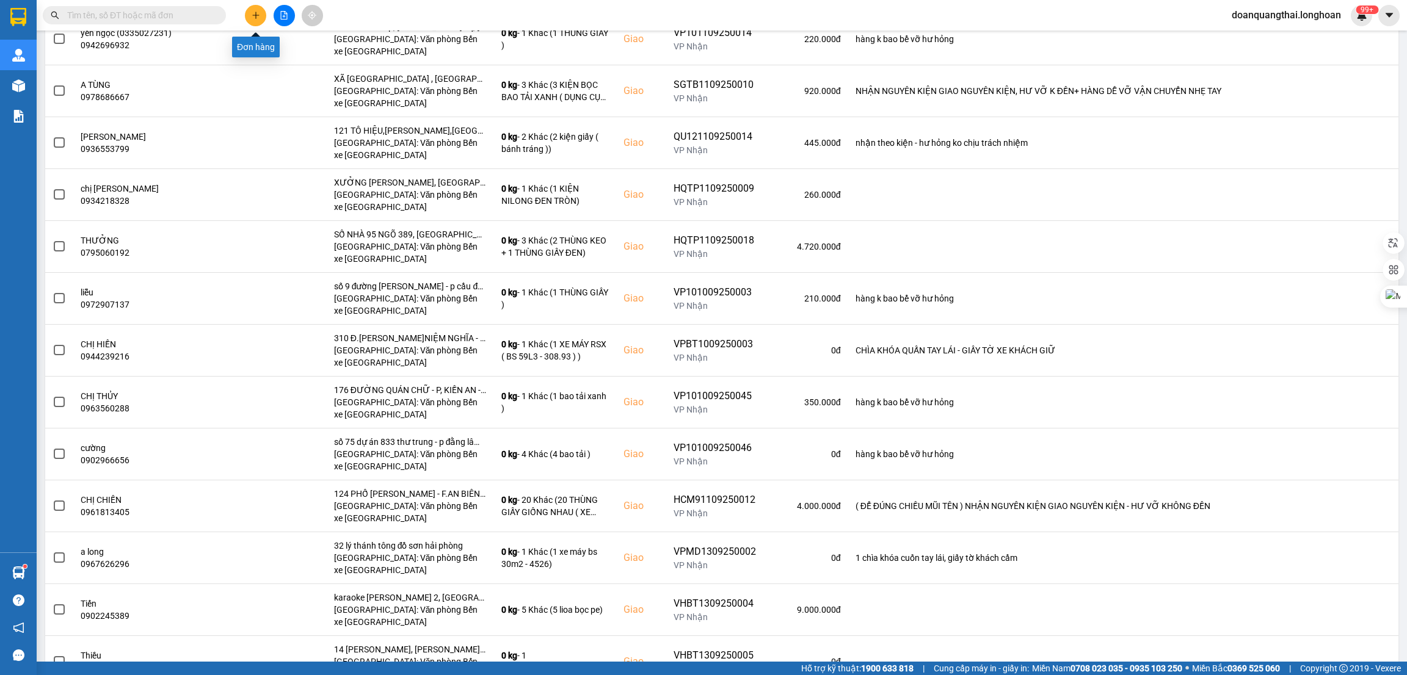
click at [259, 18] on icon "plus" at bounding box center [256, 15] width 9 height 9
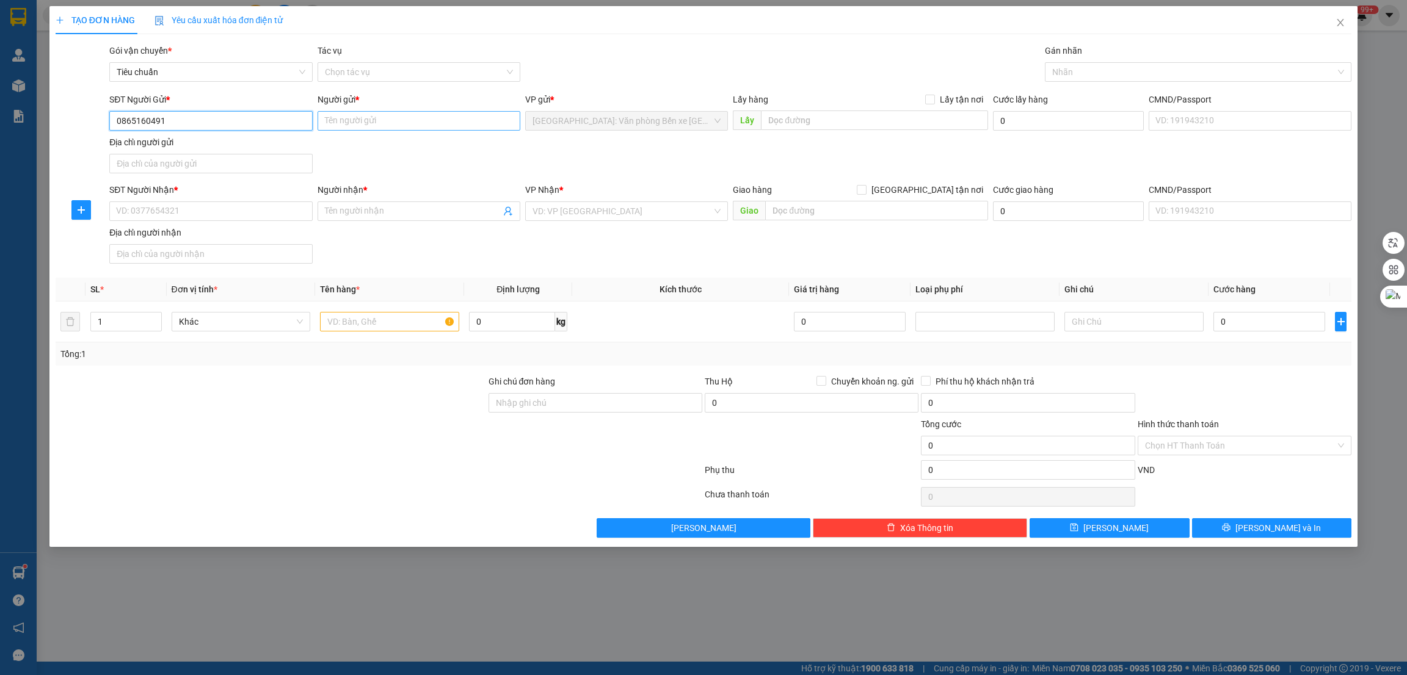
type input "0865160491"
click at [465, 126] on input "Người gửi *" at bounding box center [419, 121] width 203 height 20
type input "Hữu"
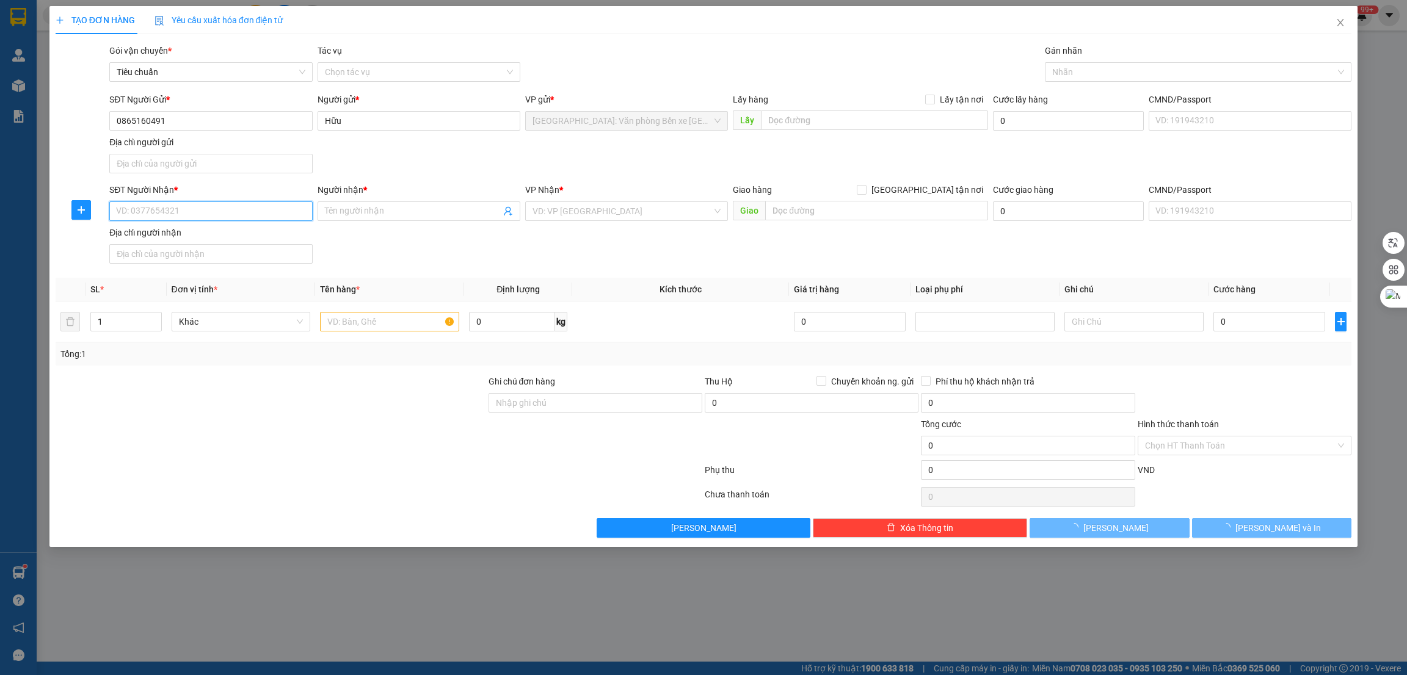
click at [222, 211] on input "SĐT Người Nhận *" at bounding box center [210, 212] width 203 height 20
type input "0336288232"
click at [406, 218] on span at bounding box center [419, 212] width 203 height 20
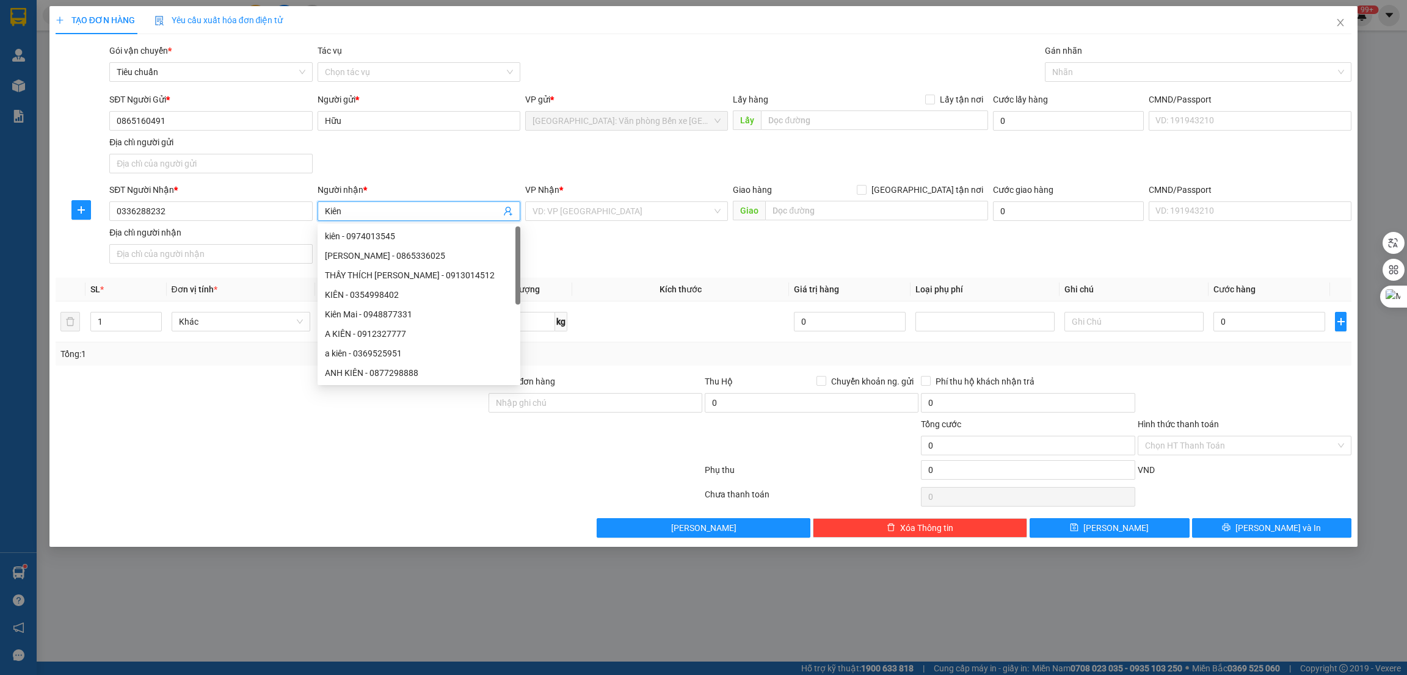
type input "Kiên"
click at [210, 397] on div at bounding box center [270, 396] width 433 height 43
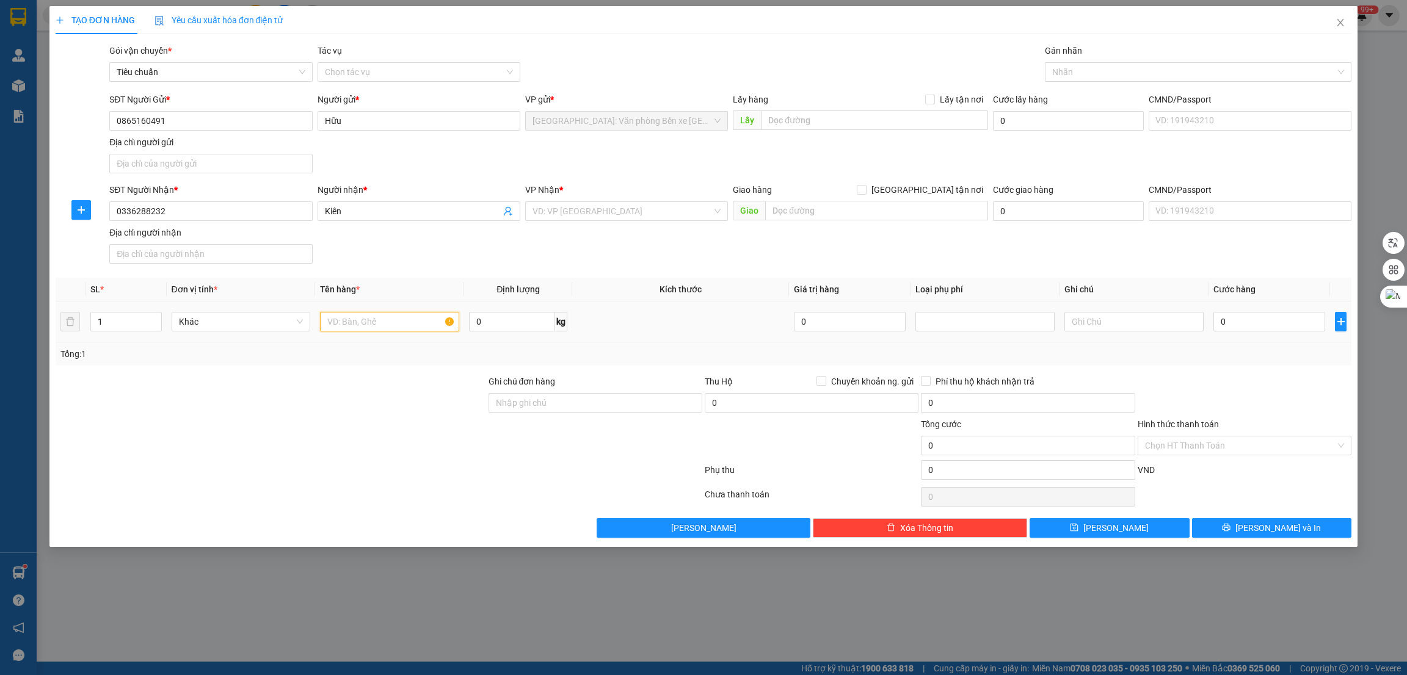
click at [353, 319] on input "text" at bounding box center [389, 322] width 139 height 20
click at [374, 324] on input "text" at bounding box center [389, 322] width 139 height 20
click at [1117, 74] on div at bounding box center [1192, 72] width 289 height 15
type input "1 xe 50 CC 15-AA 300.91"
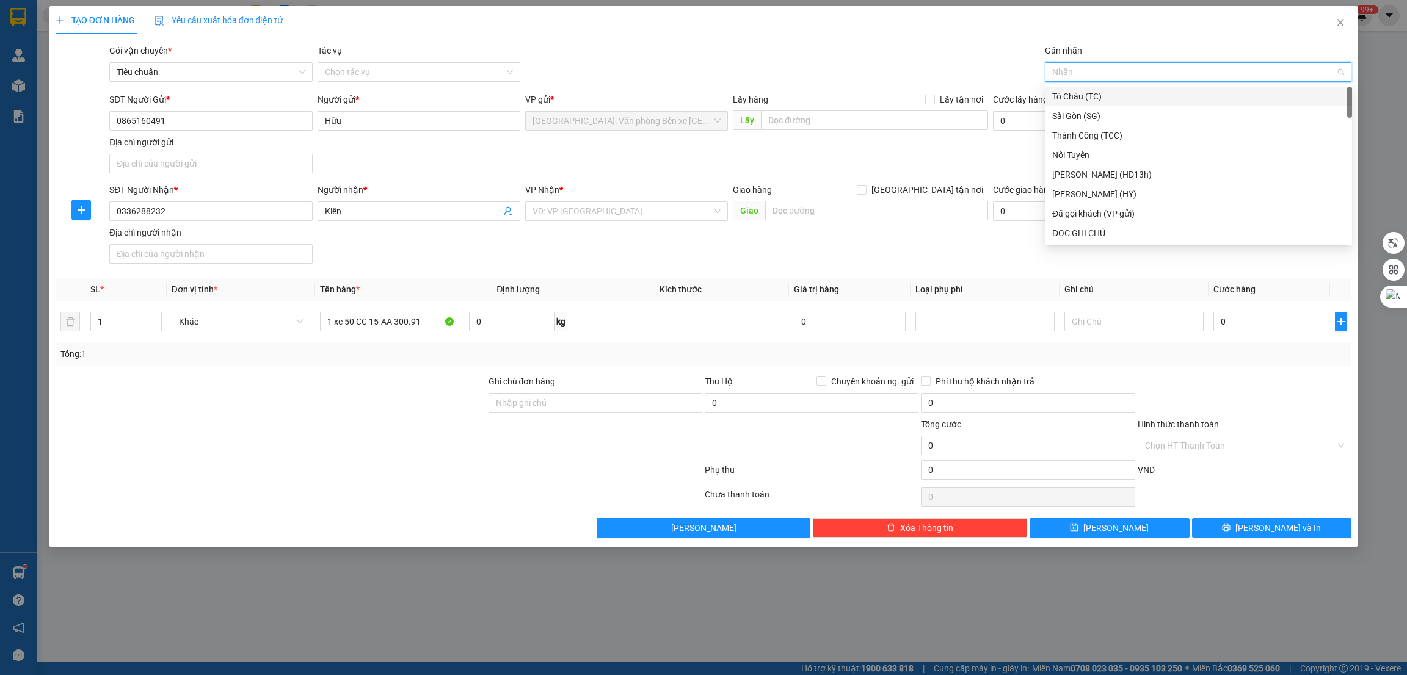
type input "g"
click at [1087, 232] on div "[GEOGRAPHIC_DATA] tận nơi" at bounding box center [1198, 233] width 293 height 13
click at [635, 203] on input "search" at bounding box center [623, 211] width 180 height 18
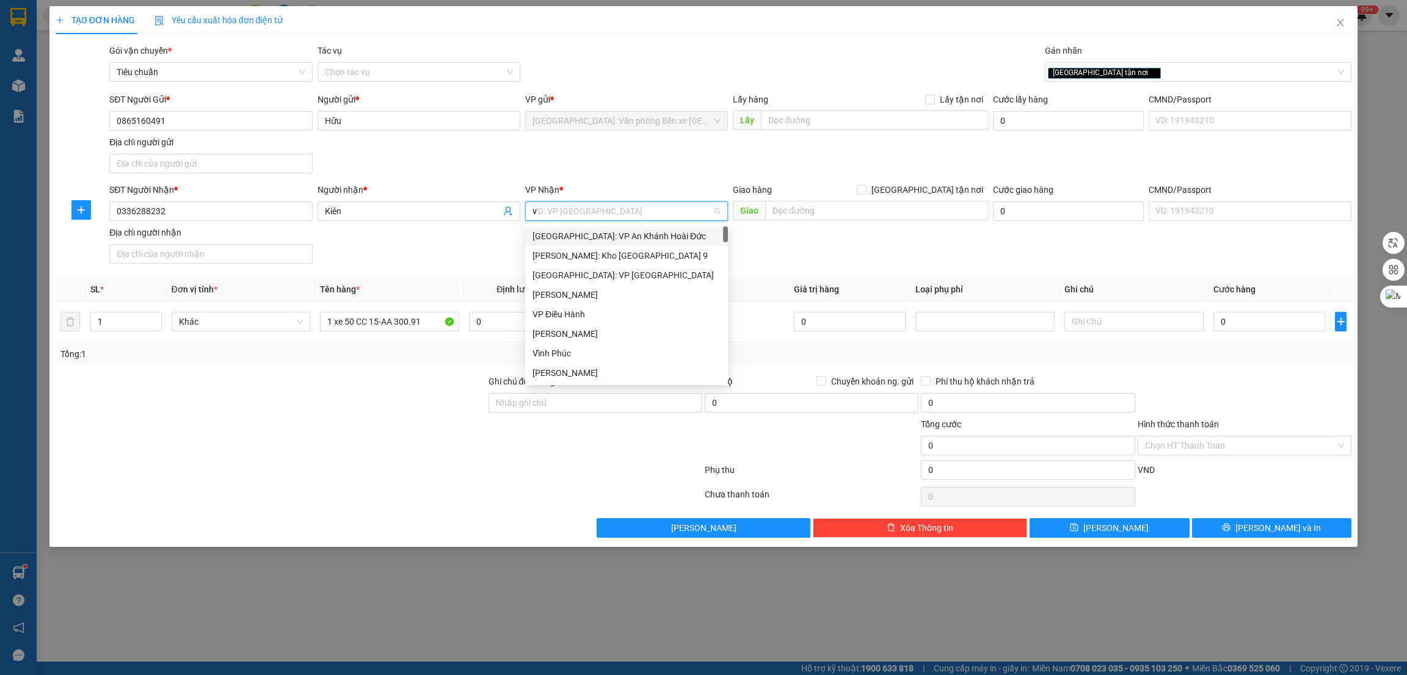
type input "vă"
click at [625, 267] on div "[GEOGRAPHIC_DATA]: Kho Văn Điển Thanh Trì" at bounding box center [651, 276] width 253 height 20
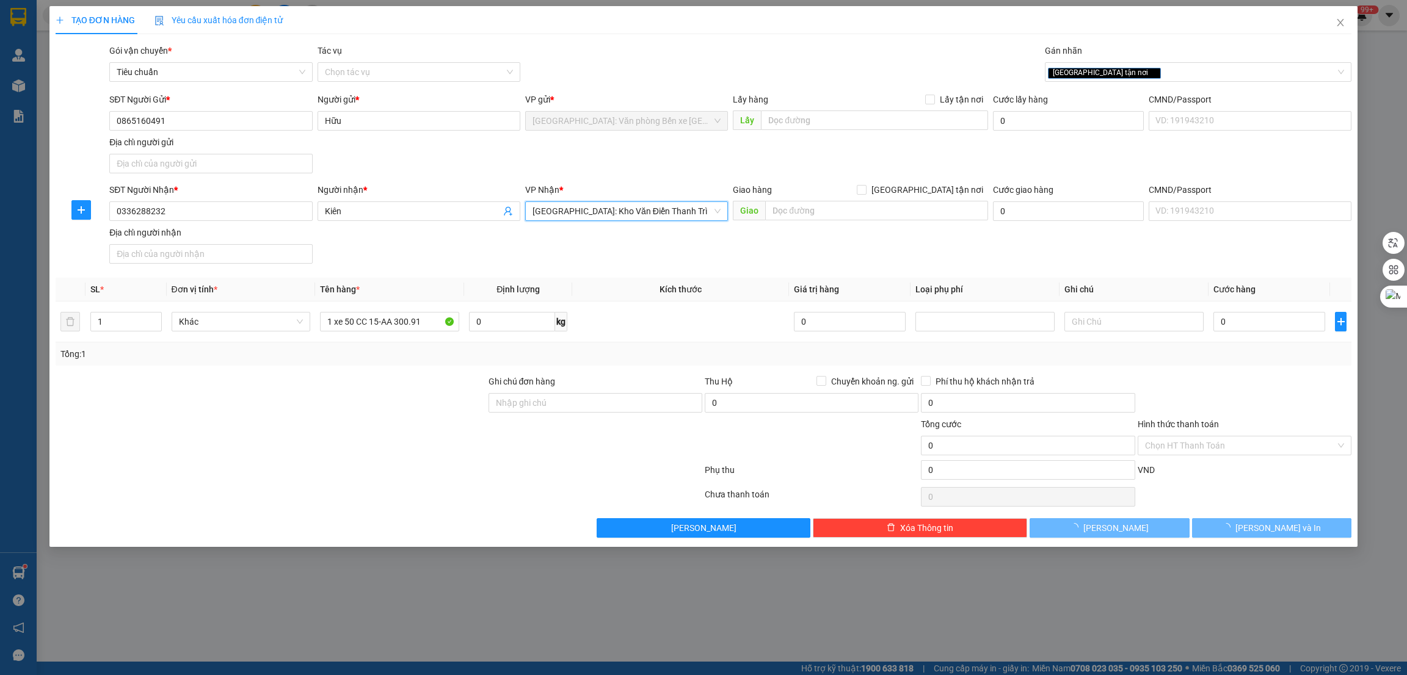
click at [809, 227] on div "SĐT Người Nhận * 0336288232 Người nhận * Kiên VP Nhận * Hà Nội: Kho Văn Điển Th…" at bounding box center [730, 225] width 1247 height 85
click at [814, 218] on input "text" at bounding box center [876, 211] width 222 height 20
type input "HN -"
click at [947, 190] on span "[GEOGRAPHIC_DATA] tận nơi" at bounding box center [928, 189] width 122 height 13
click at [865, 190] on input "[GEOGRAPHIC_DATA] tận nơi" at bounding box center [861, 189] width 9 height 9
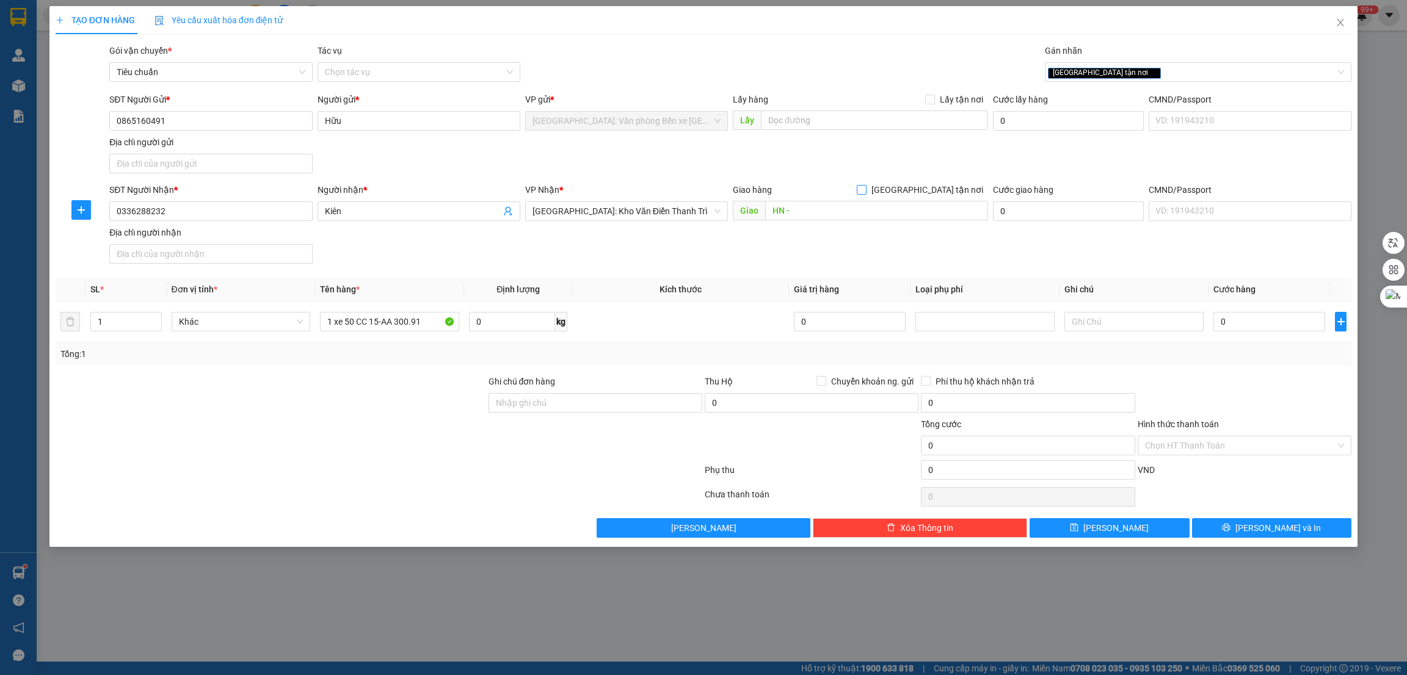
checkbox input "true"
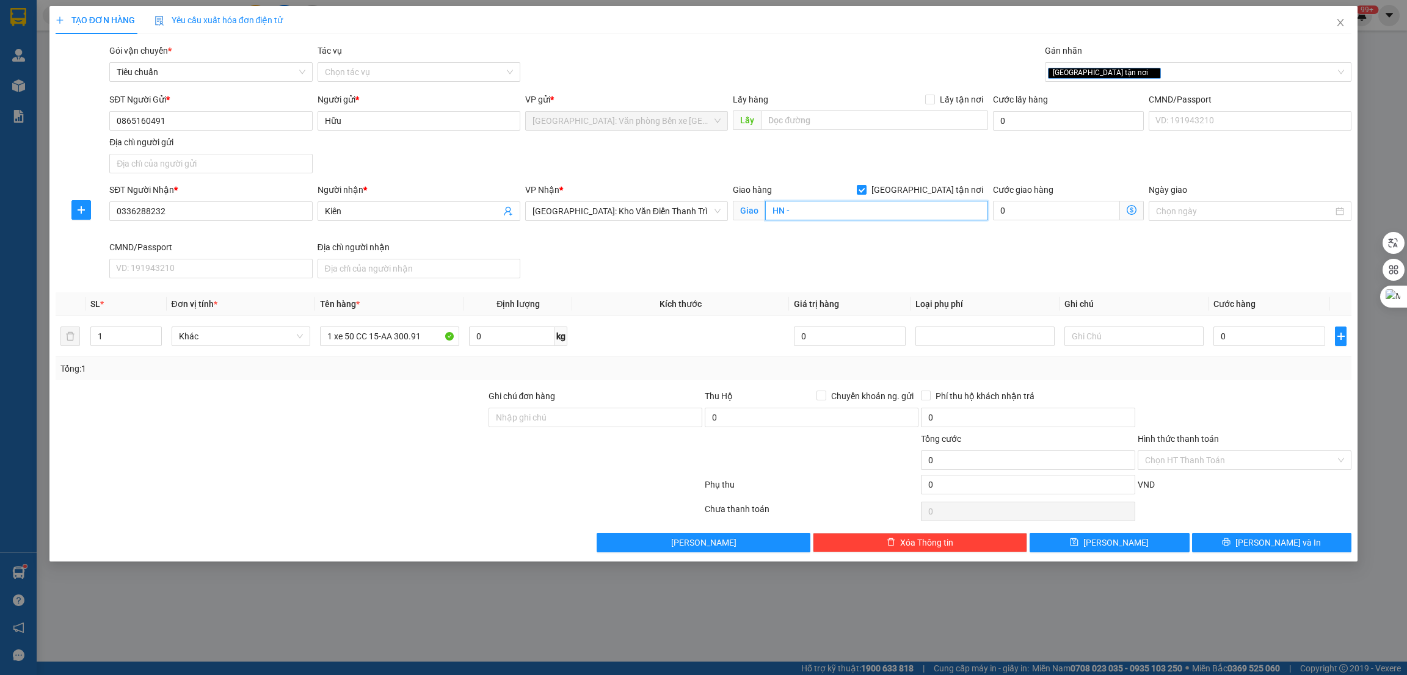
click at [837, 214] on input "HN -" at bounding box center [876, 211] width 222 height 20
click at [859, 214] on input "HN -" at bounding box center [876, 211] width 222 height 20
type input "HN - tòa nhà HH2A chung cư ecotakeview 32 đại từ , phừng định công, hoàng mai"
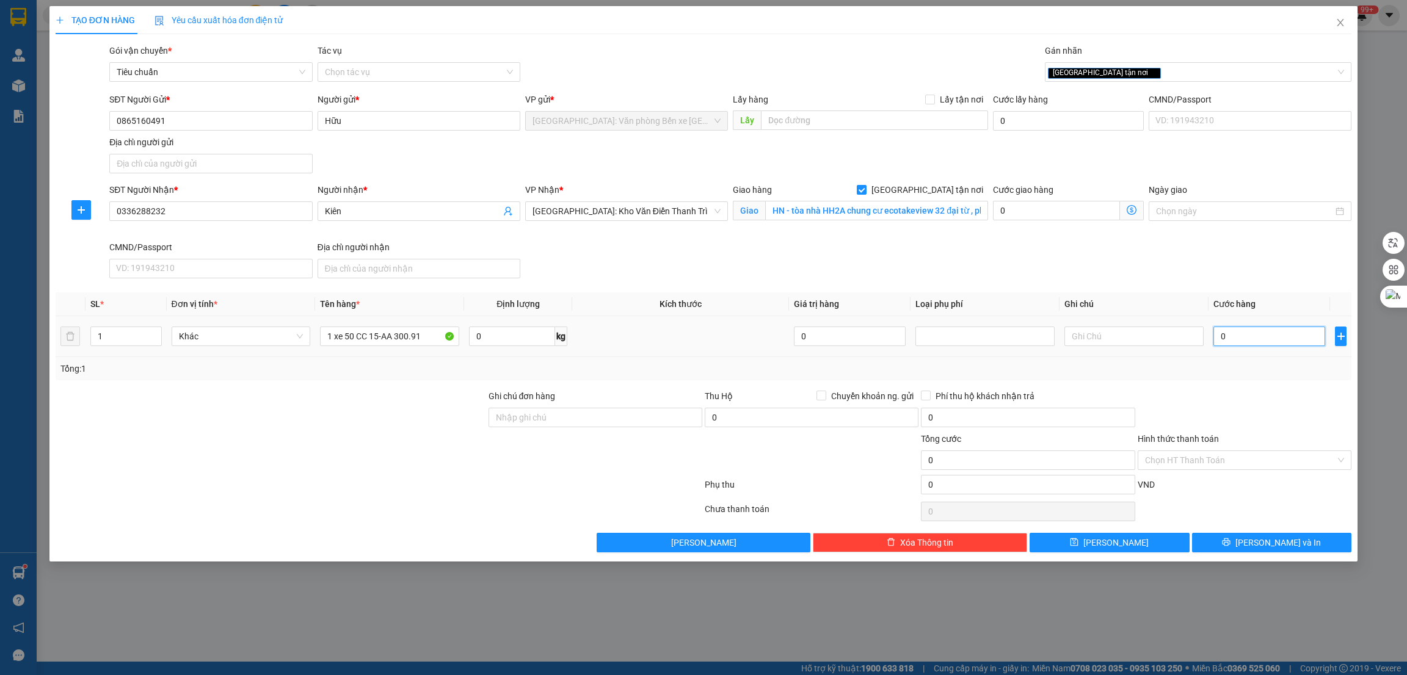
click at [1238, 335] on input "0" at bounding box center [1269, 337] width 112 height 20
type input "2"
type input "23"
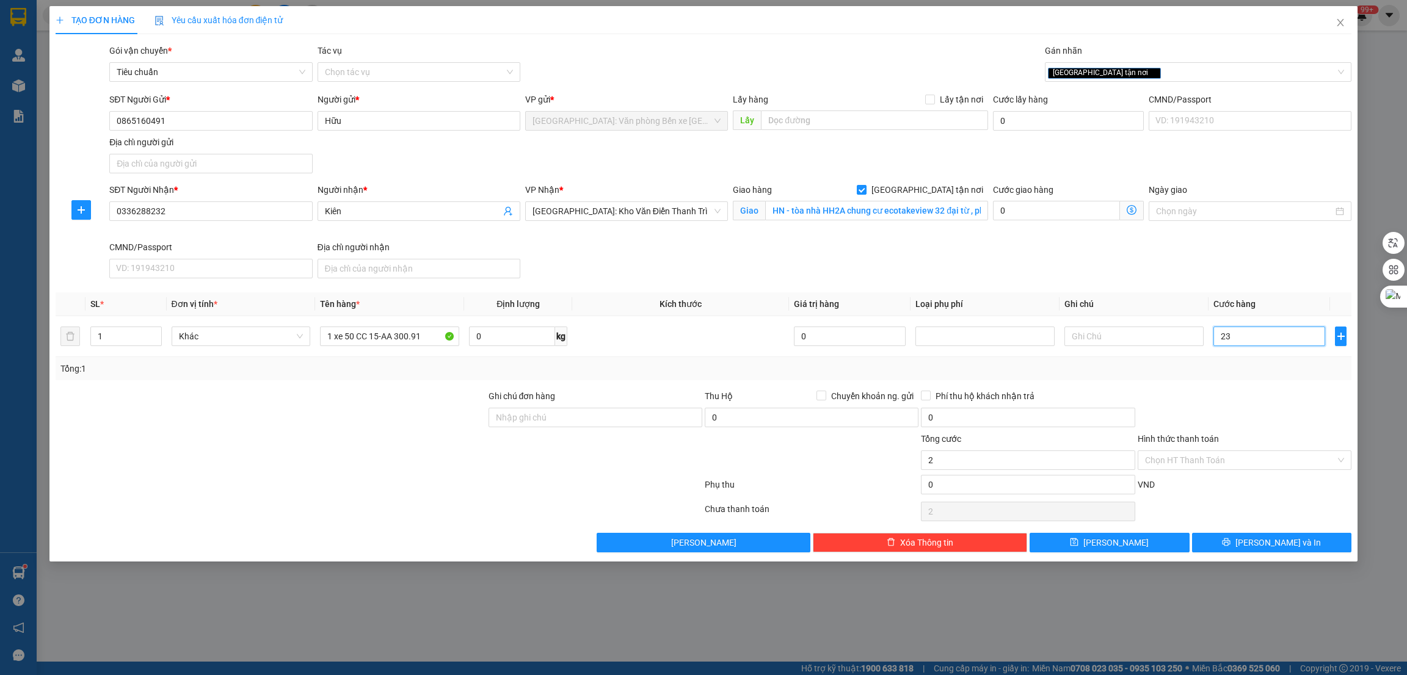
type input "23"
type input "230"
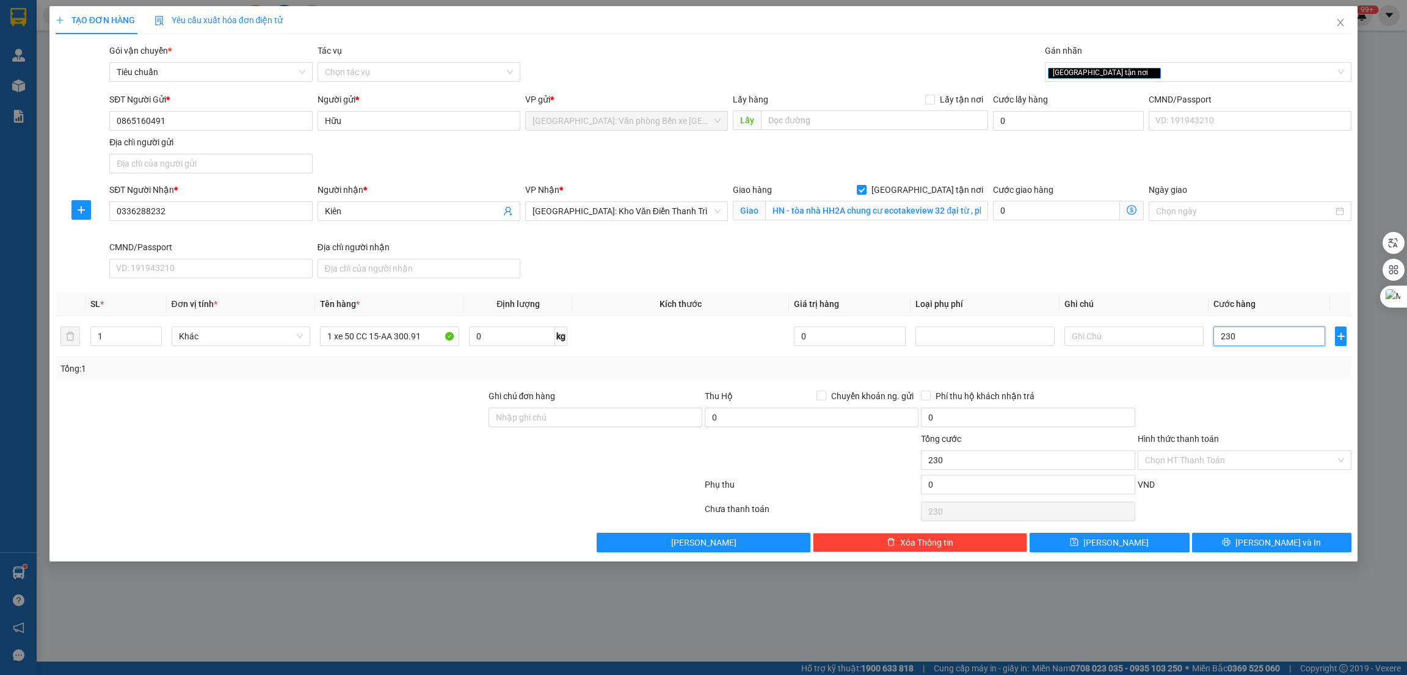
type input "2.300"
type input "23.000"
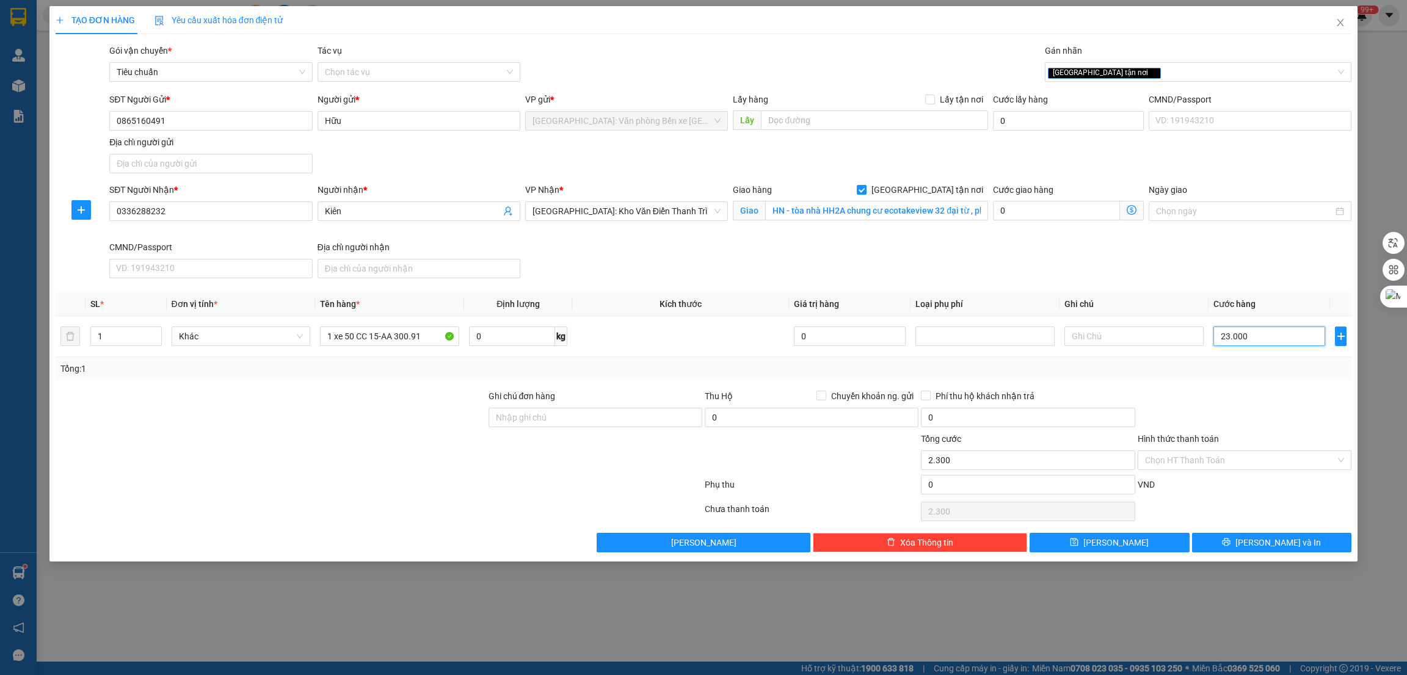
type input "23.000"
type input "230.000"
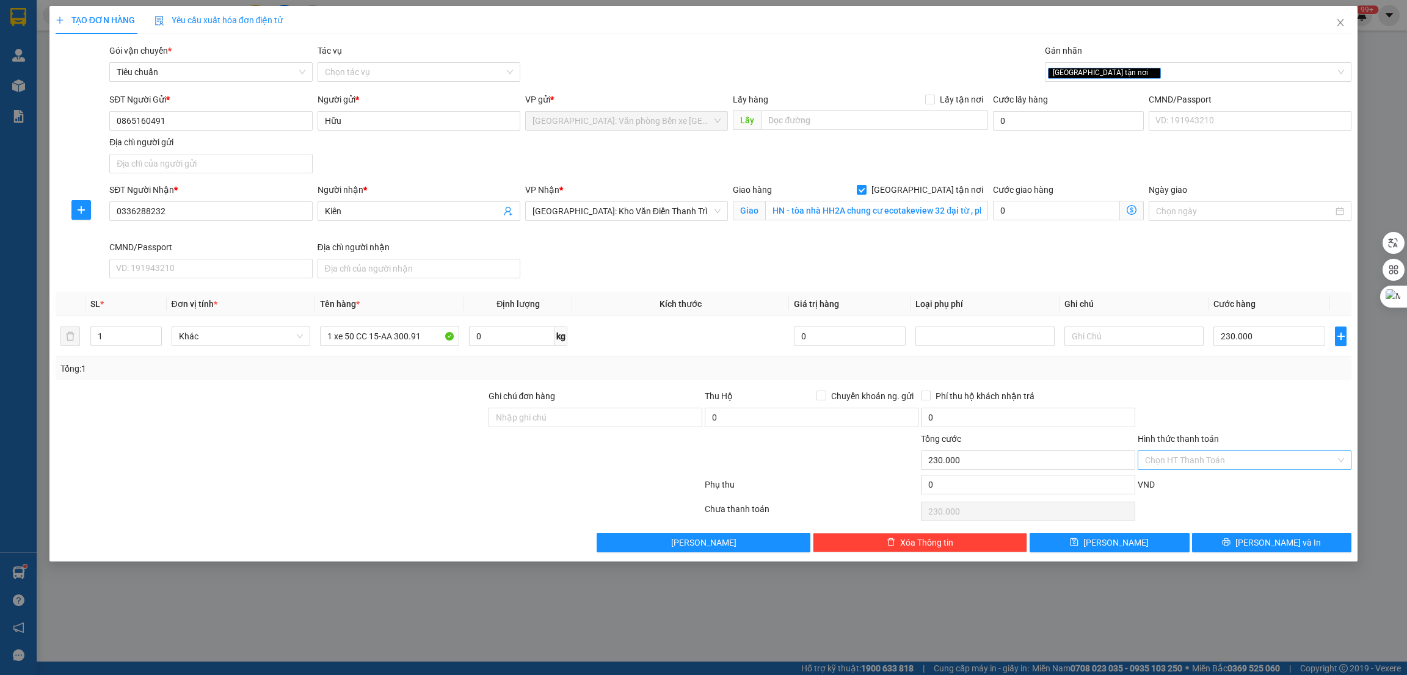
click at [1204, 459] on input "Hình thức thanh toán" at bounding box center [1240, 460] width 191 height 18
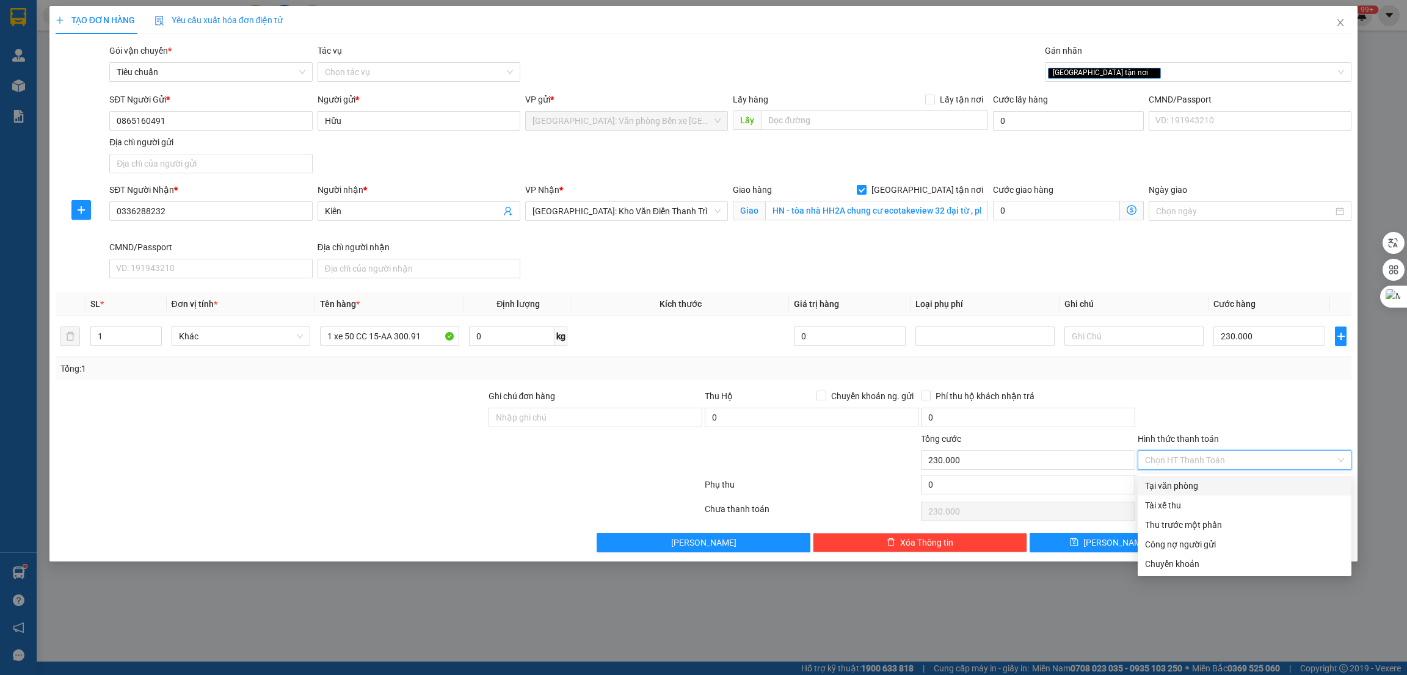
click at [1202, 479] on div "Tại văn phòng" at bounding box center [1244, 485] width 199 height 13
type input "0"
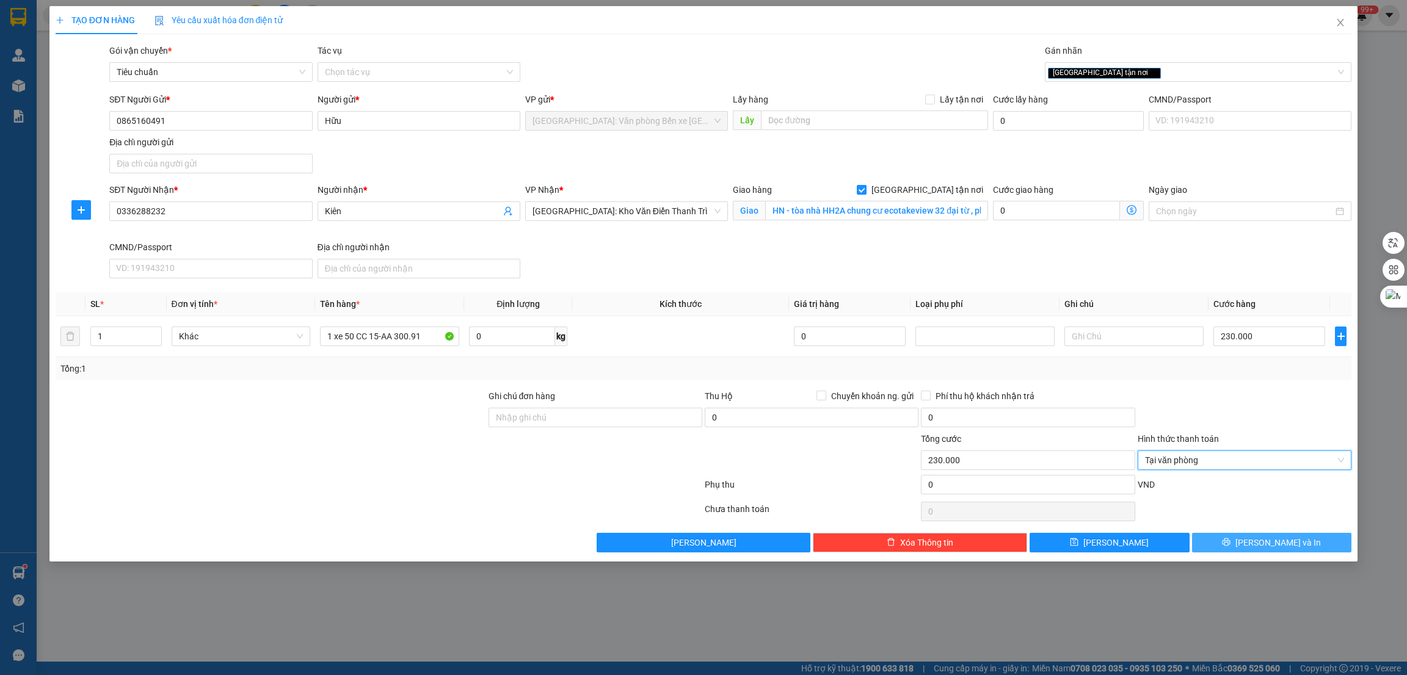
click at [1273, 536] on button "Lưu và In" at bounding box center [1272, 543] width 160 height 20
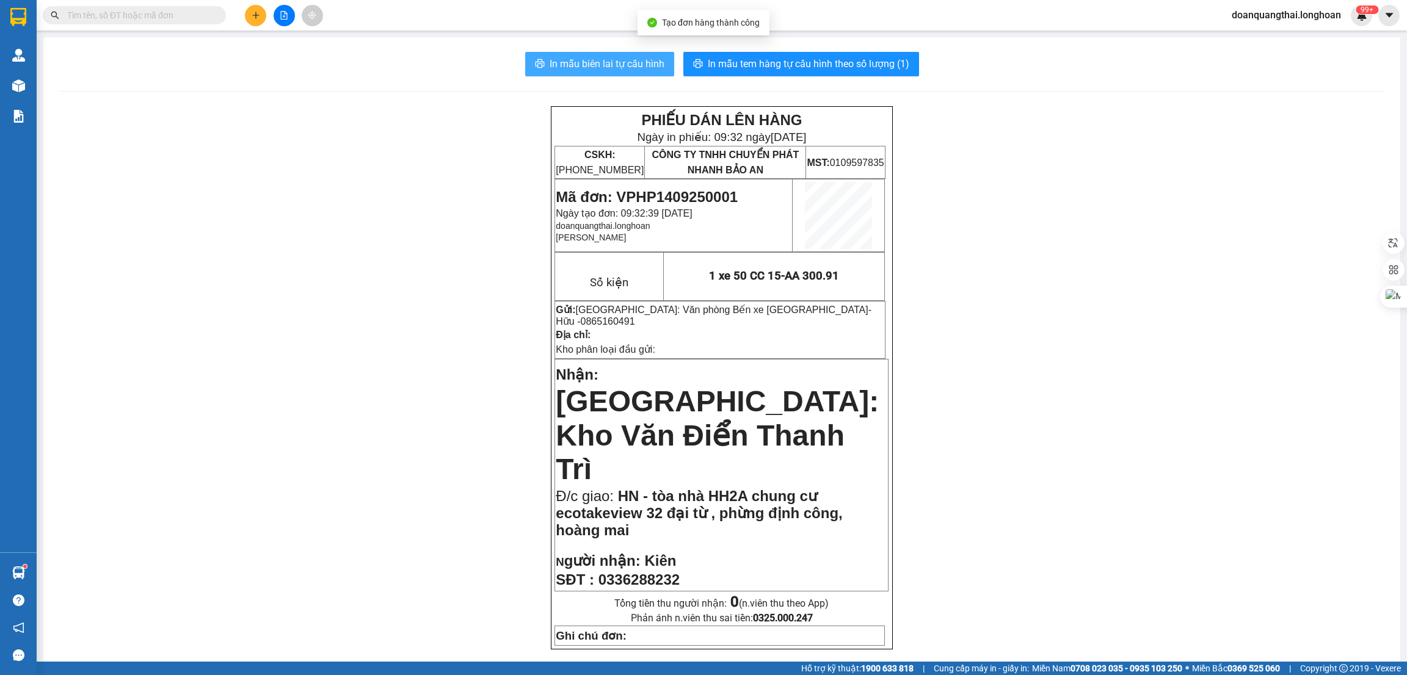
click at [611, 63] on span "In mẫu biên lai tự cấu hình" at bounding box center [607, 63] width 115 height 15
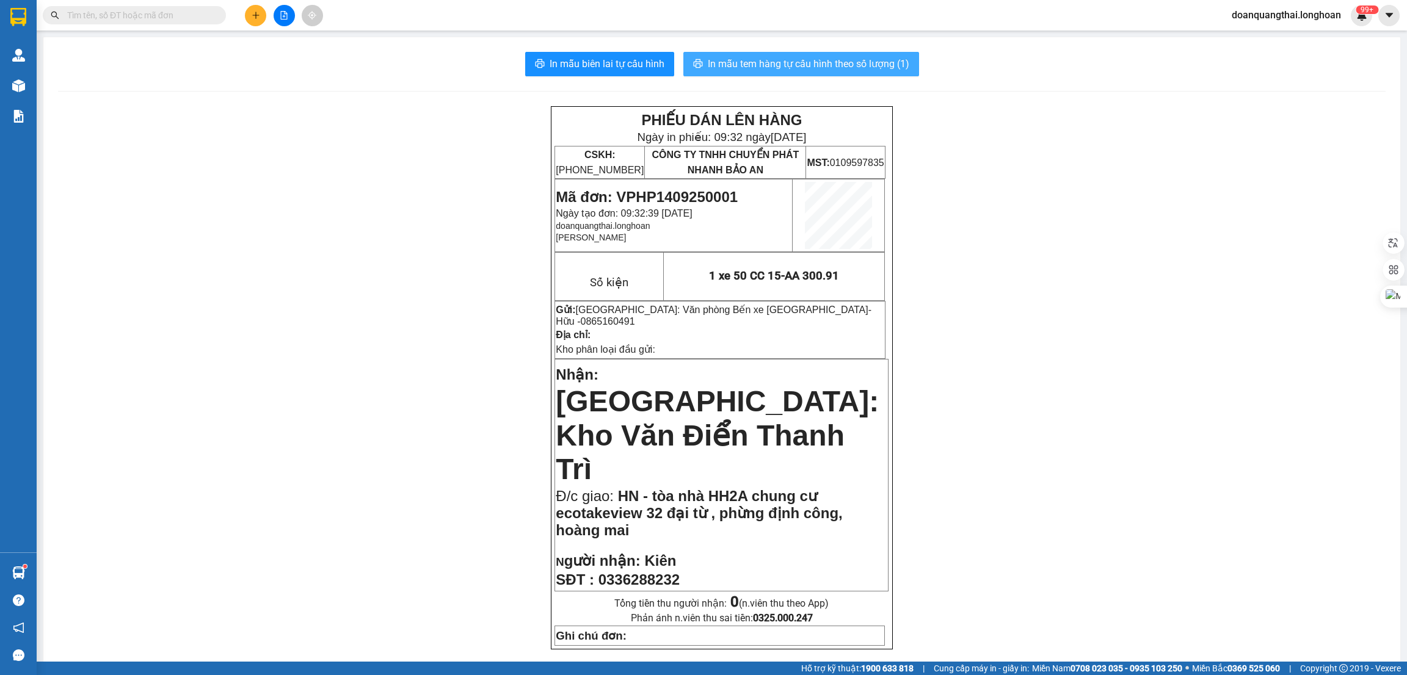
click at [876, 70] on span "In mẫu tem hàng tự cấu hình theo số lượng (1)" at bounding box center [809, 63] width 202 height 15
click at [252, 15] on icon "plus" at bounding box center [256, 15] width 9 height 9
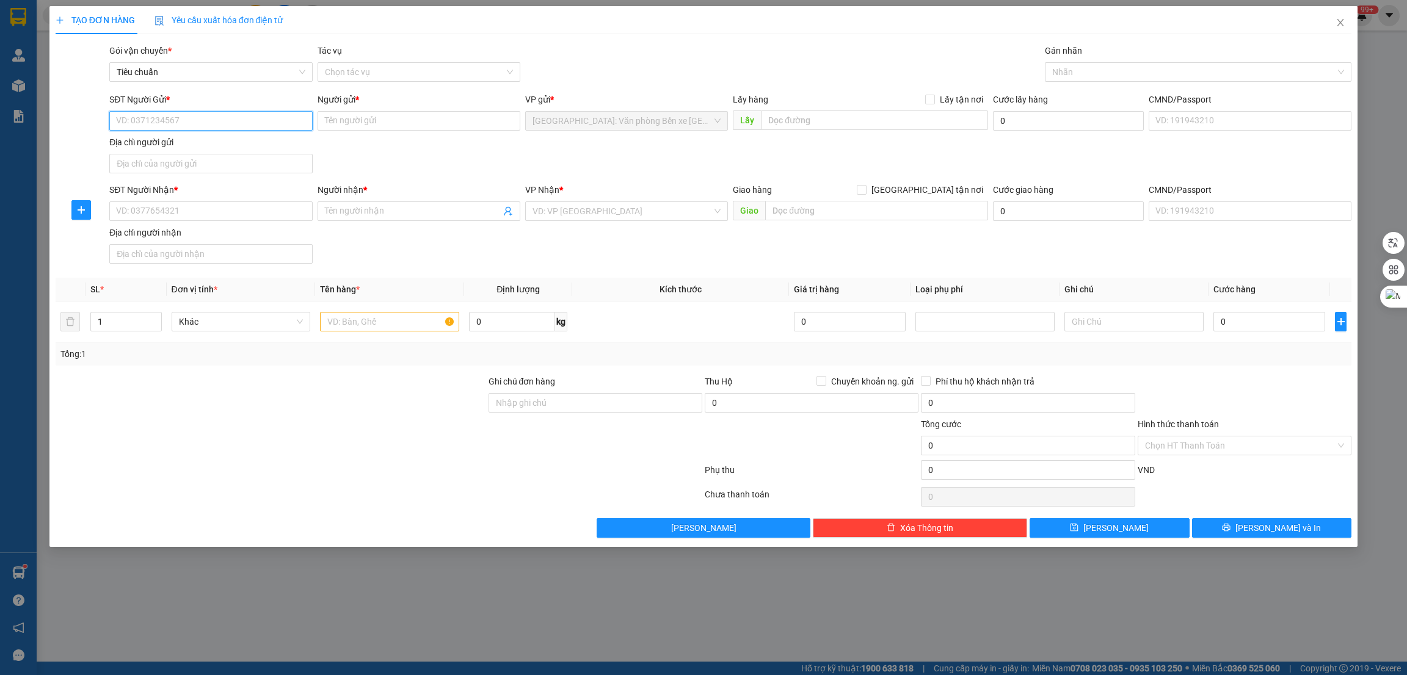
click at [187, 128] on input "SĐT Người Gửi *" at bounding box center [210, 121] width 203 height 20
type input "0912547125"
click at [400, 124] on input "Người gửi *" at bounding box center [419, 121] width 203 height 20
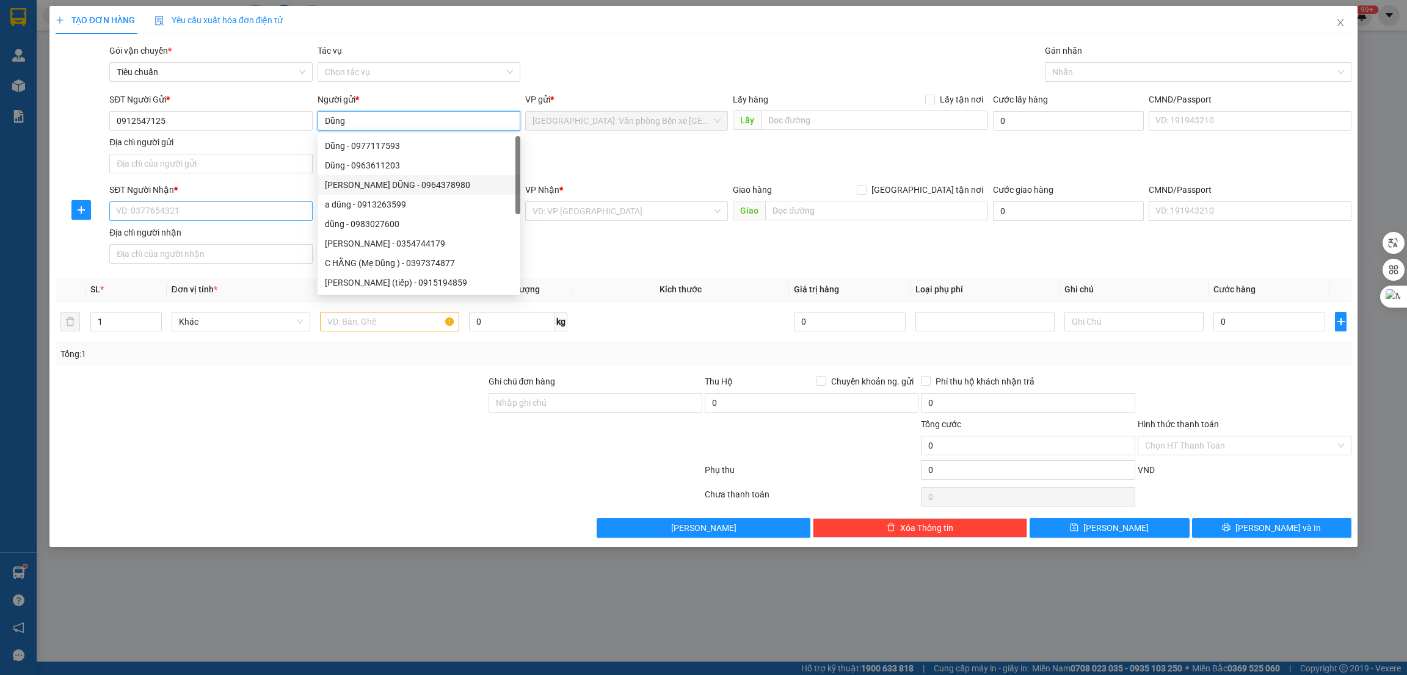
type input "Dũng"
click at [278, 209] on input "SĐT Người Nhận *" at bounding box center [210, 212] width 203 height 20
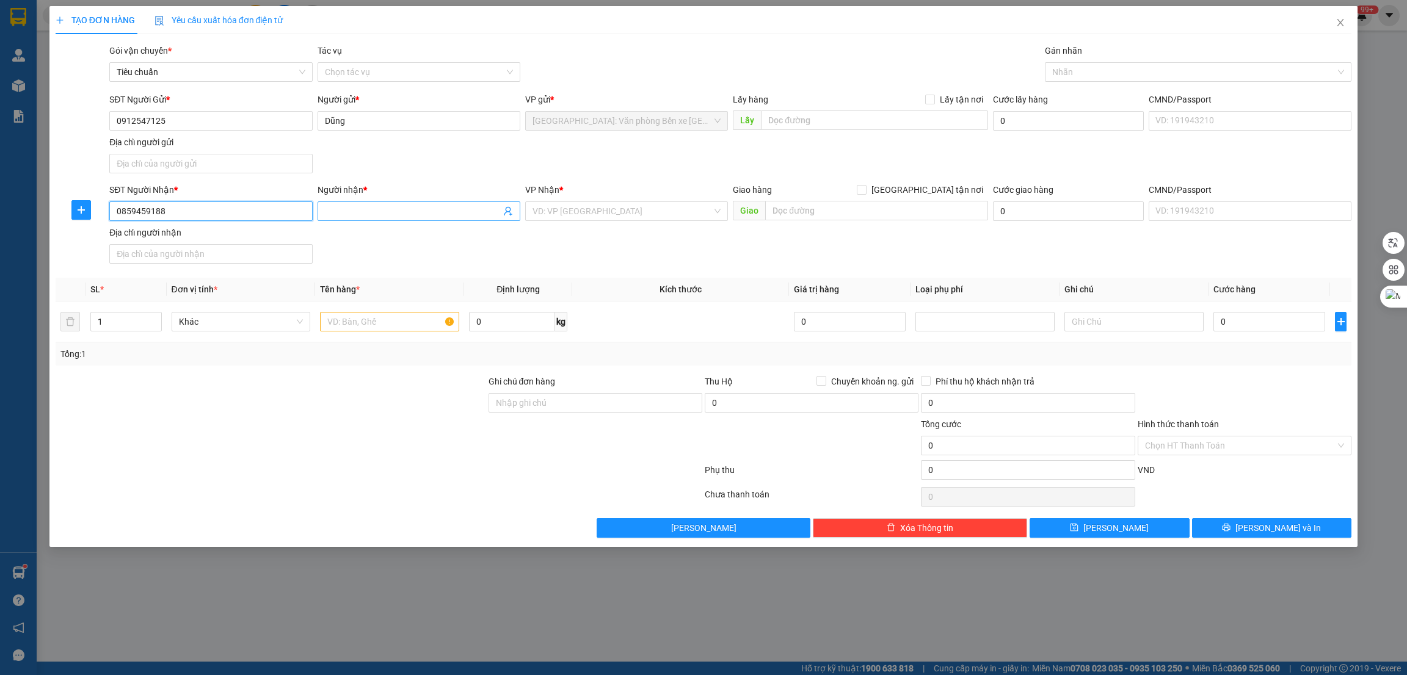
type input "0859459188"
click at [448, 205] on input "Người nhận *" at bounding box center [413, 211] width 176 height 13
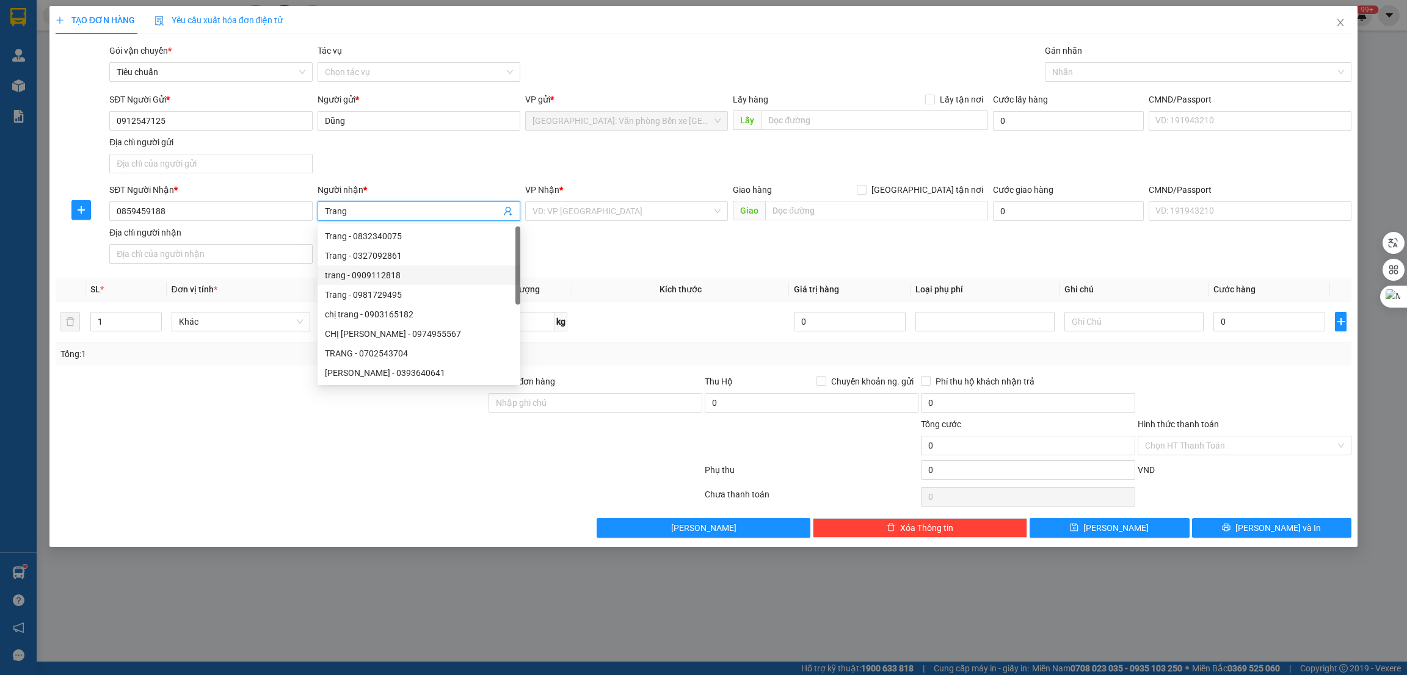
type input "Trang"
click at [96, 424] on div at bounding box center [270, 439] width 433 height 43
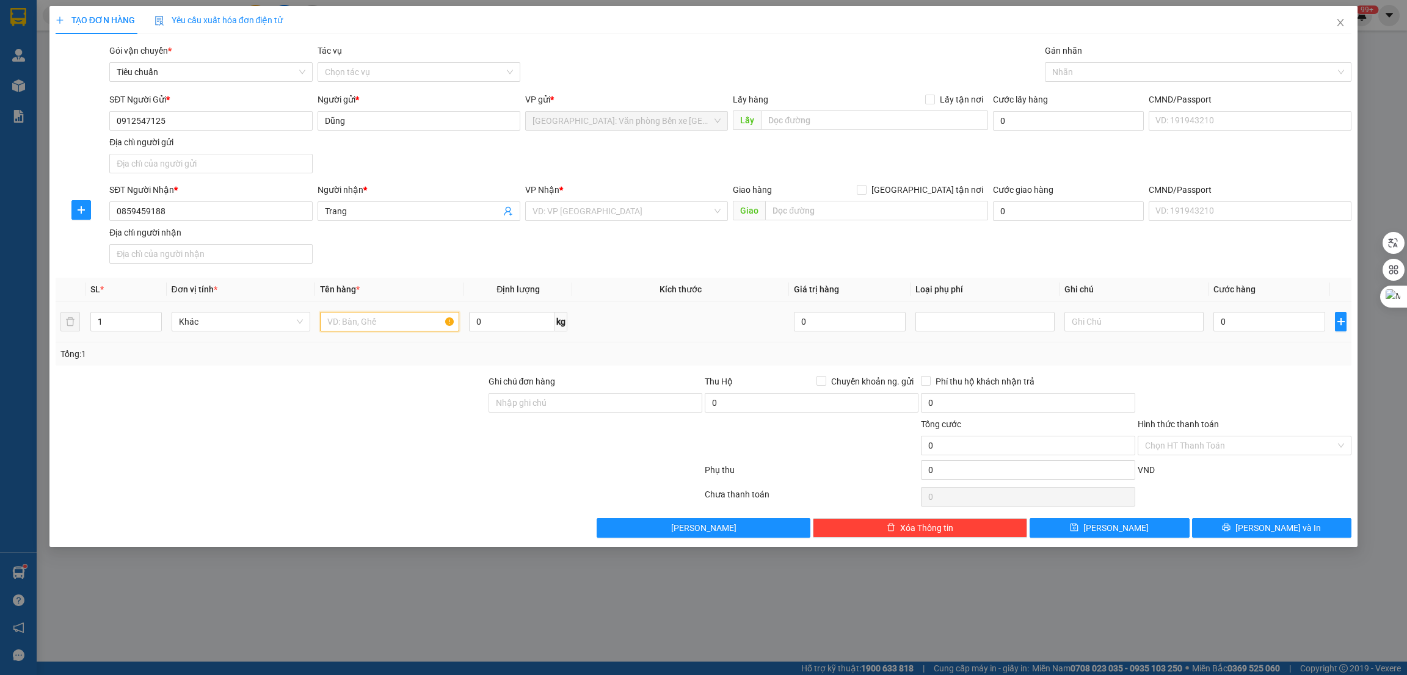
click at [390, 326] on input "text" at bounding box center [389, 322] width 139 height 20
click at [571, 410] on input "Ghi chú đơn hàng" at bounding box center [596, 403] width 214 height 20
type input "1 CHÌA KHÓA"
click at [391, 325] on input "text" at bounding box center [389, 322] width 139 height 20
type input "1 xe máy"
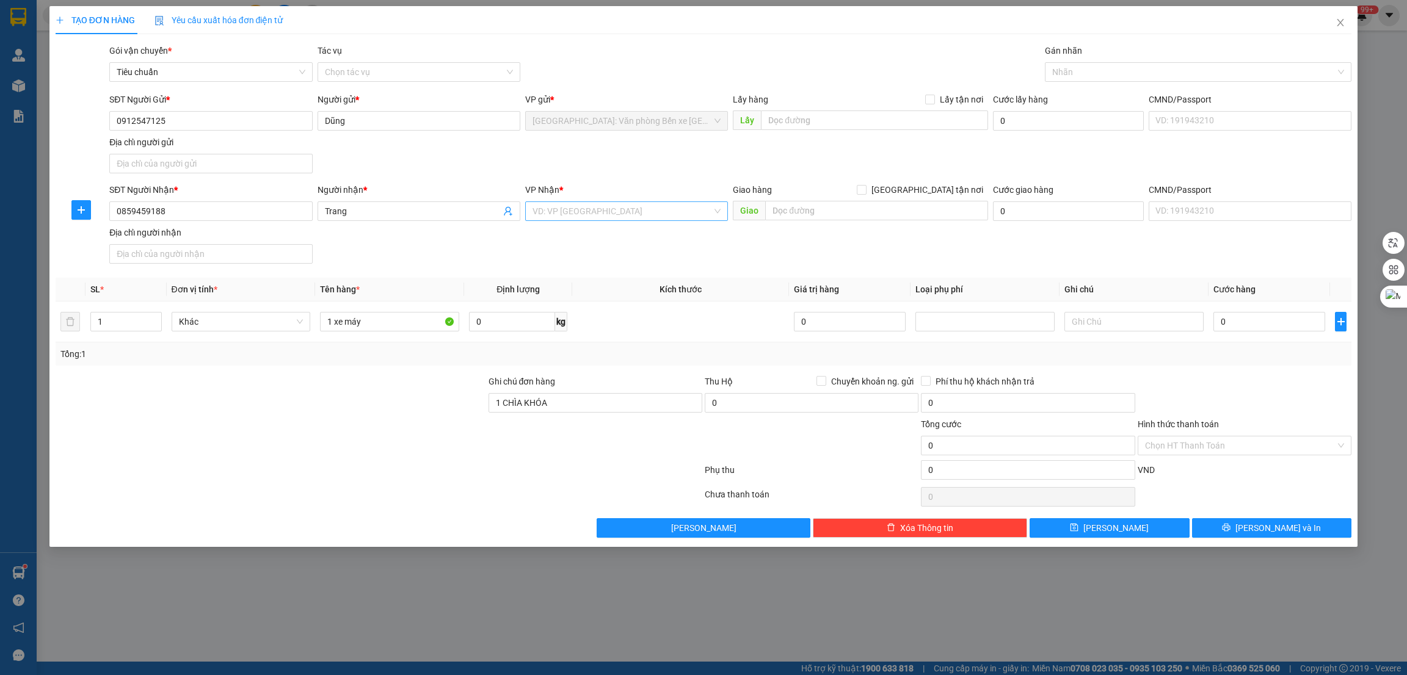
click at [652, 211] on input "search" at bounding box center [623, 211] width 180 height 18
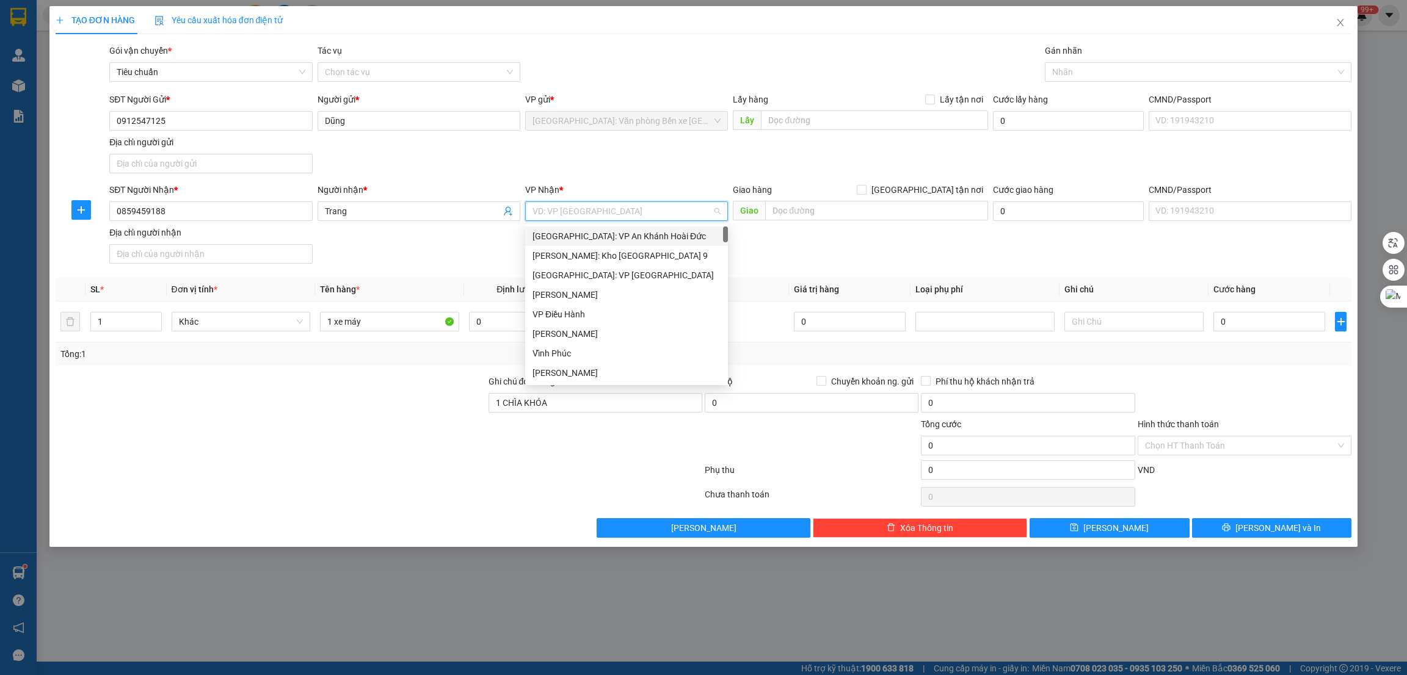
type input "v"
click at [628, 378] on div "Hà Nội: VP Quận Thanh Xuân" at bounding box center [627, 372] width 188 height 13
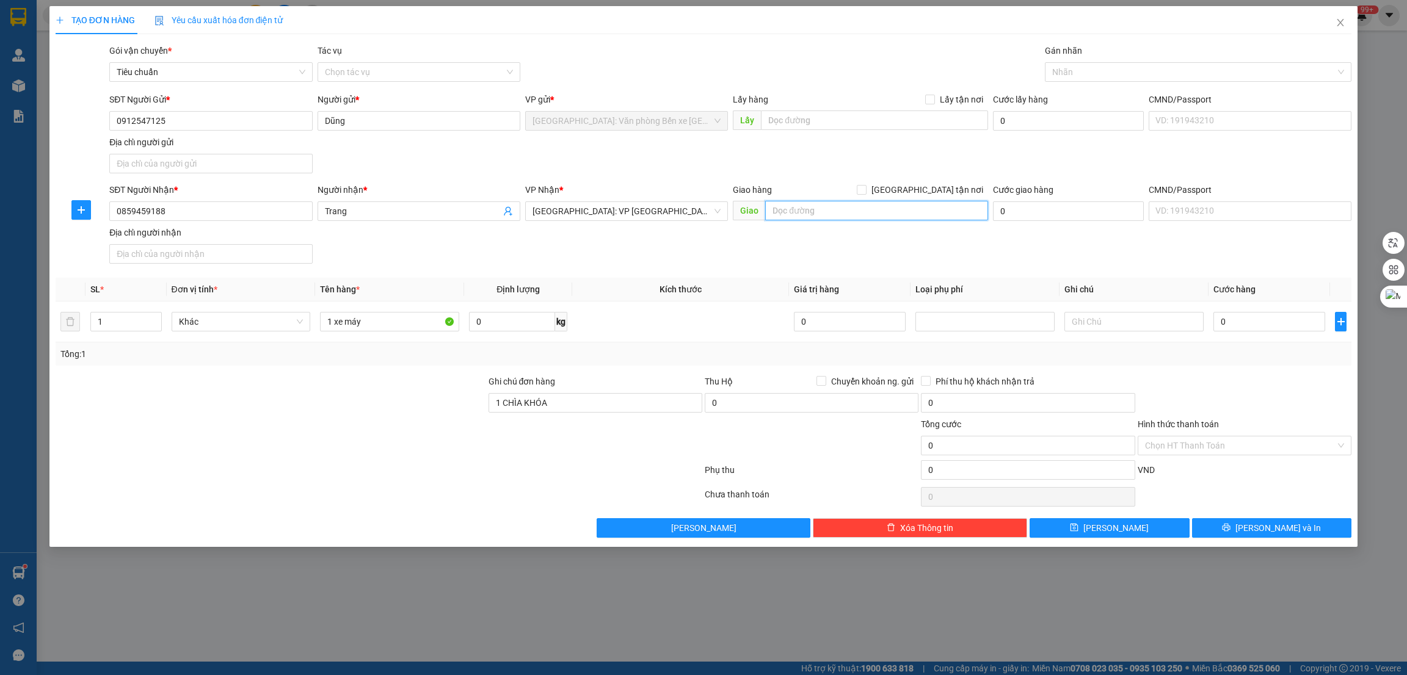
click at [807, 210] on input "text" at bounding box center [876, 211] width 222 height 20
type input "HN -"
click at [380, 324] on input "1 xe máy" at bounding box center [389, 322] width 139 height 20
type input "1 xe máy 15AA -237.09"
click at [877, 213] on input "HN -" at bounding box center [876, 211] width 222 height 20
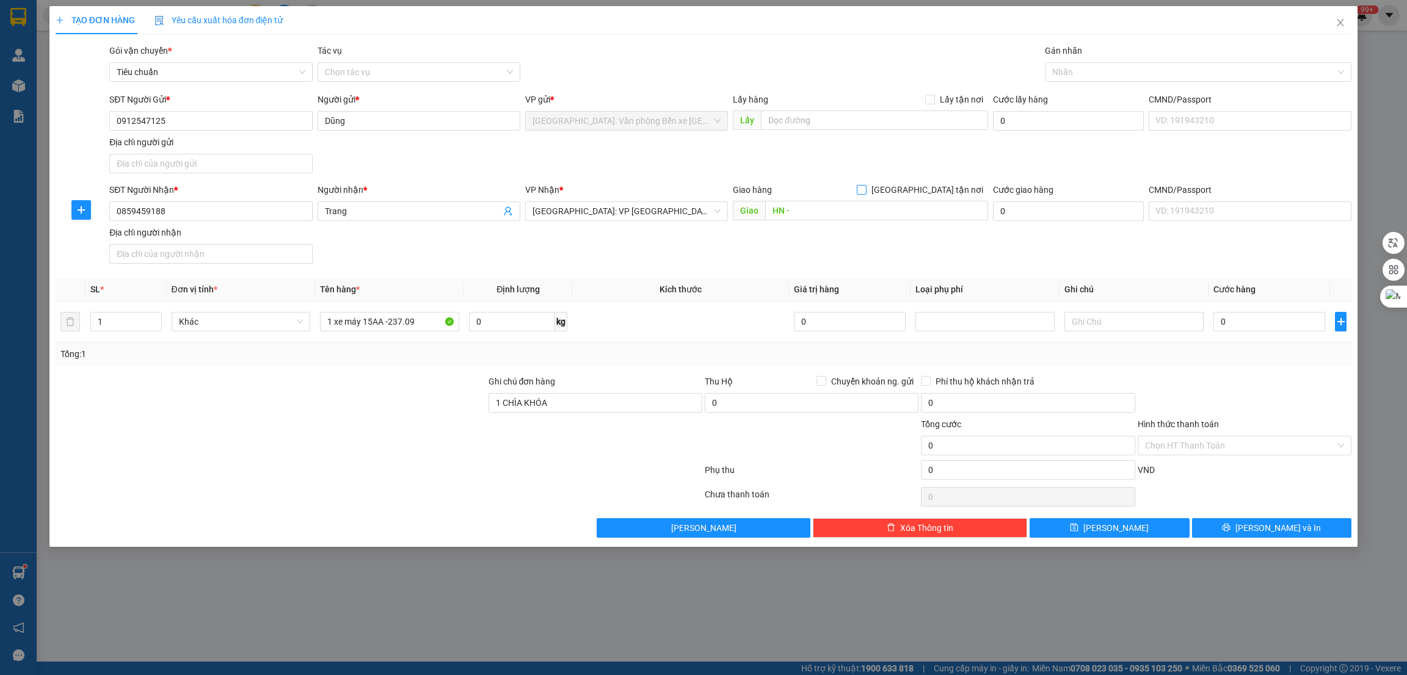
click at [933, 192] on span "[GEOGRAPHIC_DATA] tận nơi" at bounding box center [928, 189] width 122 height 13
click at [865, 192] on input "[GEOGRAPHIC_DATA] tận nơi" at bounding box center [861, 189] width 9 height 9
checkbox input "true"
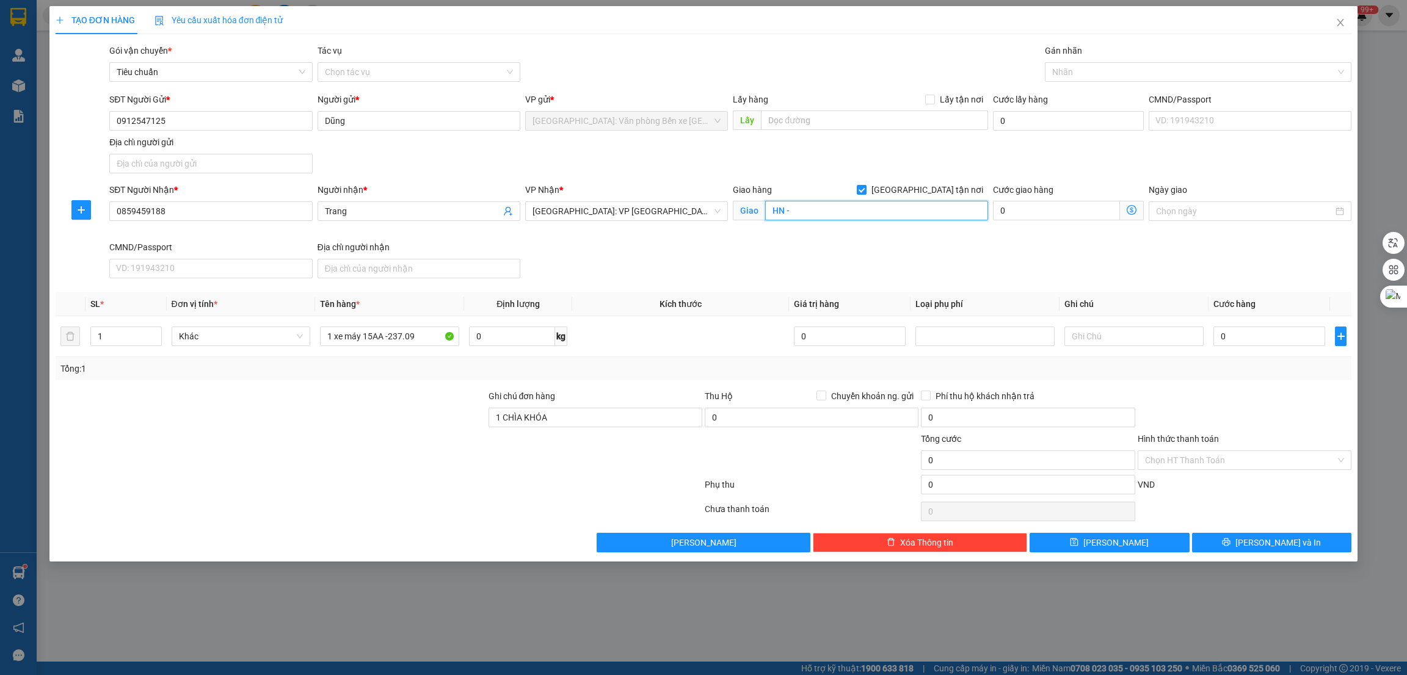
click at [879, 208] on input "HN -" at bounding box center [876, 211] width 222 height 20
click at [849, 213] on input "HN -" at bounding box center [876, 211] width 222 height 20
click at [895, 214] on input "HN - ktx B7, học viện tài chính, đông ngạc, từ liêm" at bounding box center [876, 211] width 222 height 20
click at [1111, 78] on div at bounding box center [1192, 72] width 289 height 15
type input "HN - ktx B7, học viện tài chính, lê văn hiến, đông ngạc, từ liêm"
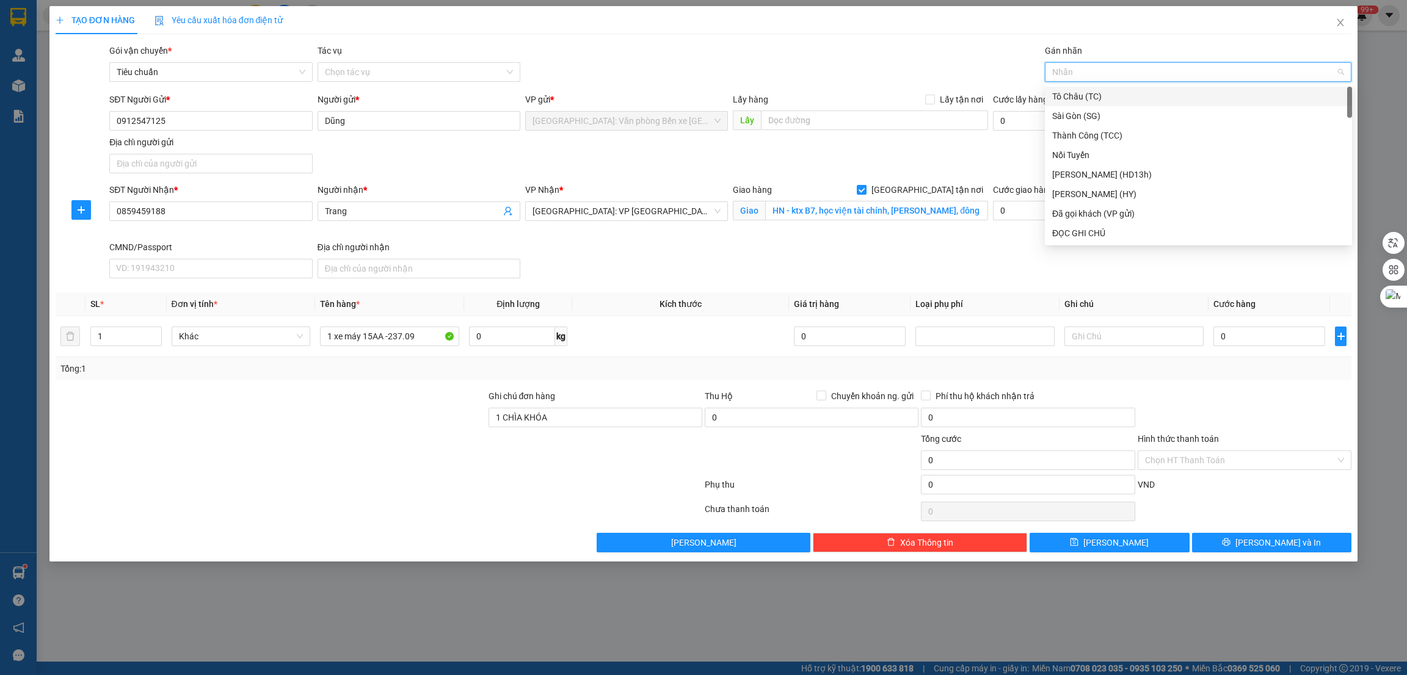
type input "g"
click at [1134, 228] on div "[GEOGRAPHIC_DATA] tận nơi" at bounding box center [1198, 233] width 293 height 13
click at [1259, 338] on input "0" at bounding box center [1269, 337] width 112 height 20
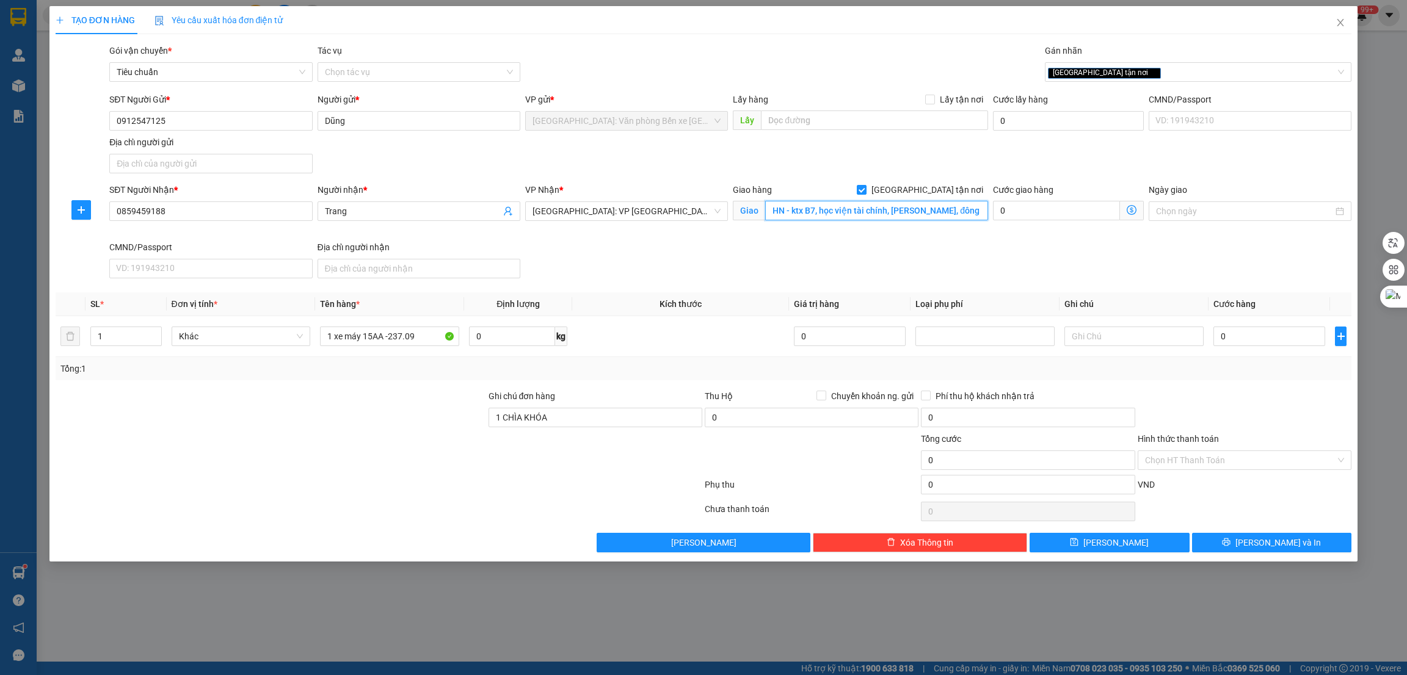
click at [955, 213] on input "HN - ktx B7, học viện tài chính, lê văn hiến, đông ngạc, từ liêm" at bounding box center [876, 211] width 222 height 20
type input "HN - ktx B7, học viện tài chính, lê văn hiến, đông ngạc, bắc từ liêm"
click at [1275, 341] on input "0" at bounding box center [1269, 337] width 112 height 20
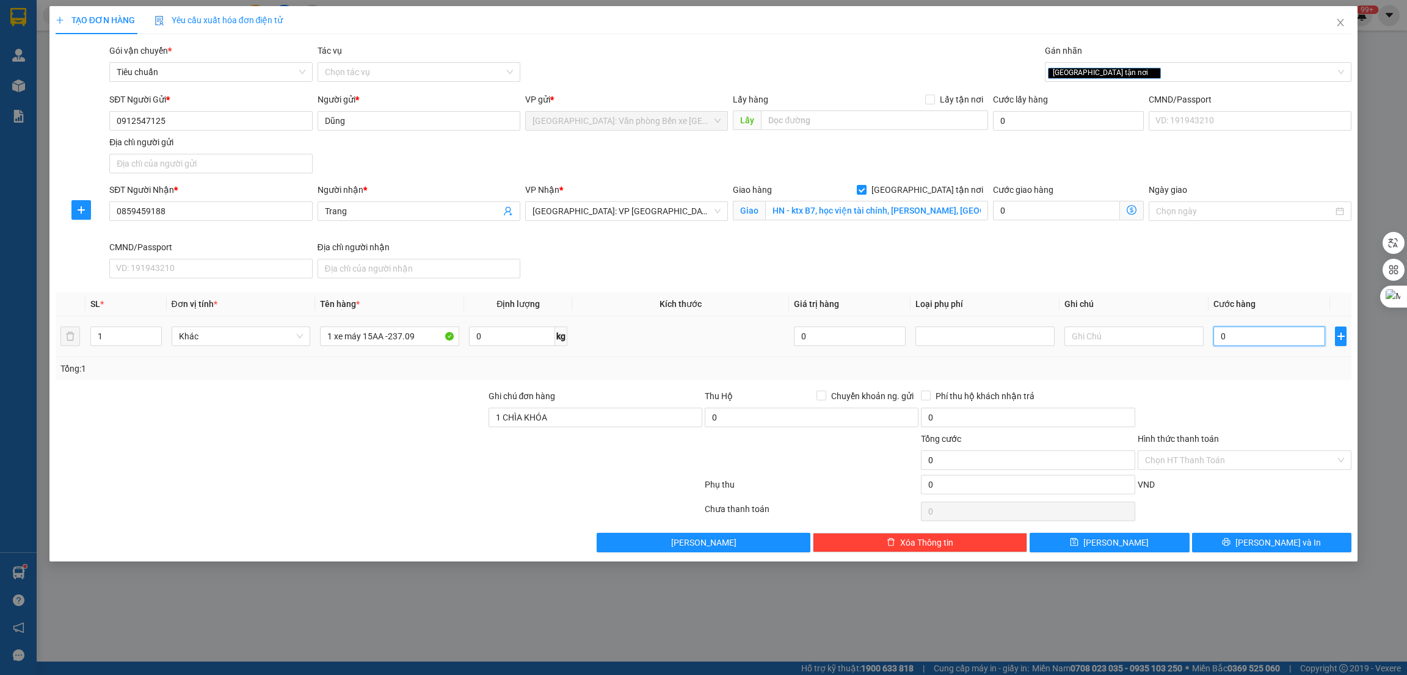
type input "2"
type input "29"
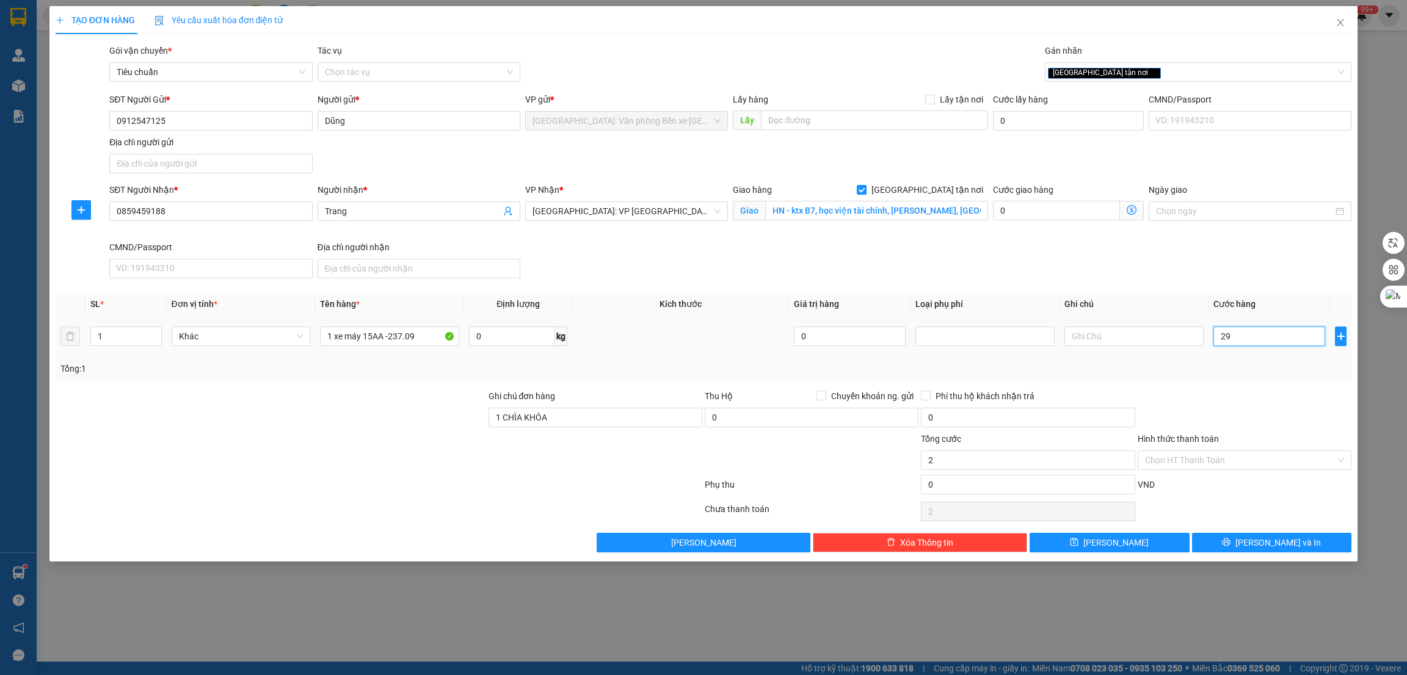
type input "29"
type input "290"
type input "2.900"
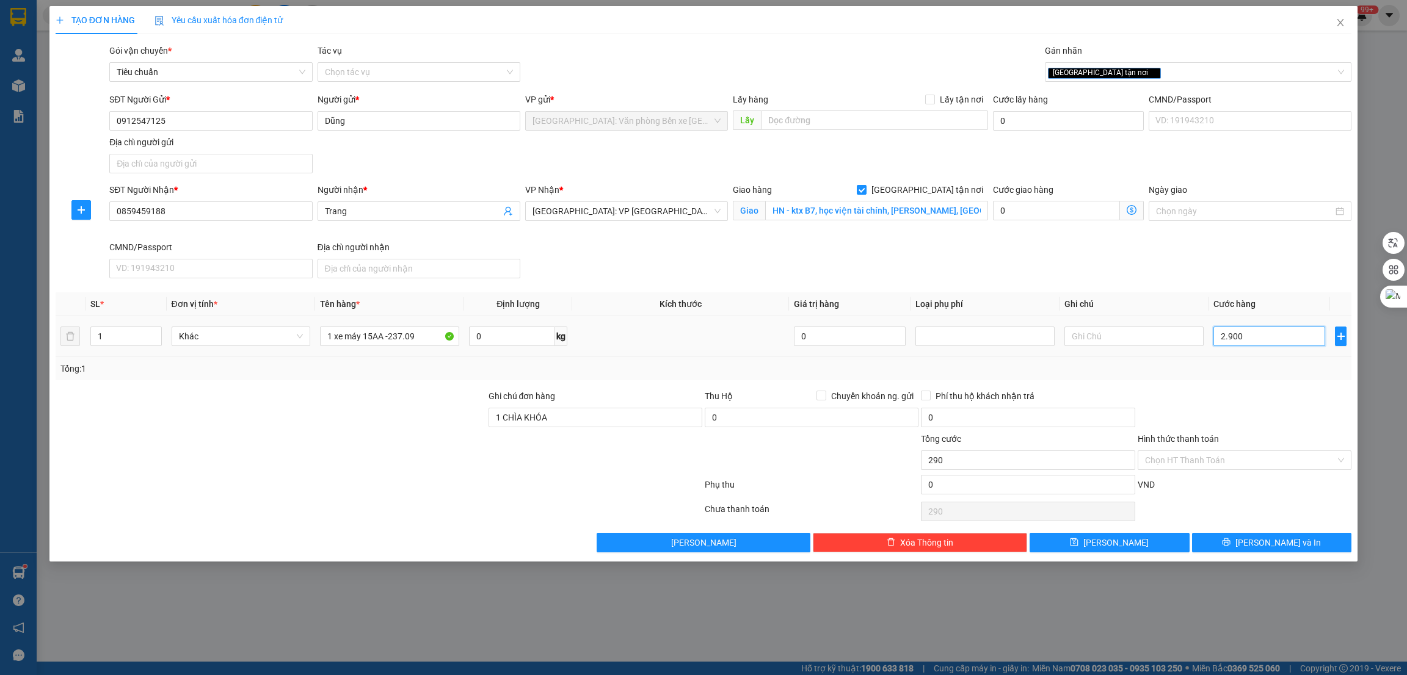
type input "2.900"
type input "29.000"
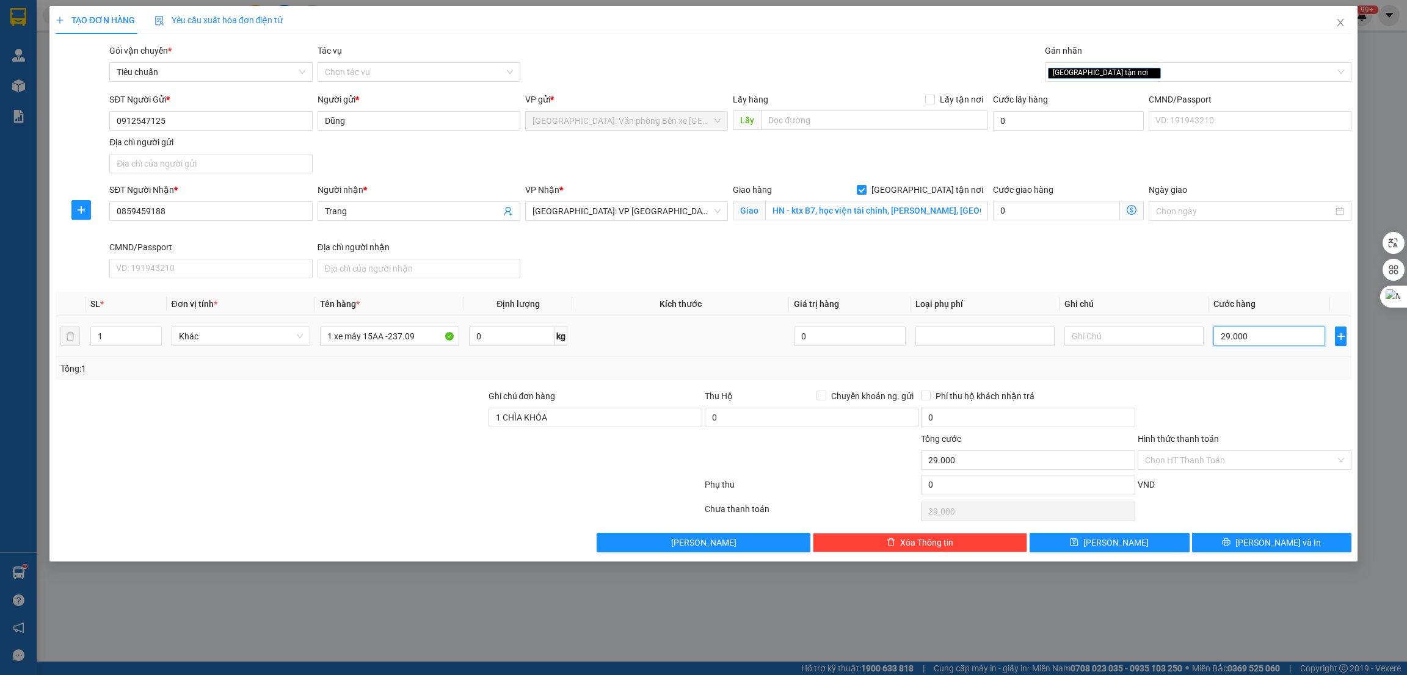
type input "290.000"
click at [1238, 458] on input "Hình thức thanh toán" at bounding box center [1240, 460] width 191 height 18
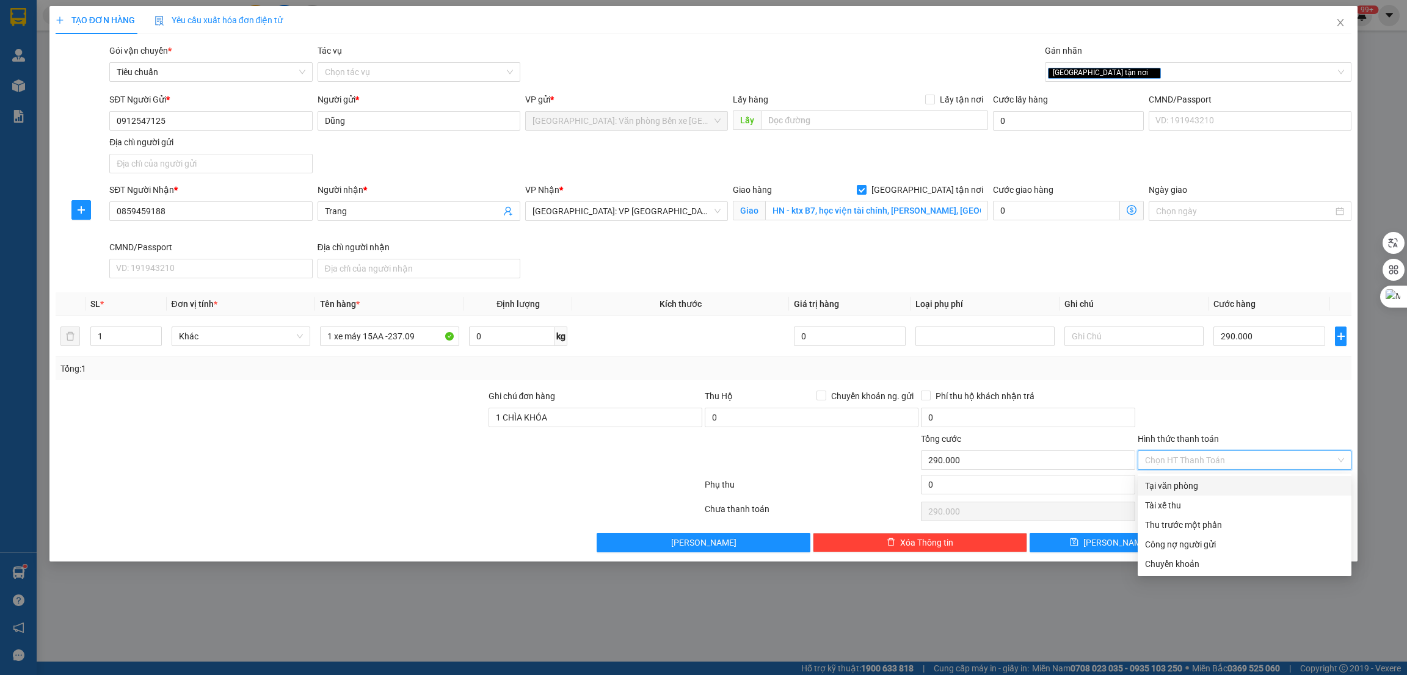
click at [1240, 488] on div "Tại văn phòng" at bounding box center [1244, 485] width 199 height 13
type input "0"
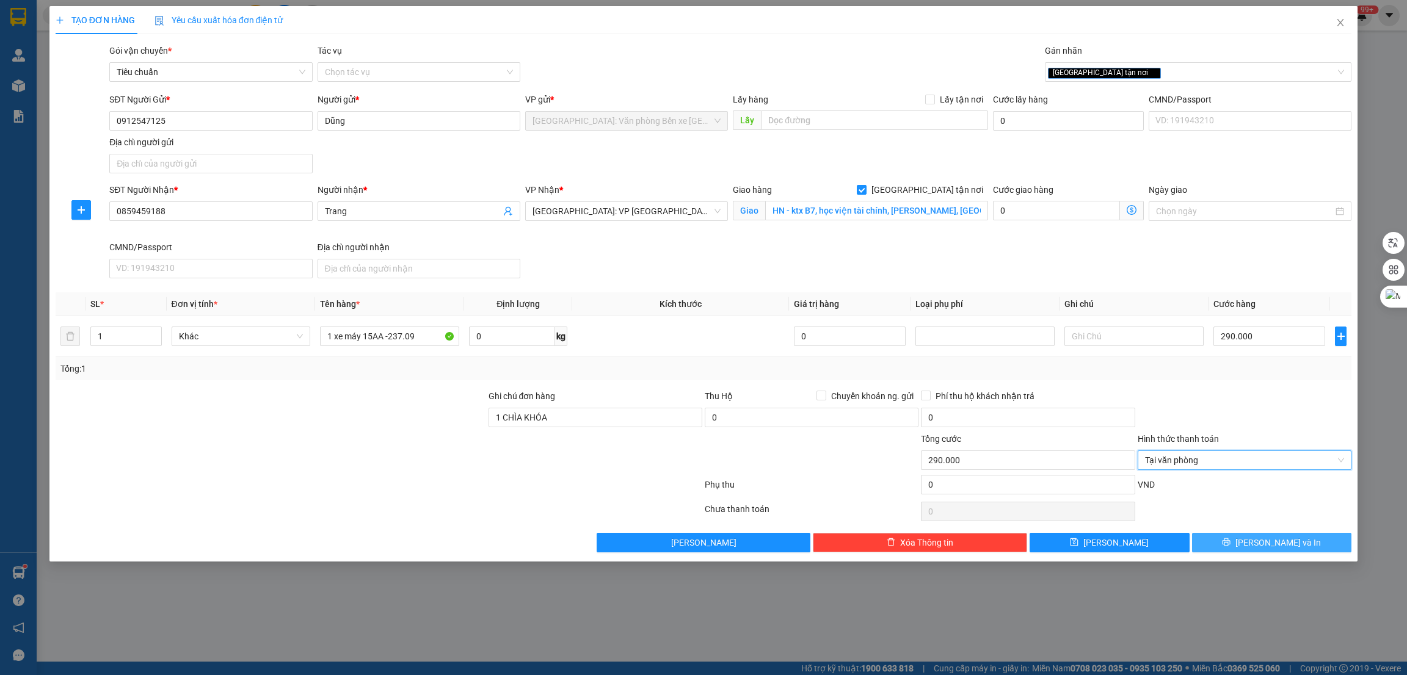
click at [1256, 551] on button "Lưu và In" at bounding box center [1272, 543] width 160 height 20
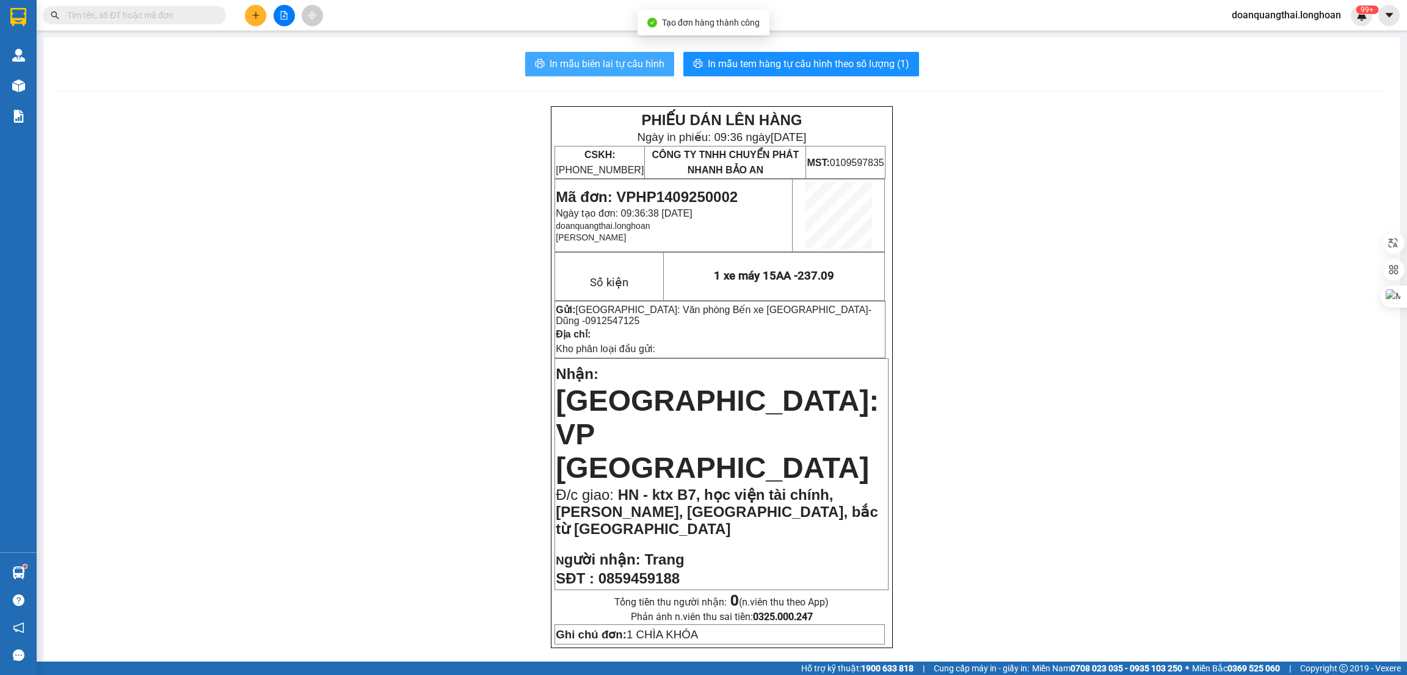
click at [619, 67] on span "In mẫu biên lai tự cấu hình" at bounding box center [607, 63] width 115 height 15
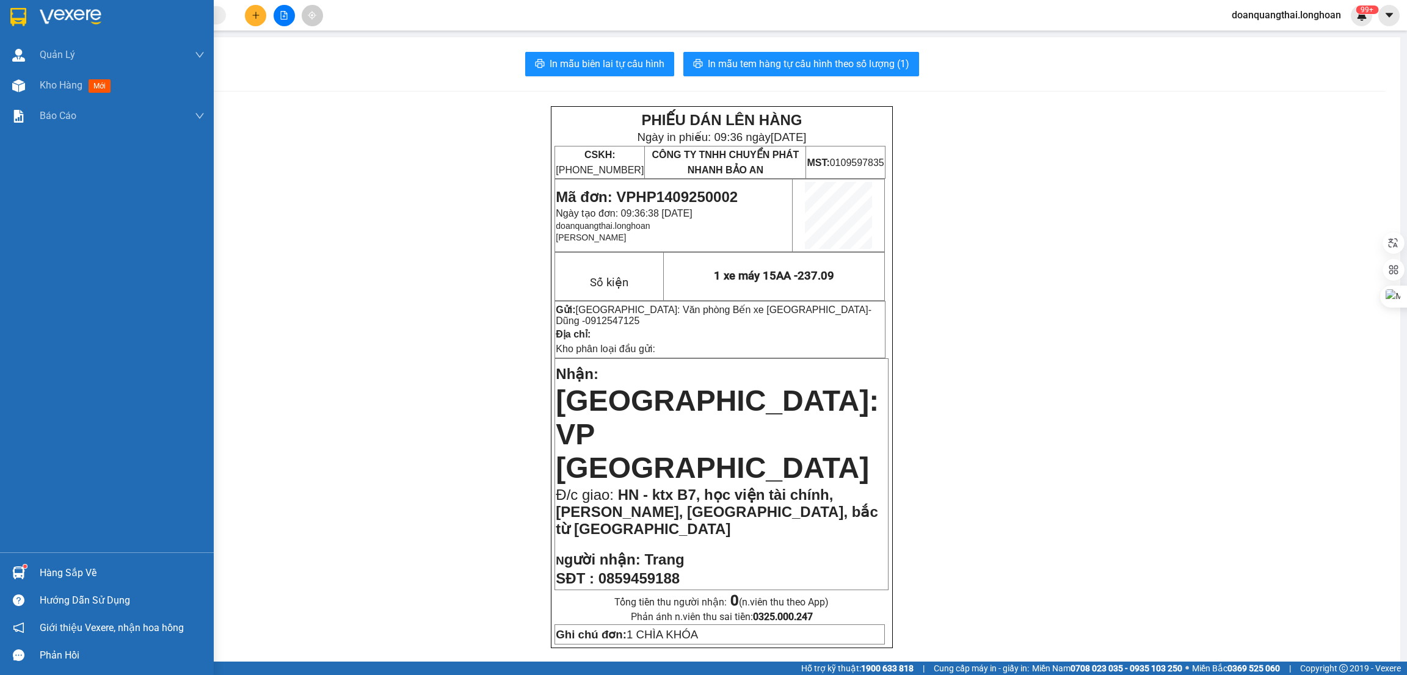
click at [30, 15] on div at bounding box center [107, 20] width 214 height 40
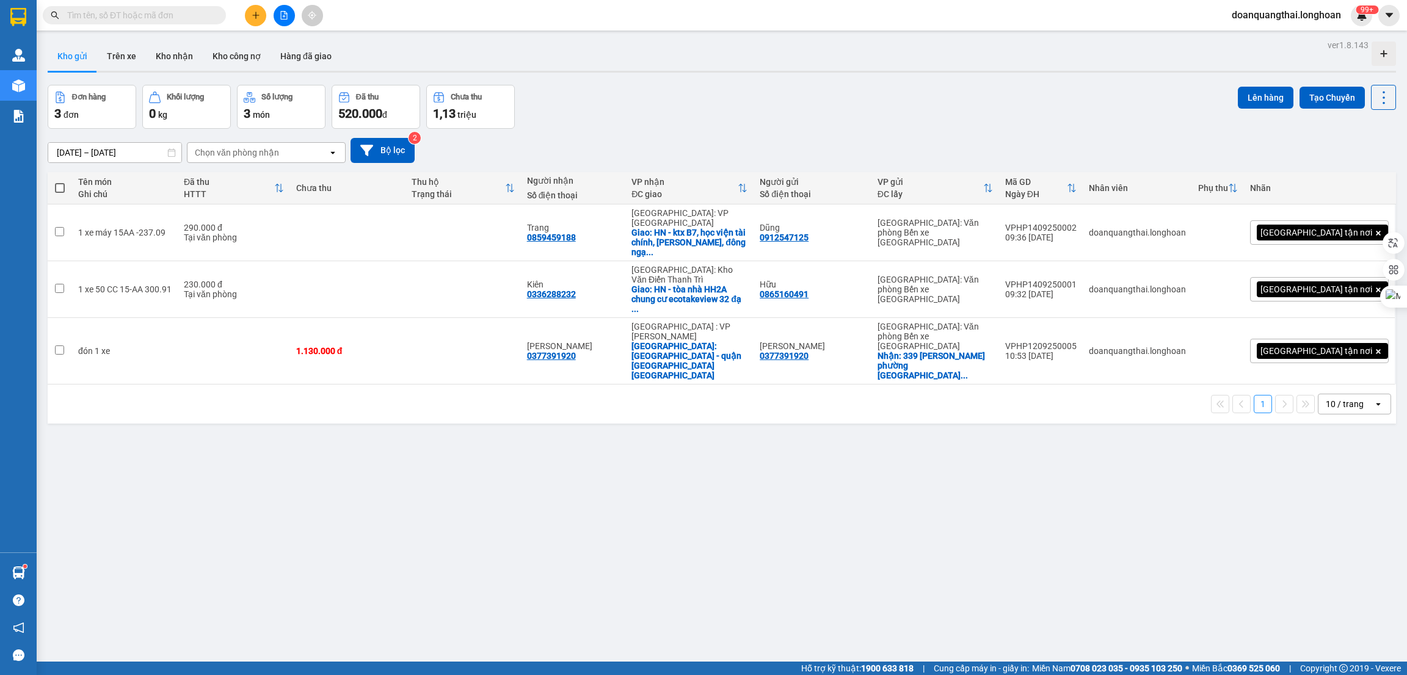
click at [578, 111] on div "Đơn hàng 3 đơn Khối lượng 0 kg Số lượng 3 món Đã thu 520.000 đ Chưa thu 1,13 tr…" at bounding box center [722, 107] width 1348 height 44
click at [164, 12] on input "text" at bounding box center [139, 15] width 144 height 13
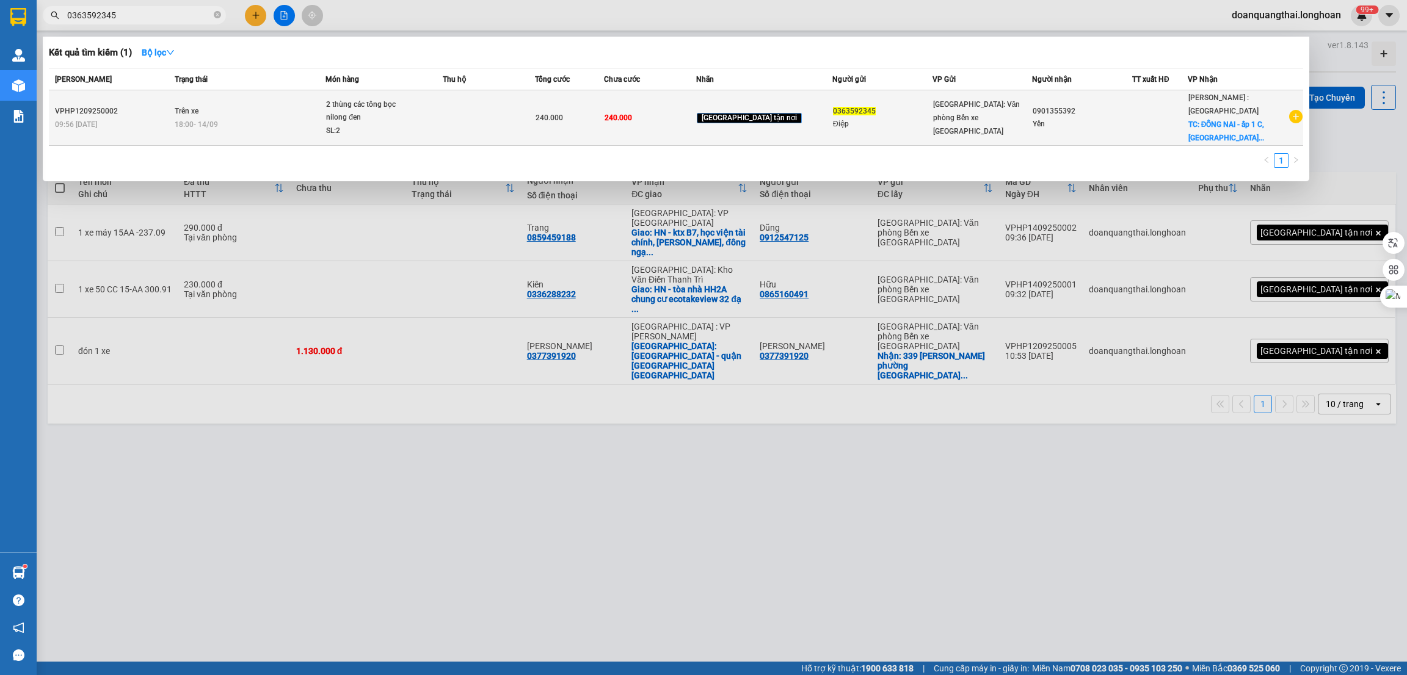
type input "0363592345"
click at [1295, 118] on icon "plus-circle" at bounding box center [1295, 116] width 13 height 13
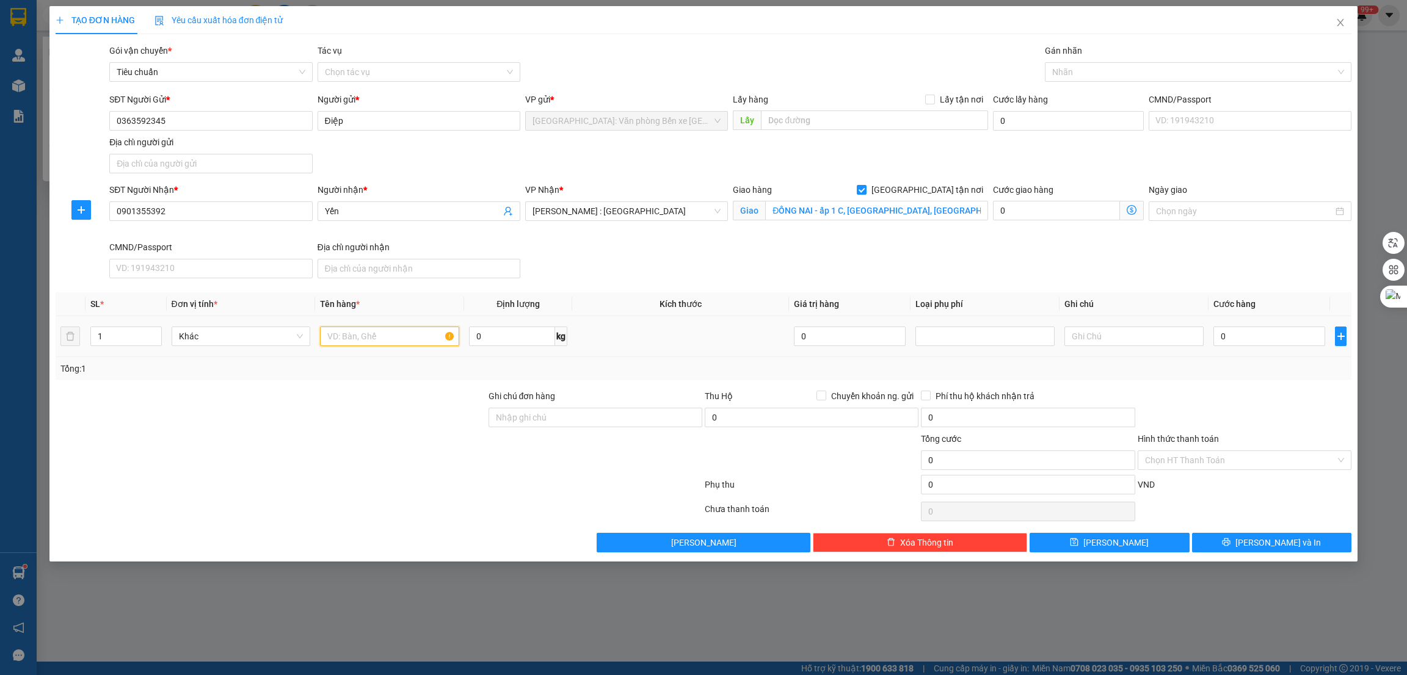
click at [344, 338] on input "text" at bounding box center [389, 337] width 139 height 20
click at [1150, 65] on div at bounding box center [1192, 72] width 289 height 15
type input "1 kiện đen"
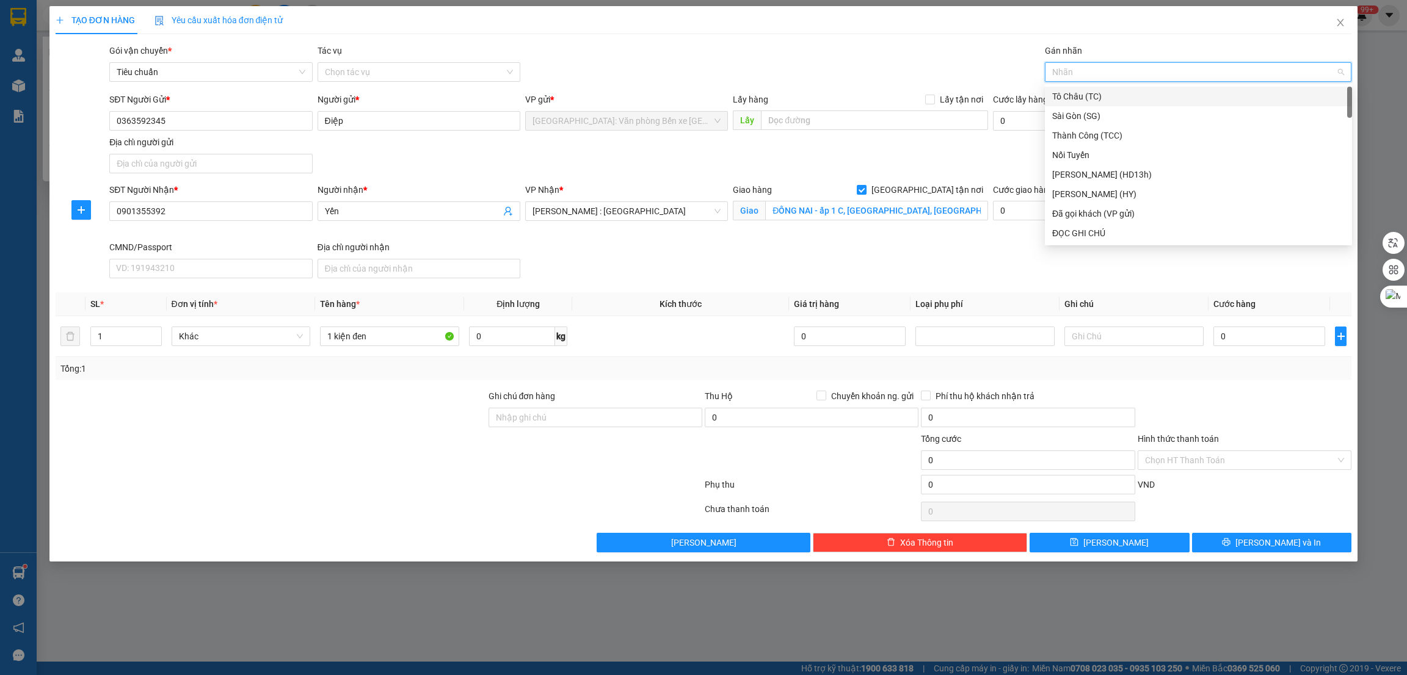
type input "g"
click at [1100, 231] on div "[GEOGRAPHIC_DATA] tận nơi" at bounding box center [1198, 233] width 293 height 13
click at [1163, 272] on div "SĐT Người Nhận * 0901355392 Người nhận * Yến VP Nhận * Hồ Chí Minh : Kho Quận 1…" at bounding box center [730, 233] width 1247 height 100
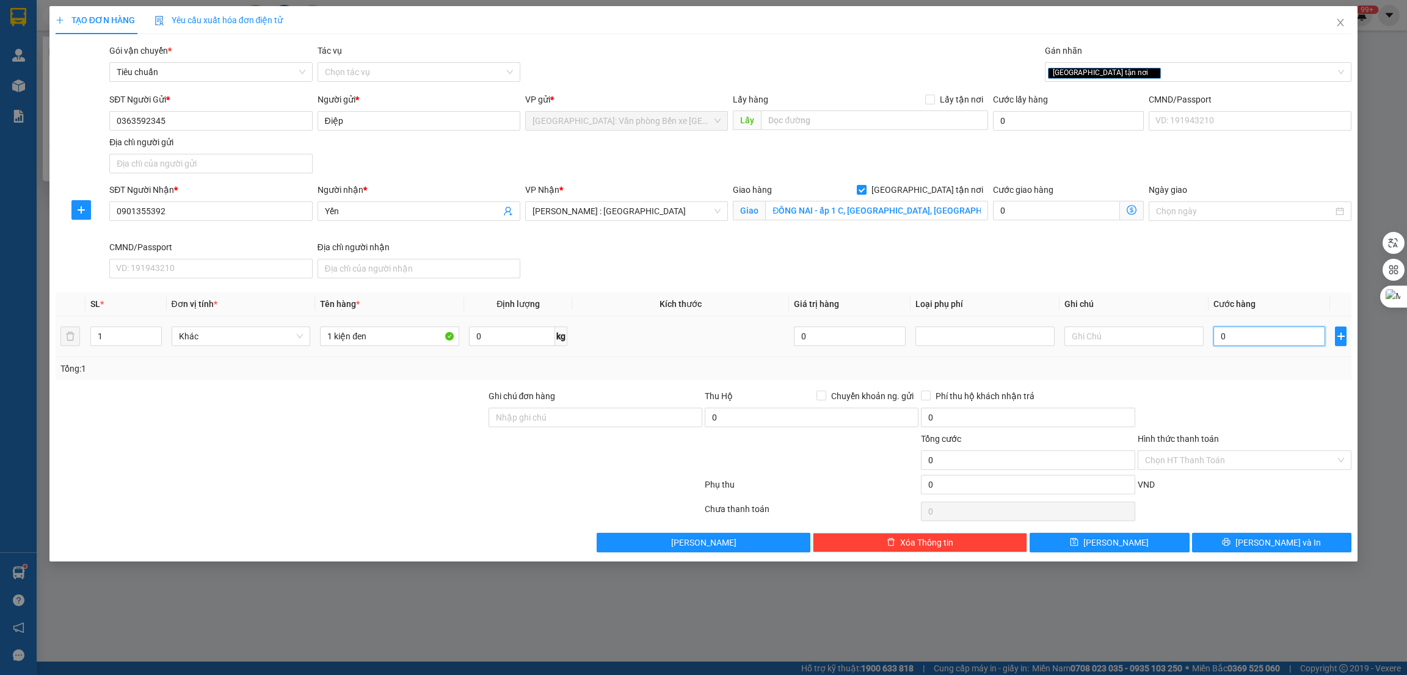
click at [1236, 335] on input "0" at bounding box center [1269, 337] width 112 height 20
type input "1"
type input "14"
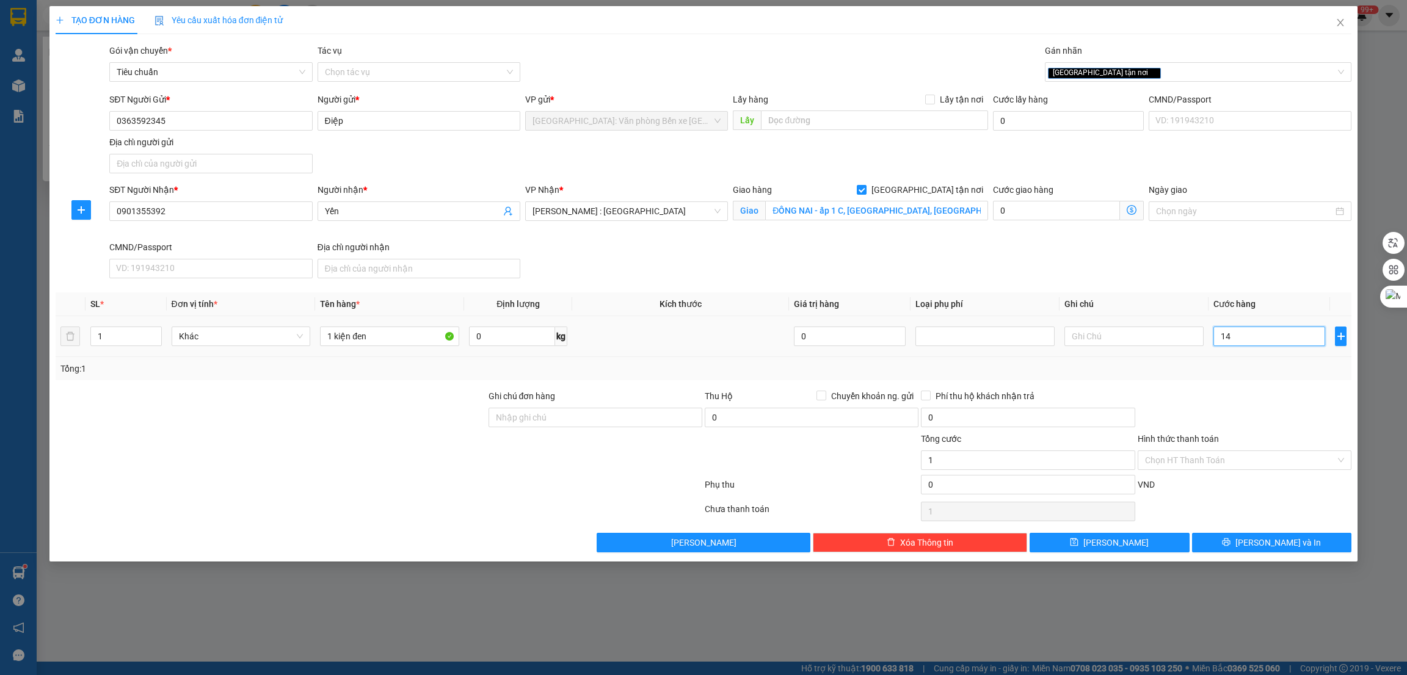
type input "14"
type input "140"
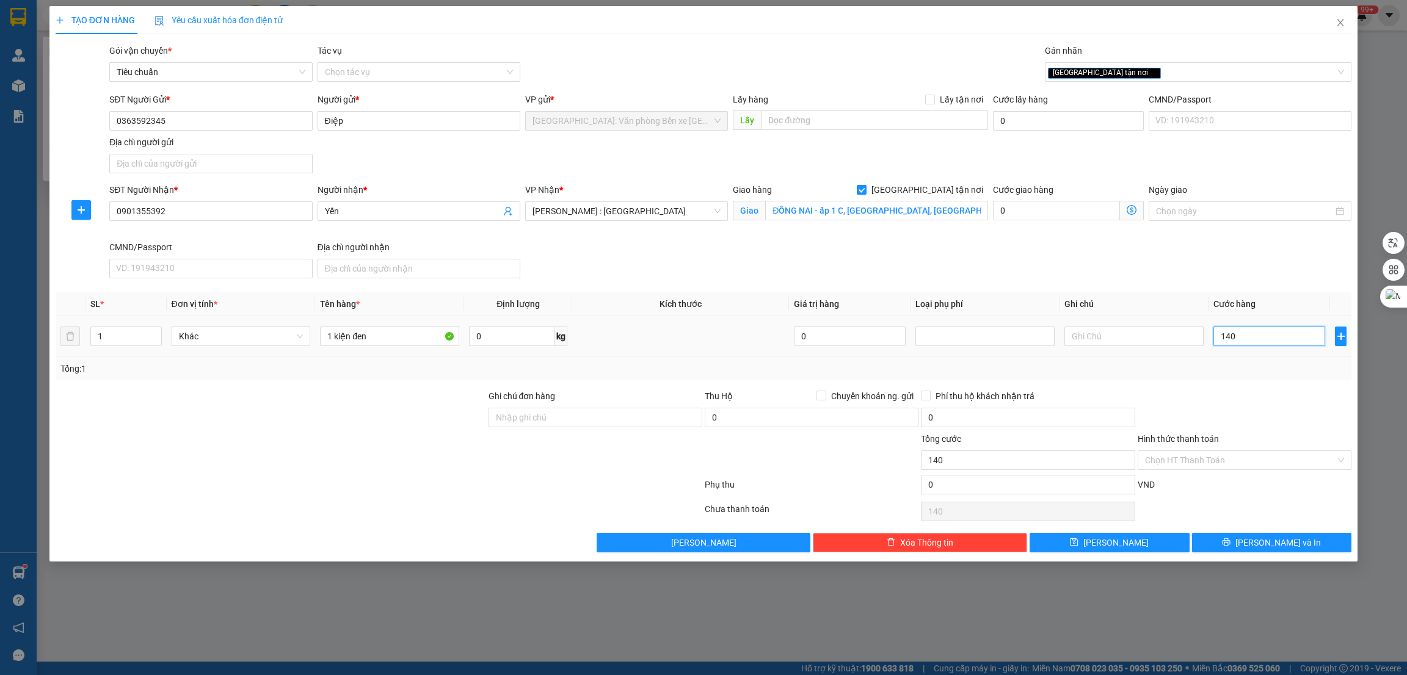
type input "1.400"
type input "14.000"
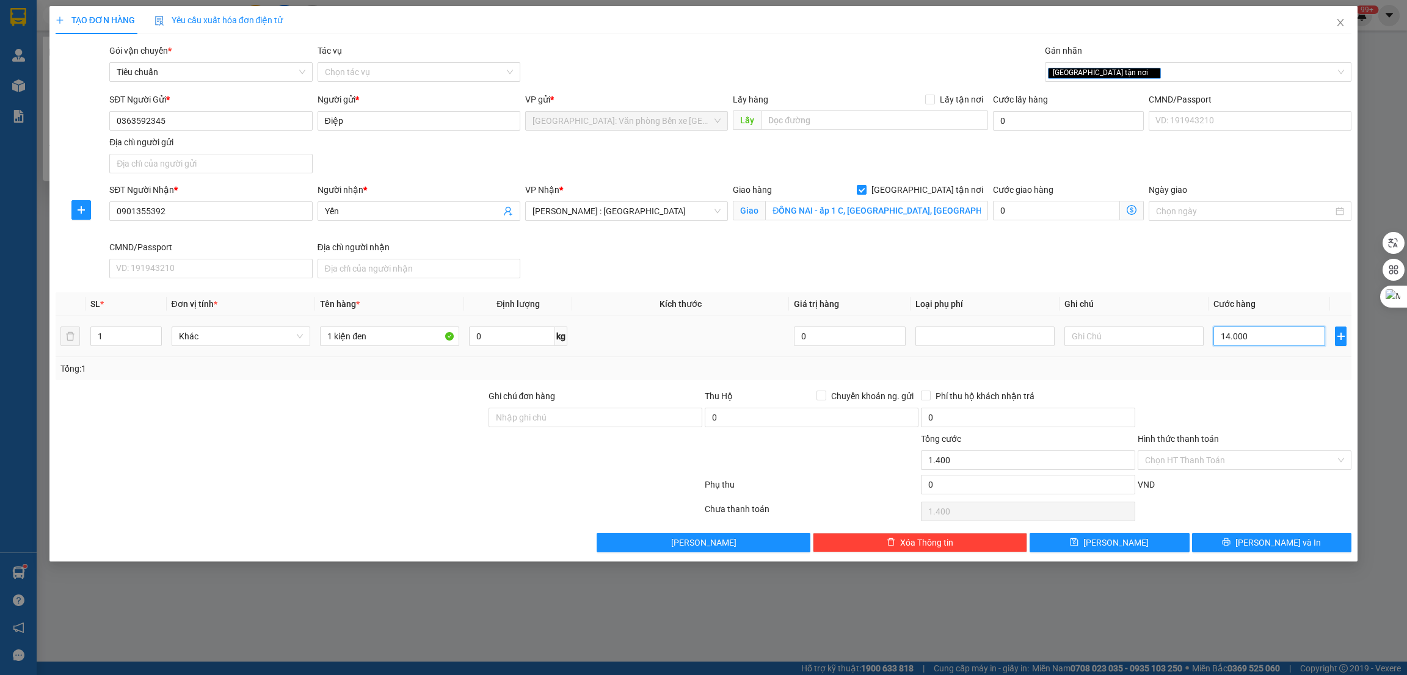
type input "14.000"
type input "140.000"
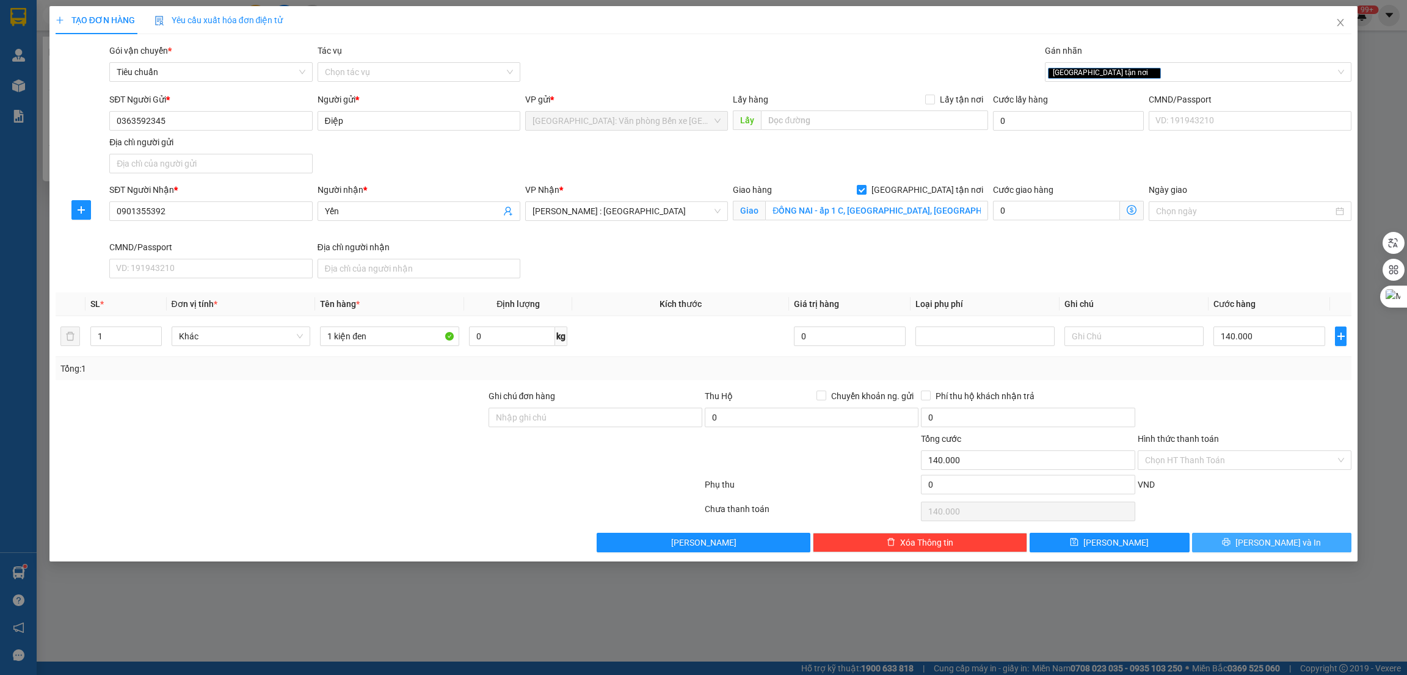
click at [1229, 540] on button "Lưu và In" at bounding box center [1272, 543] width 160 height 20
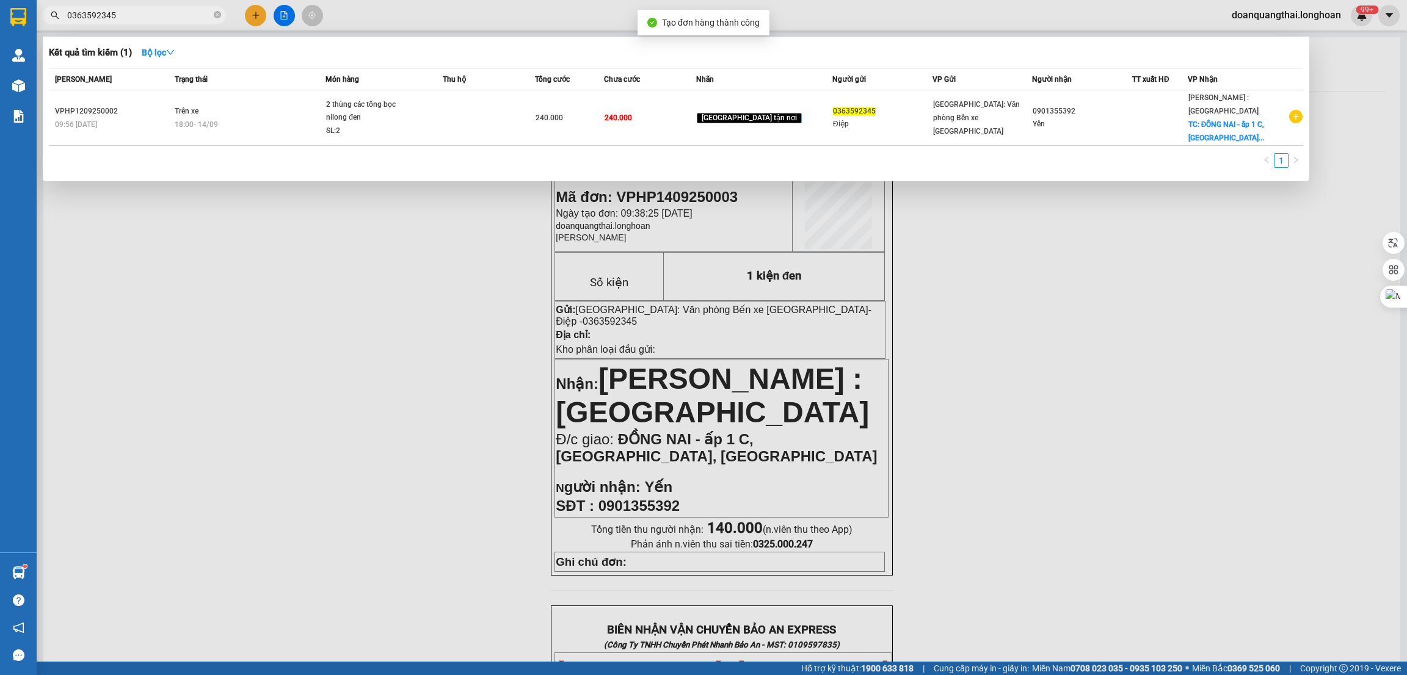
click at [367, 278] on div at bounding box center [703, 337] width 1407 height 675
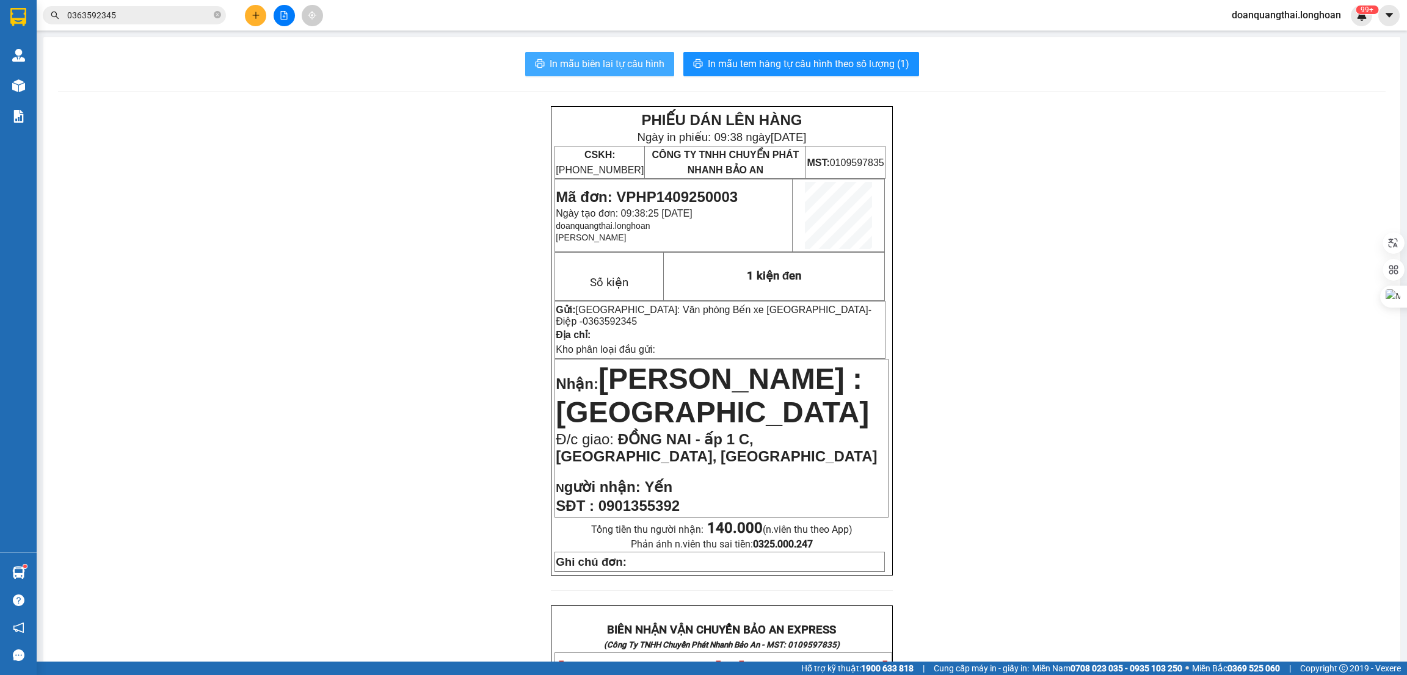
drag, startPoint x: 620, startPoint y: 59, endPoint x: 625, endPoint y: 68, distance: 10.7
click at [620, 58] on span "In mẫu biên lai tự cấu hình" at bounding box center [607, 63] width 115 height 15
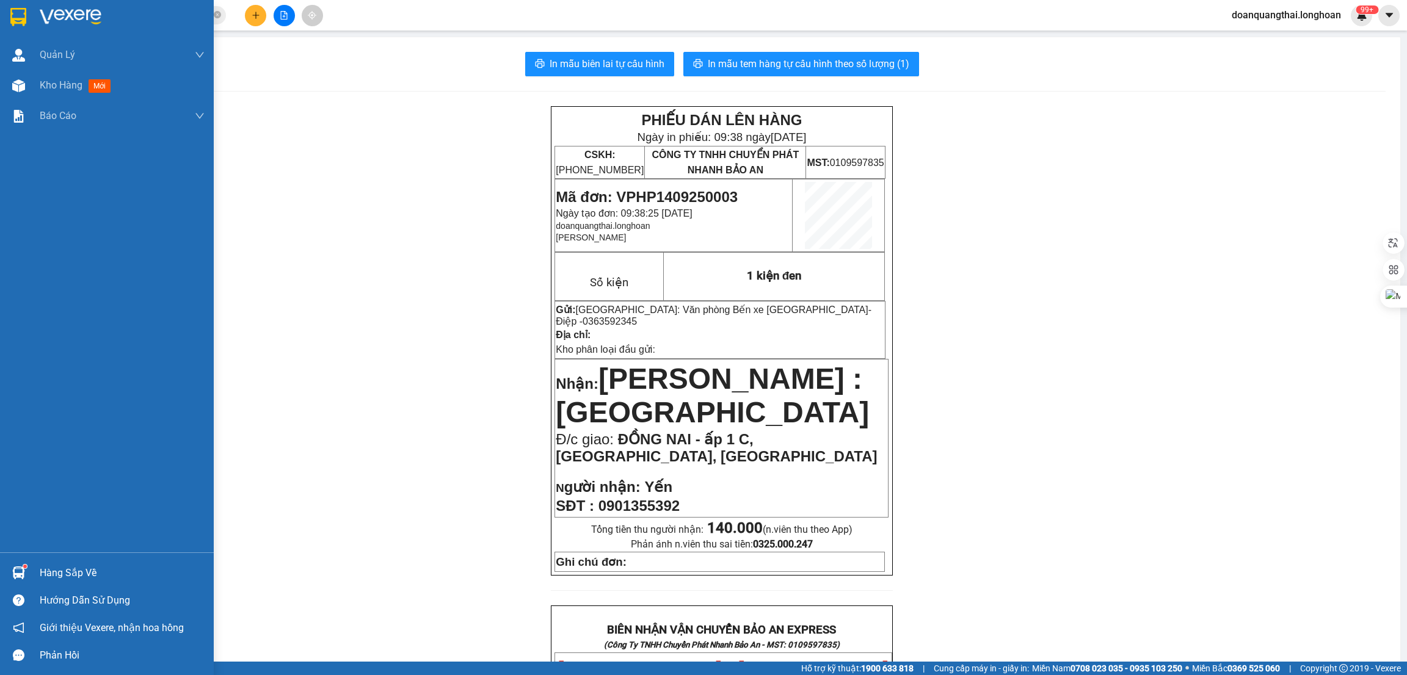
click at [21, 23] on img at bounding box center [18, 17] width 16 height 18
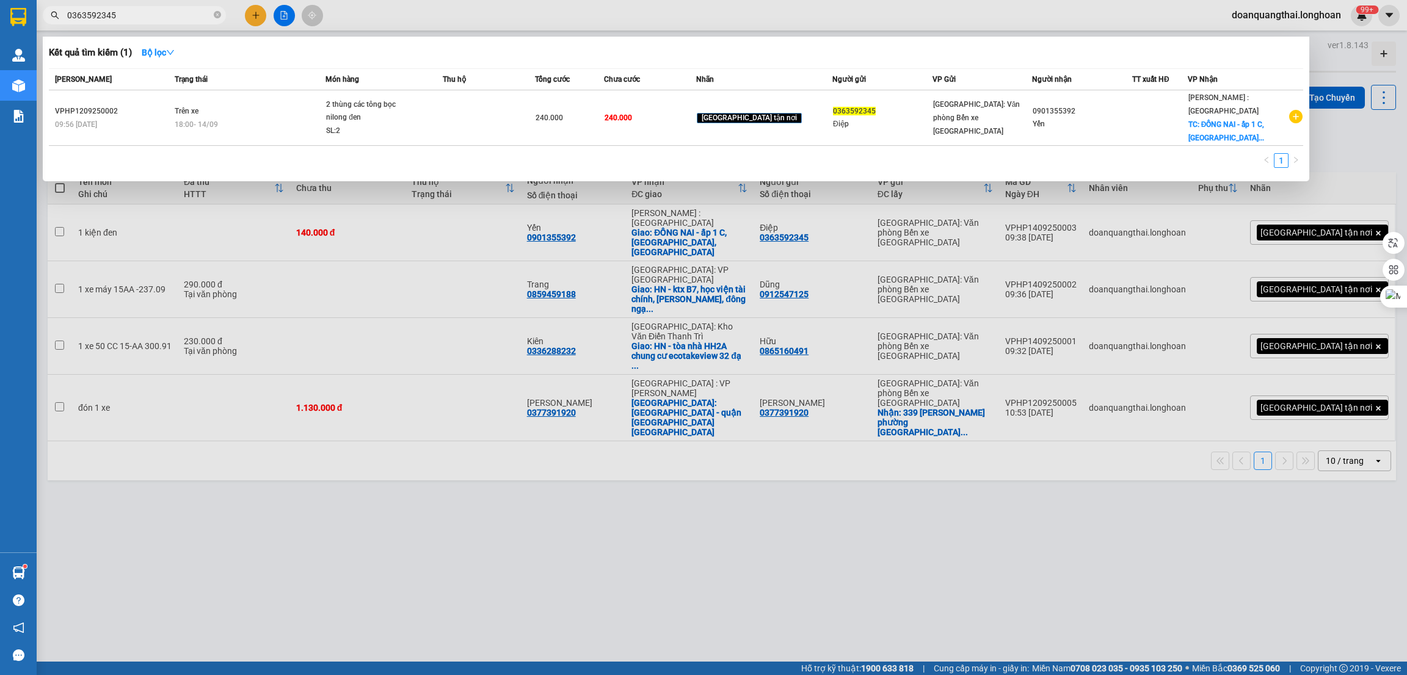
click at [119, 15] on input "0363592345" at bounding box center [139, 15] width 144 height 13
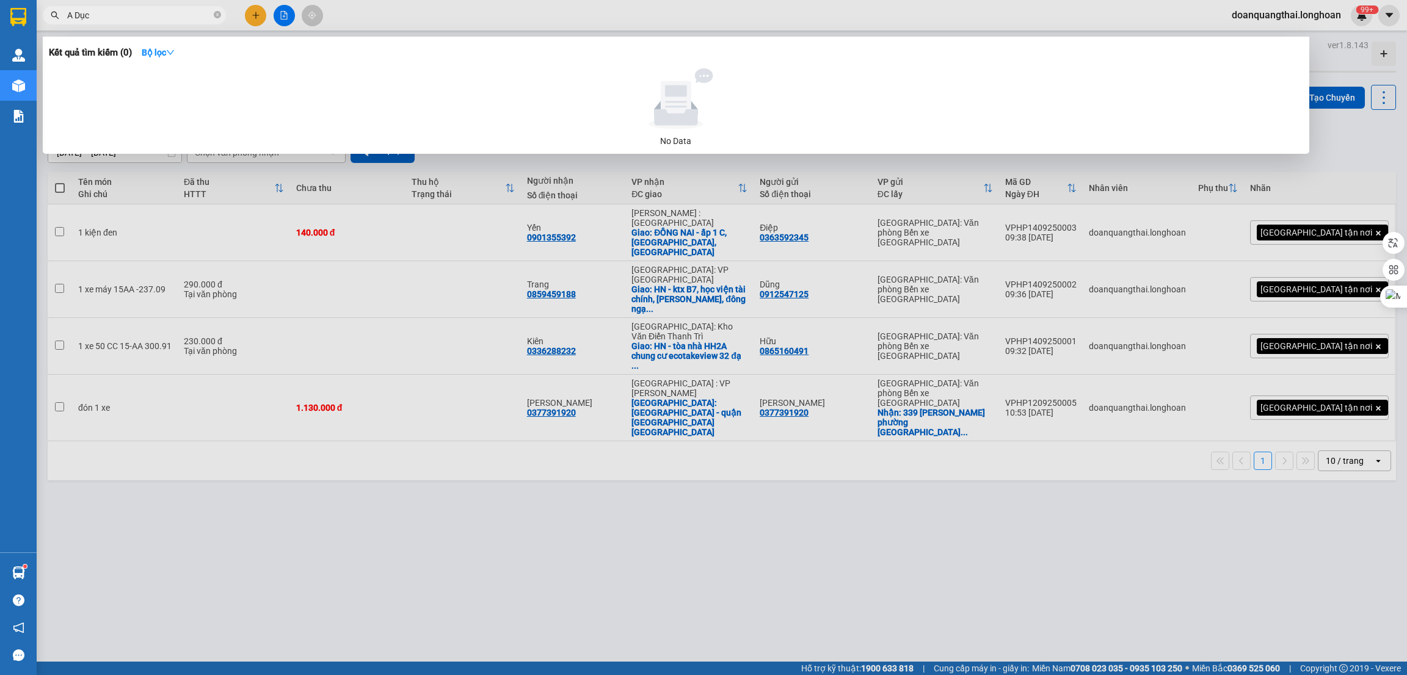
click at [119, 15] on input "A Dục" at bounding box center [139, 15] width 144 height 13
click at [119, 15] on input "anh Dực" at bounding box center [139, 15] width 144 height 13
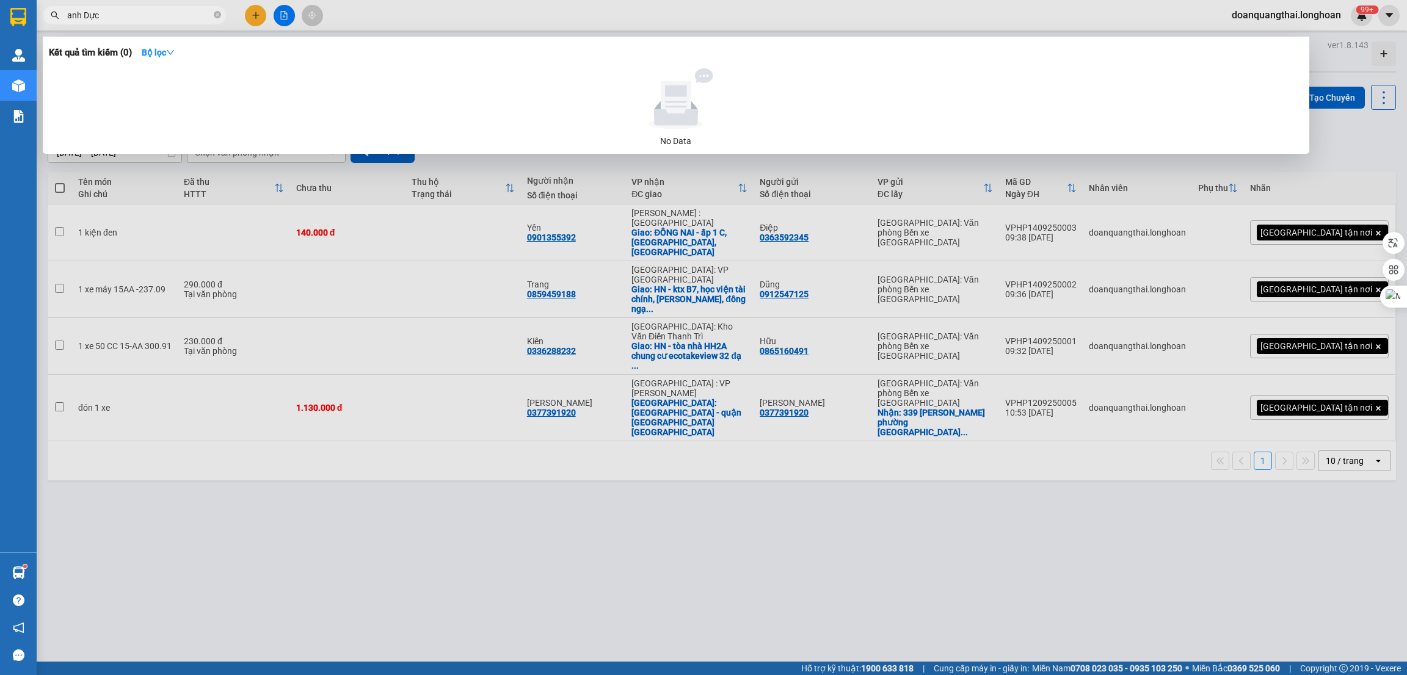
click at [119, 15] on input "anh Dực" at bounding box center [139, 15] width 144 height 13
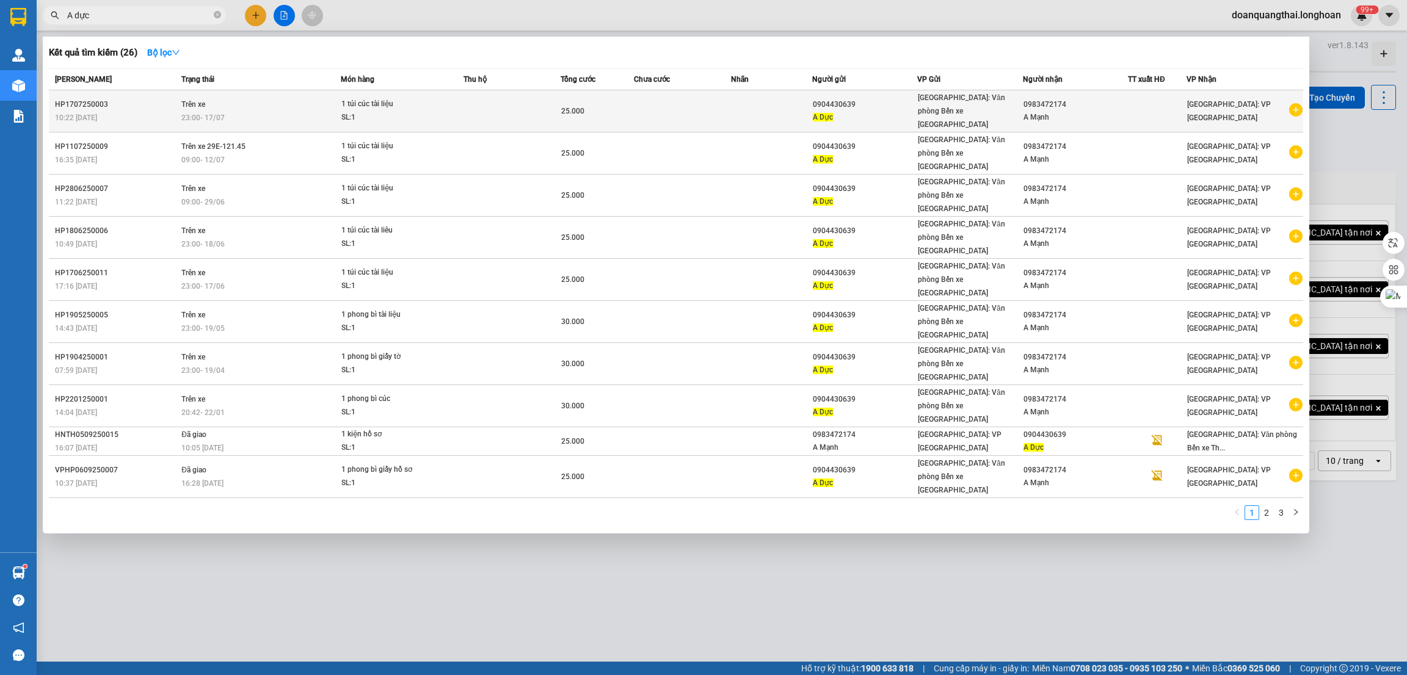
type input "A dực"
click at [1291, 104] on icon "plus-circle" at bounding box center [1295, 109] width 13 height 13
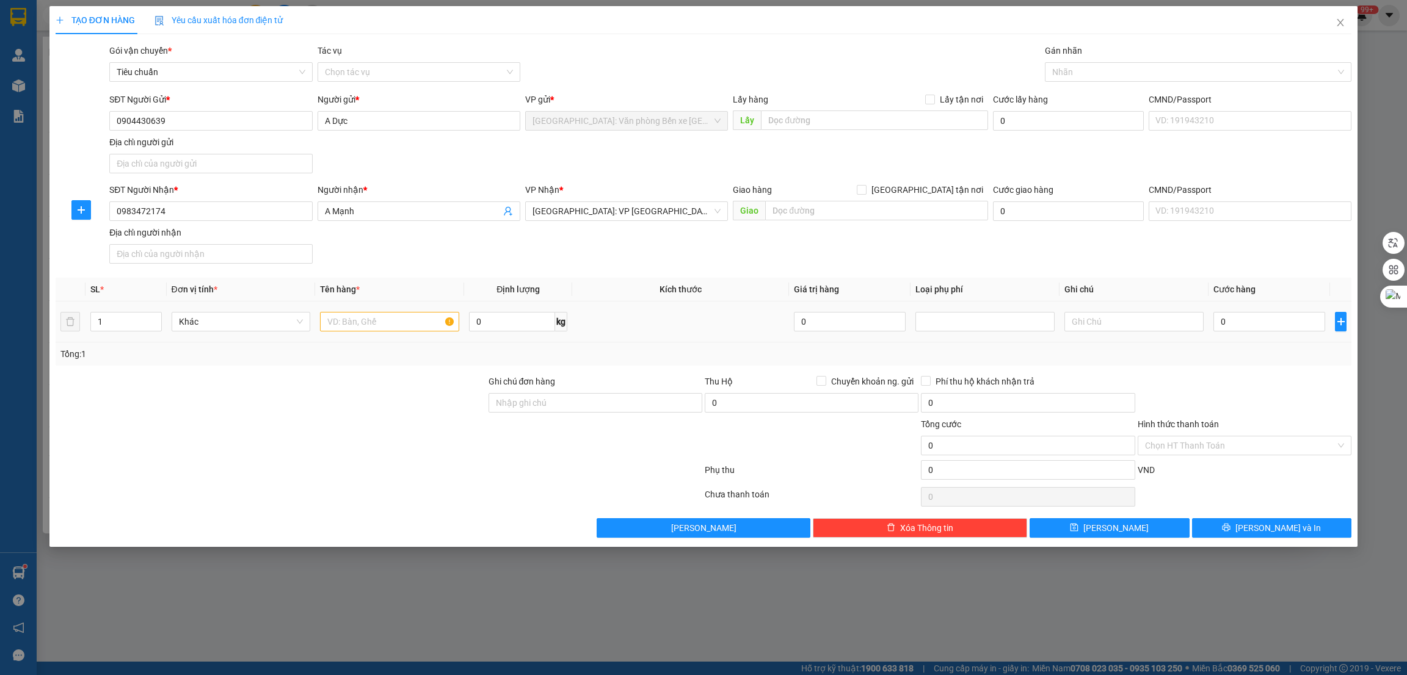
click at [357, 334] on div at bounding box center [389, 322] width 139 height 24
click at [362, 323] on input "text" at bounding box center [389, 322] width 139 height 20
type input "1 tuic cúc giấy tờ"
click at [1275, 332] on input "0" at bounding box center [1269, 322] width 112 height 20
type input "2"
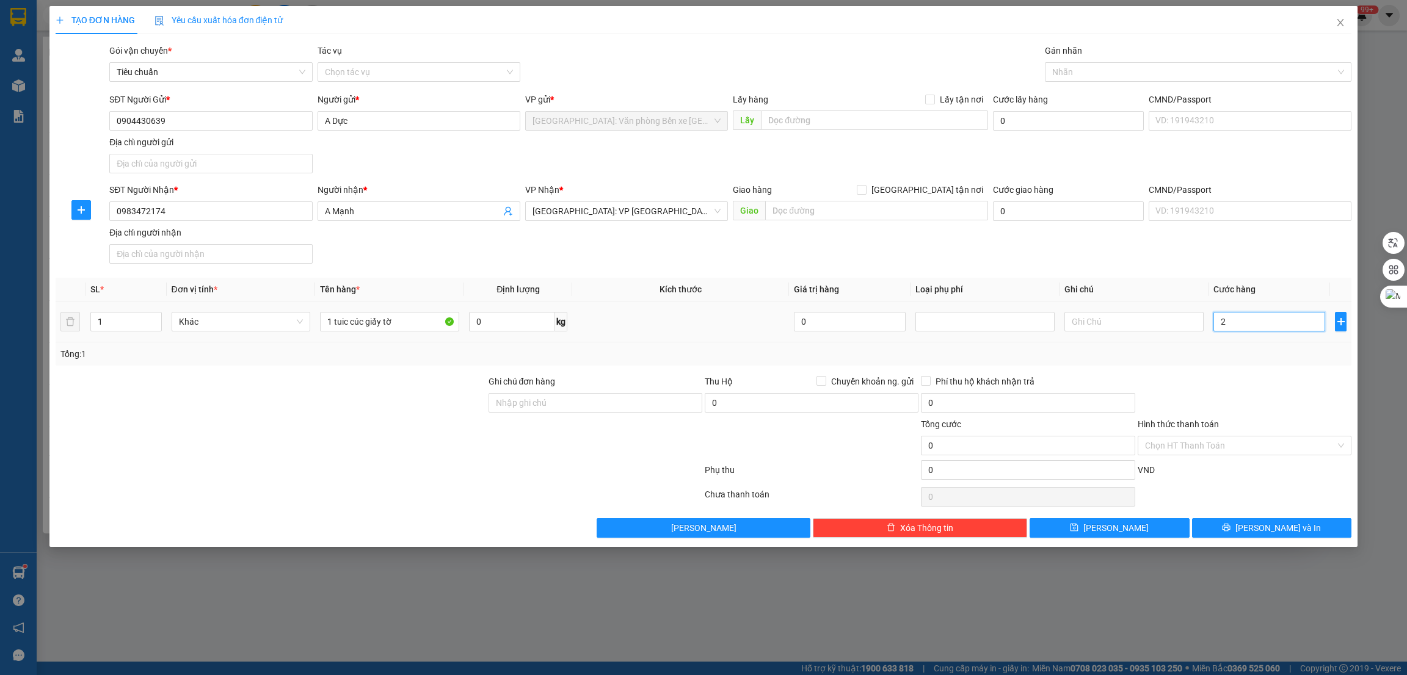
type input "2"
type input "25"
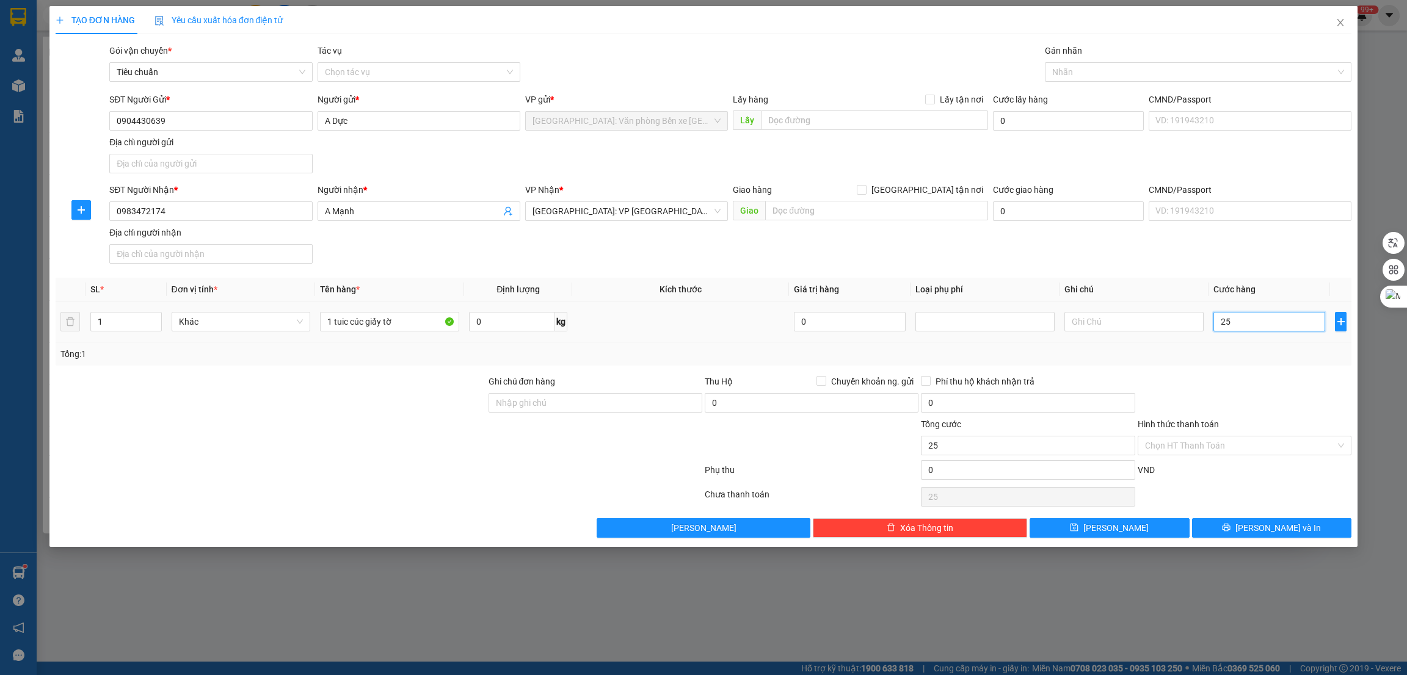
type input "250"
type input "2.500"
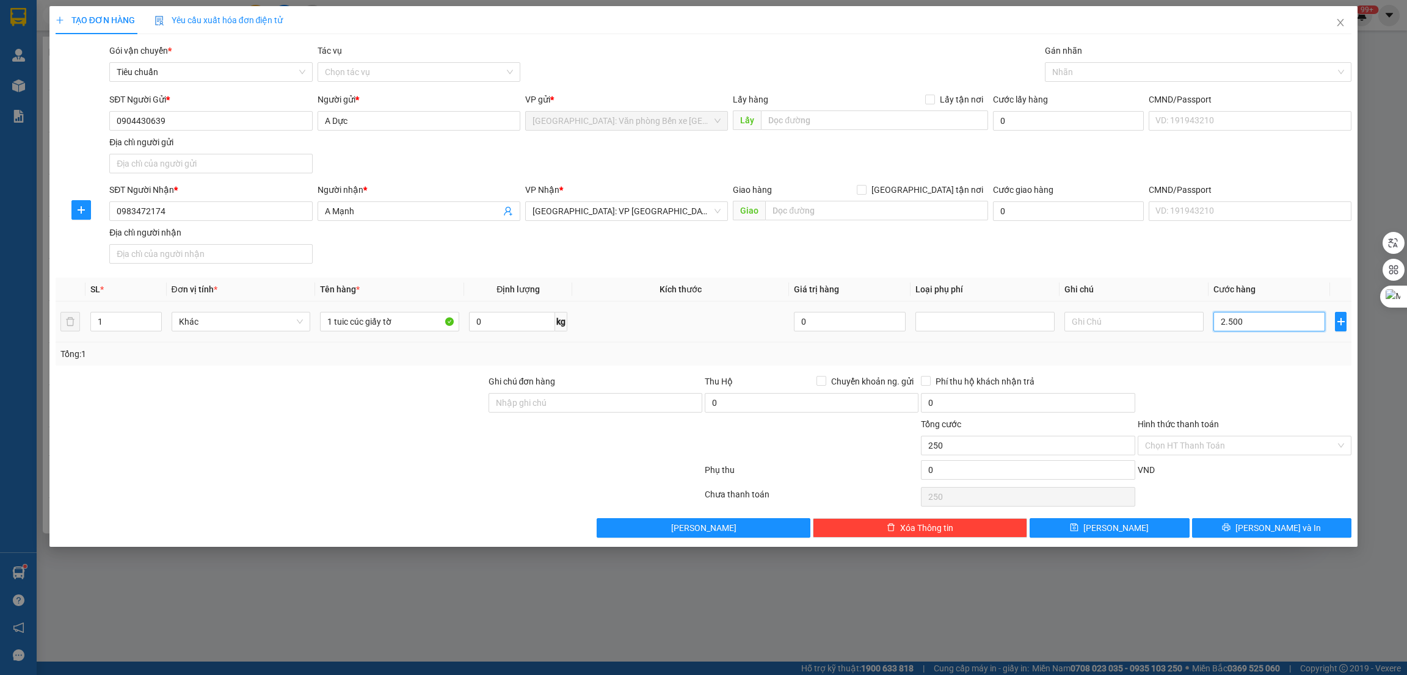
type input "2.500"
type input "25.000"
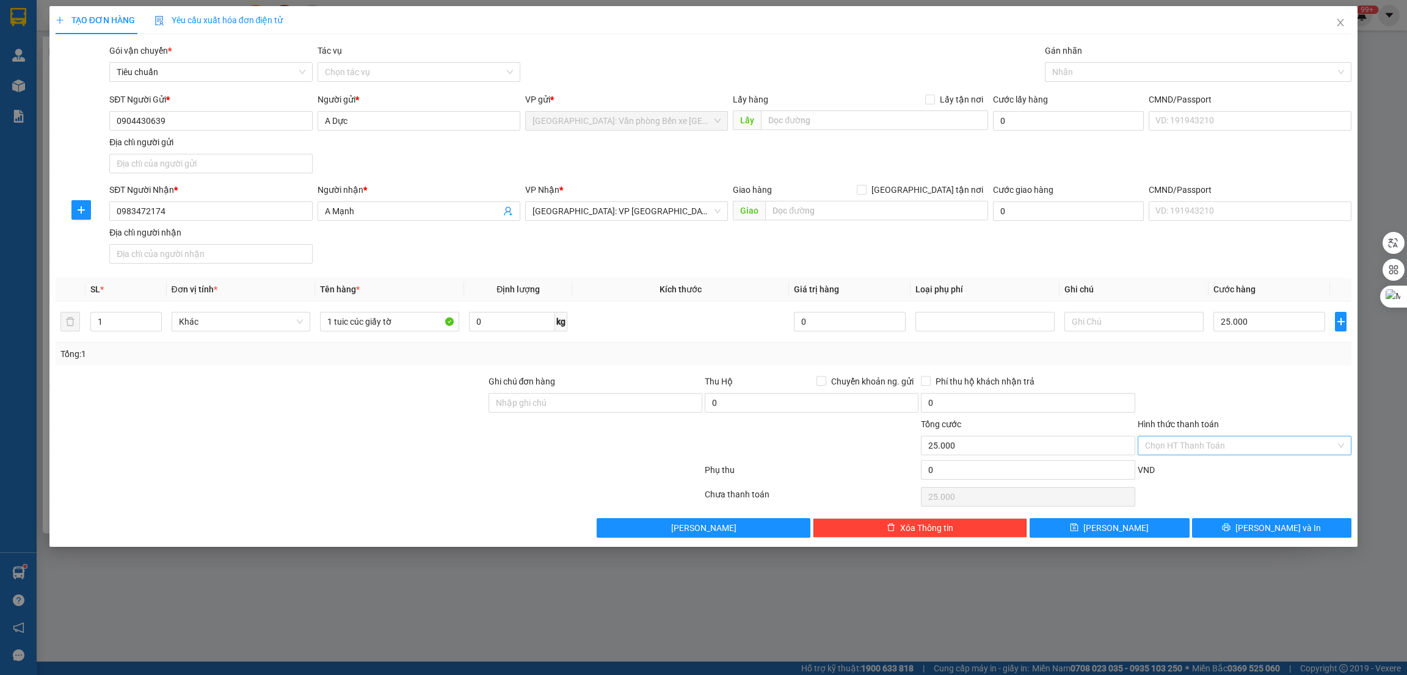
click at [1204, 448] on input "Hình thức thanh toán" at bounding box center [1240, 446] width 191 height 18
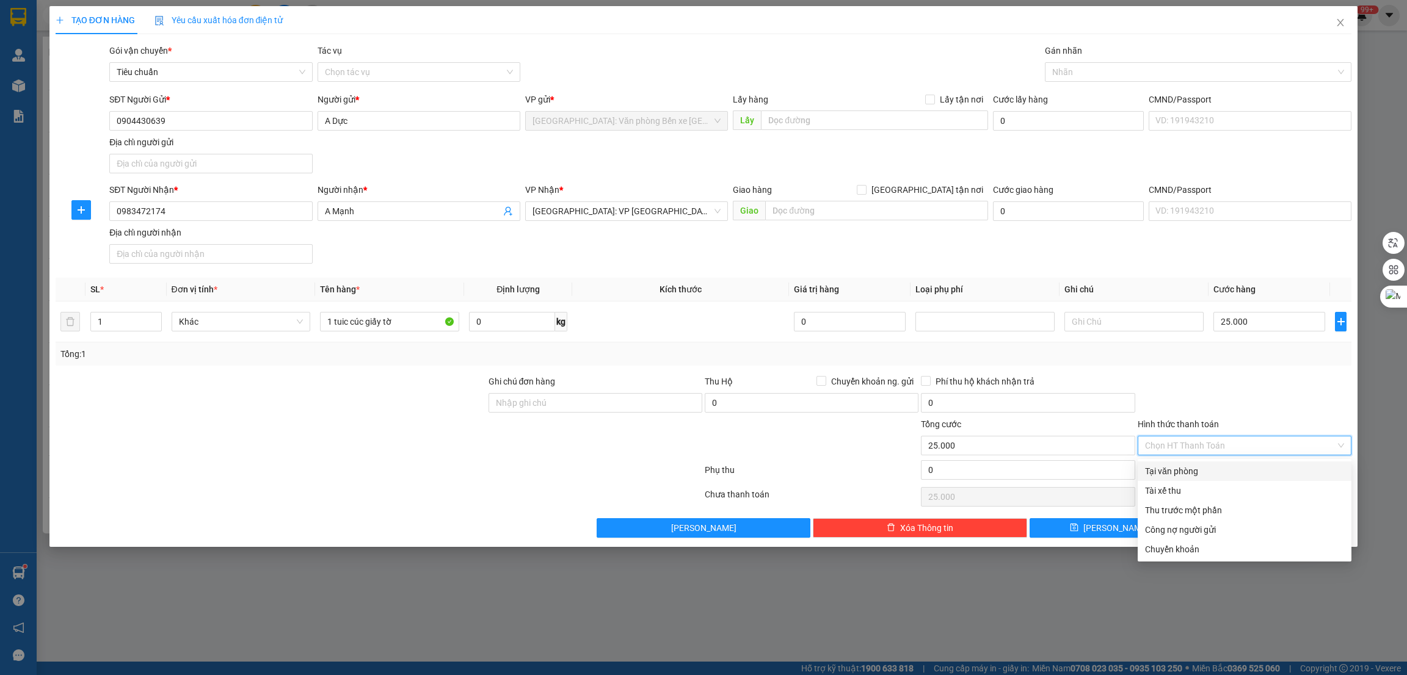
click at [1198, 467] on div "Tại văn phòng" at bounding box center [1244, 471] width 199 height 13
type input "0"
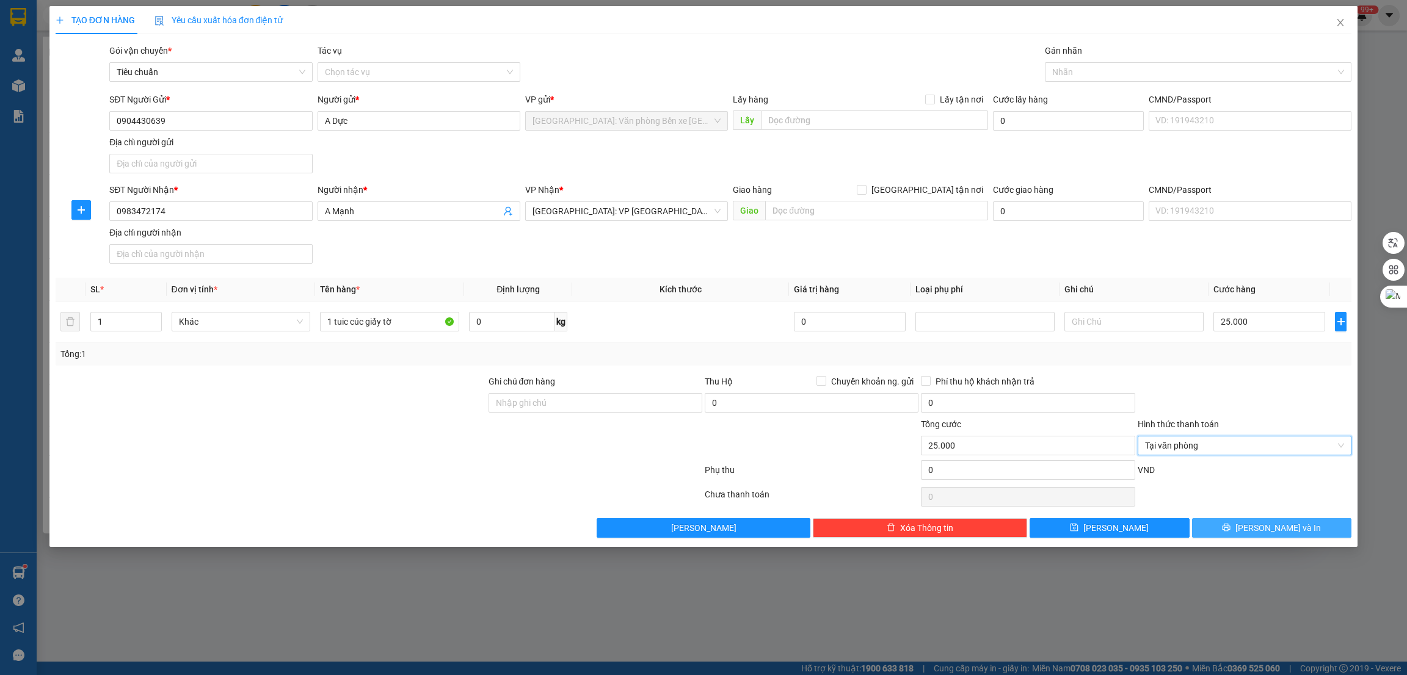
click at [1257, 526] on button "Lưu và In" at bounding box center [1272, 528] width 160 height 20
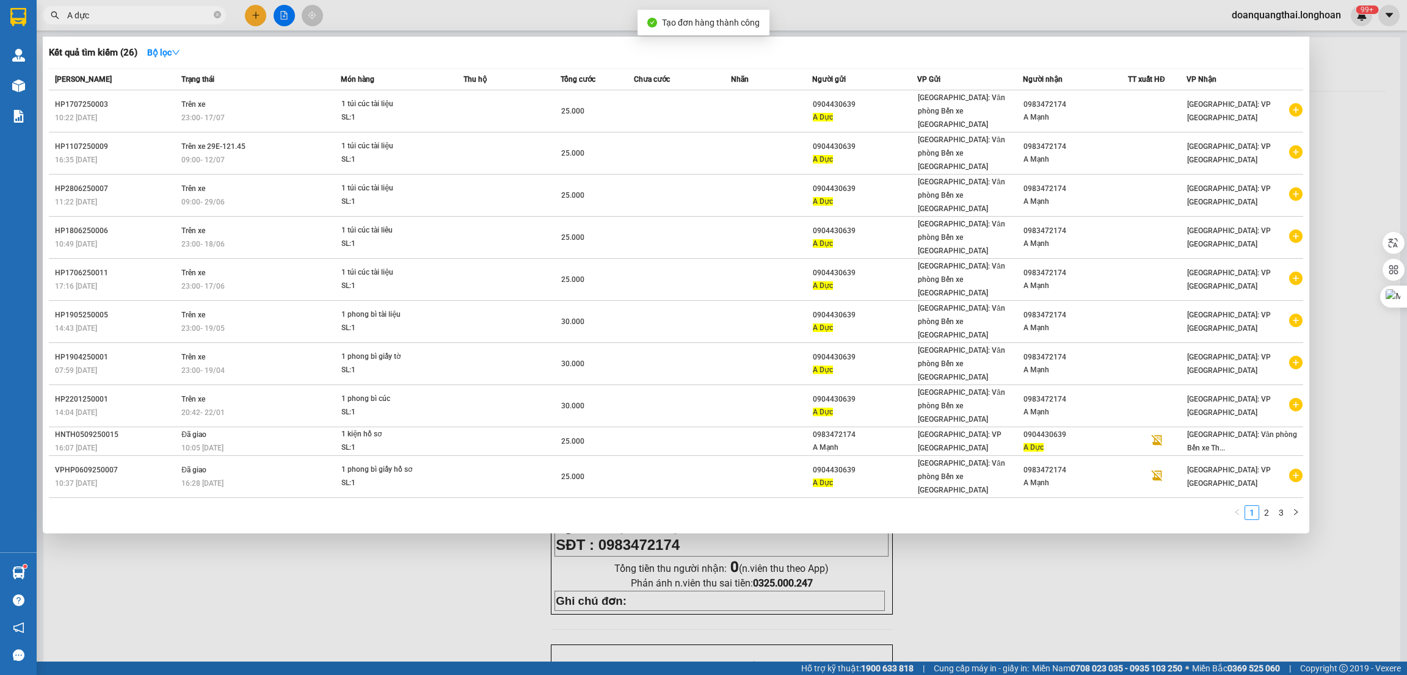
click at [1020, 506] on div at bounding box center [703, 337] width 1407 height 675
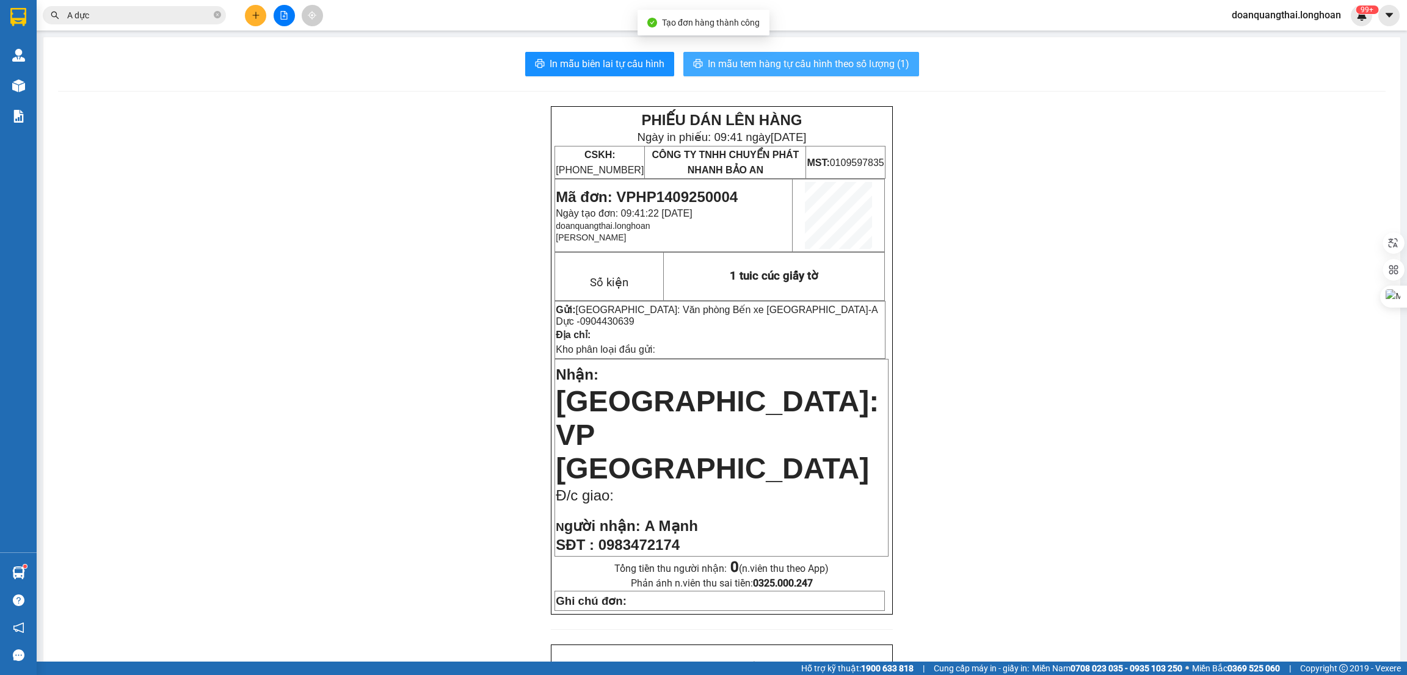
click at [766, 62] on span "In mẫu tem hàng tự cấu hình theo số lượng (1)" at bounding box center [809, 63] width 202 height 15
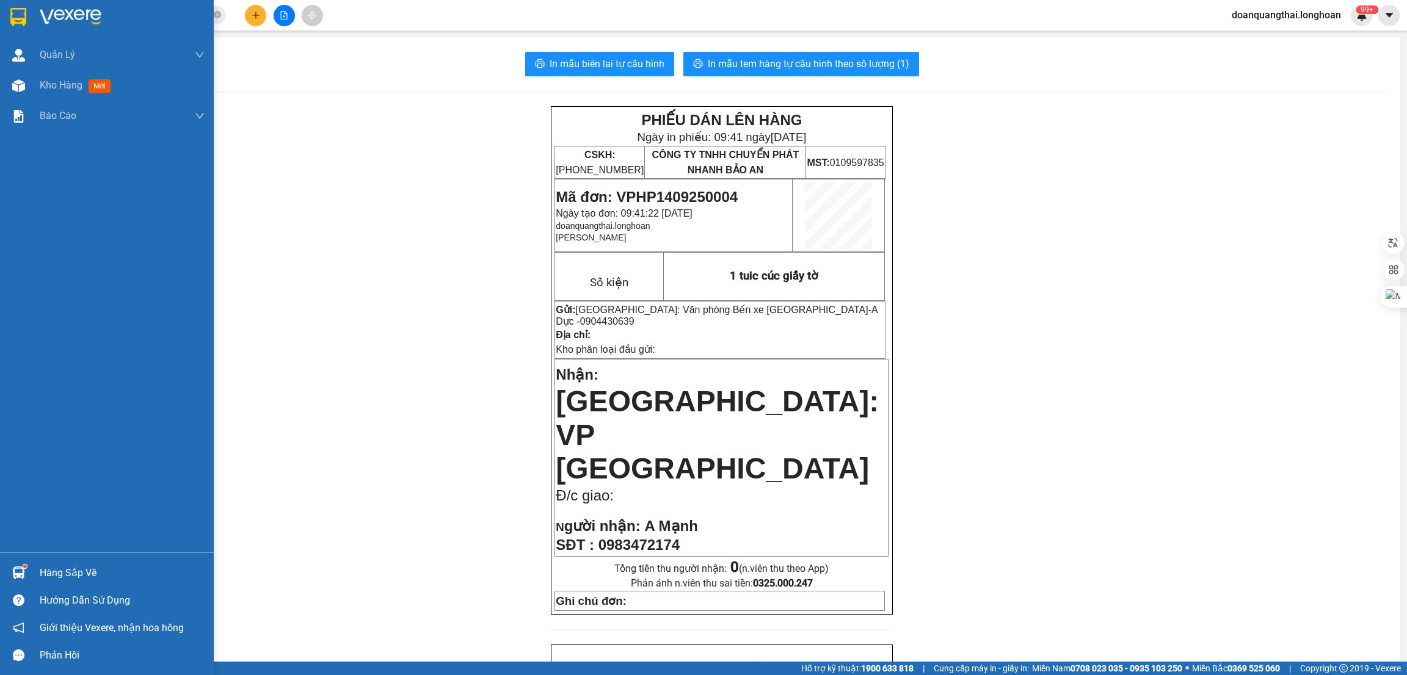
click at [34, 15] on div at bounding box center [107, 20] width 214 height 40
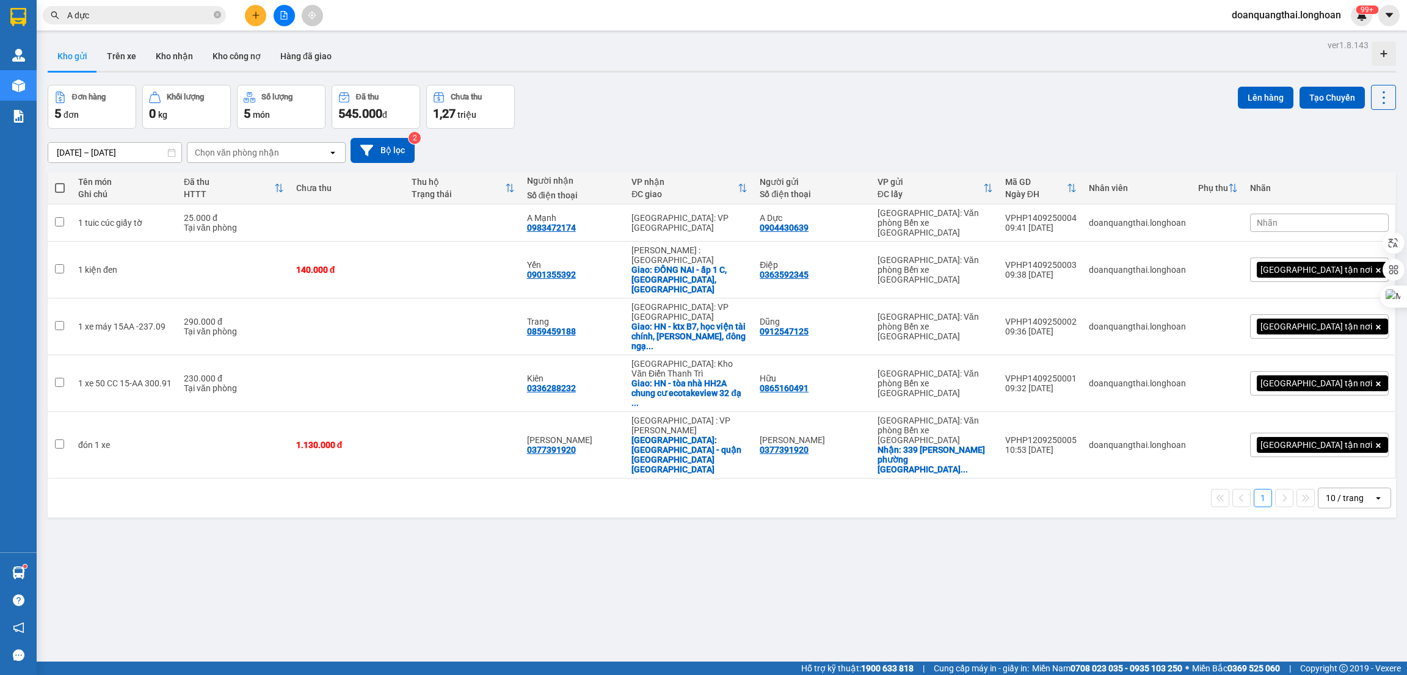
click at [181, 16] on input "A dực" at bounding box center [139, 15] width 144 height 13
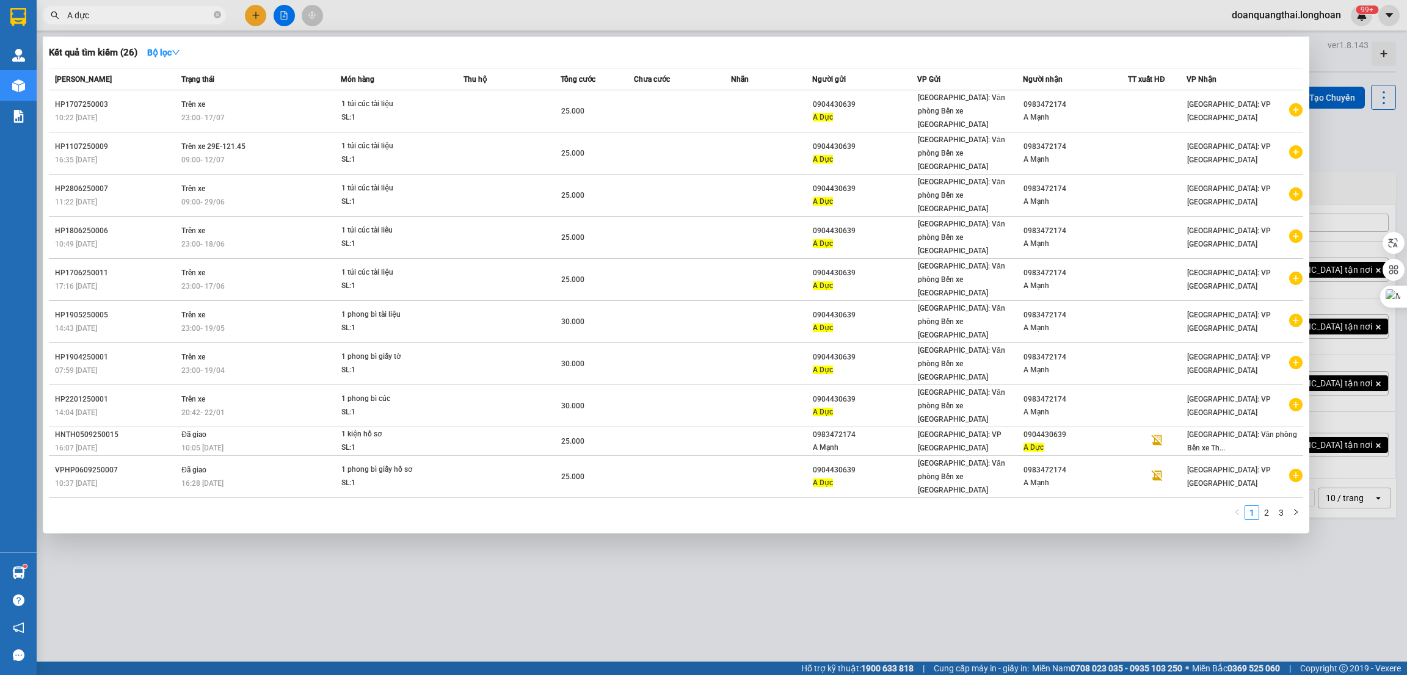
click at [181, 16] on input "A dực" at bounding box center [139, 15] width 144 height 13
paste input "0939007862"
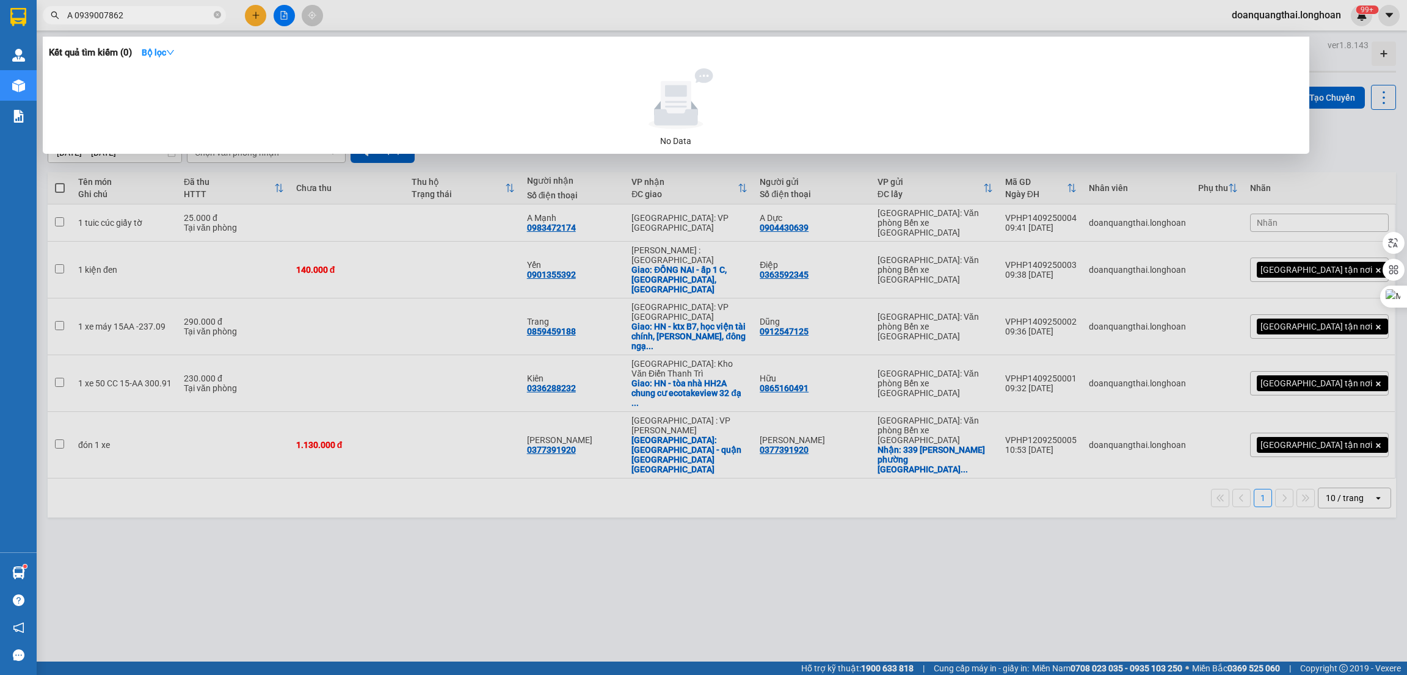
click at [152, 18] on input "A 0939007862" at bounding box center [139, 15] width 144 height 13
paste input "text"
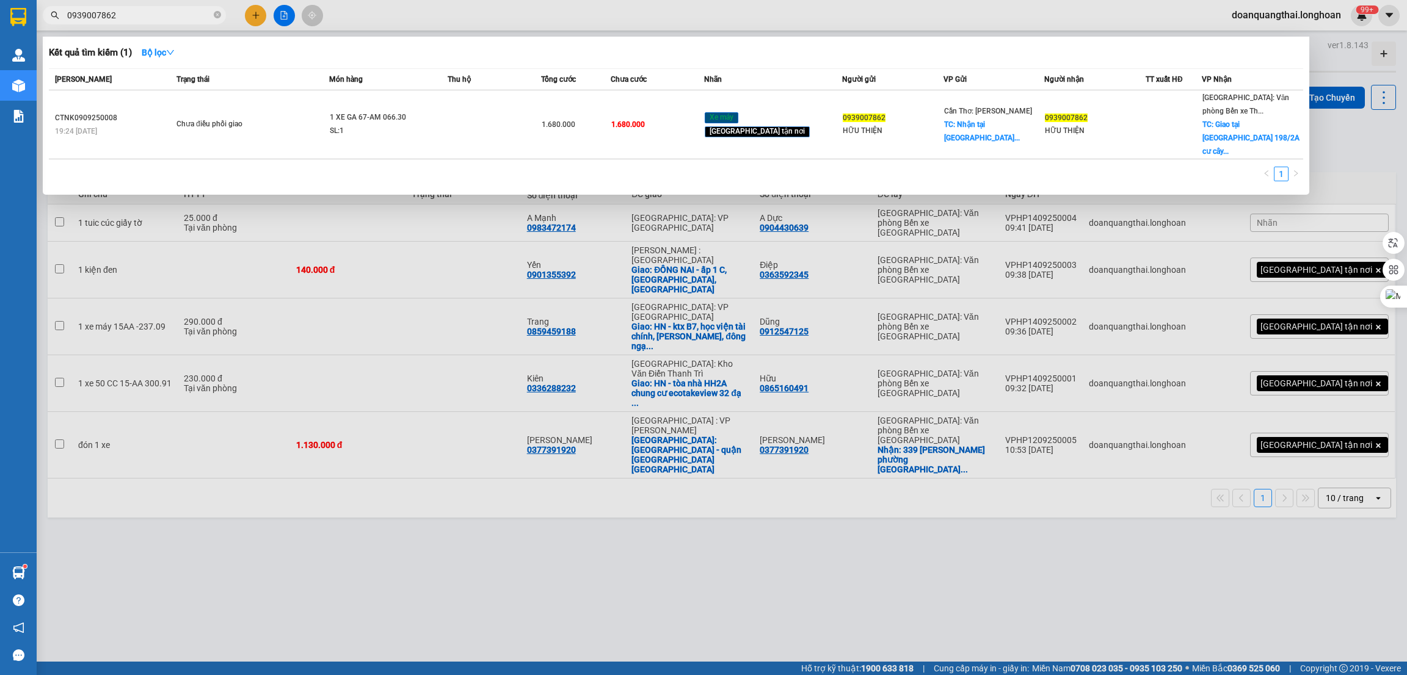
type input "0939007862"
click at [831, 515] on div at bounding box center [703, 337] width 1407 height 675
